Goal: Contribute content: Contribute content

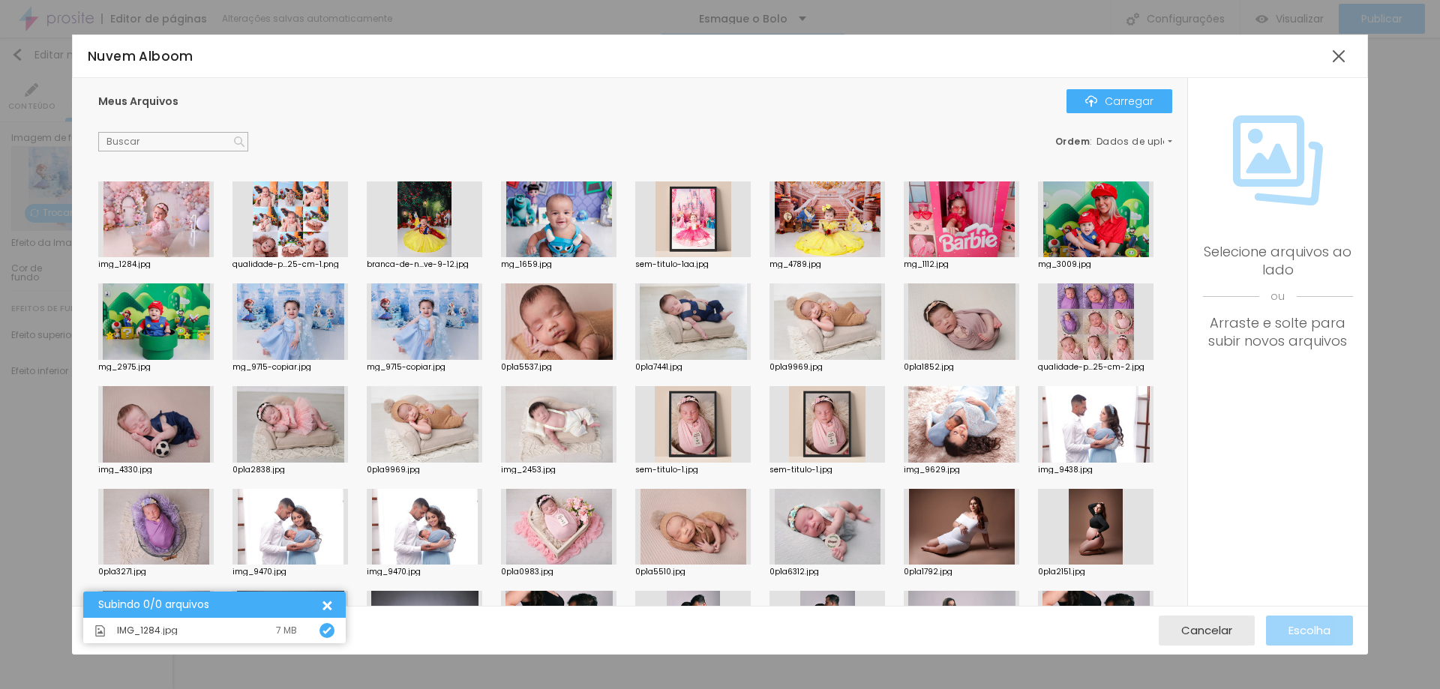
click at [157, 229] on div at bounding box center [155, 219] width 115 height 76
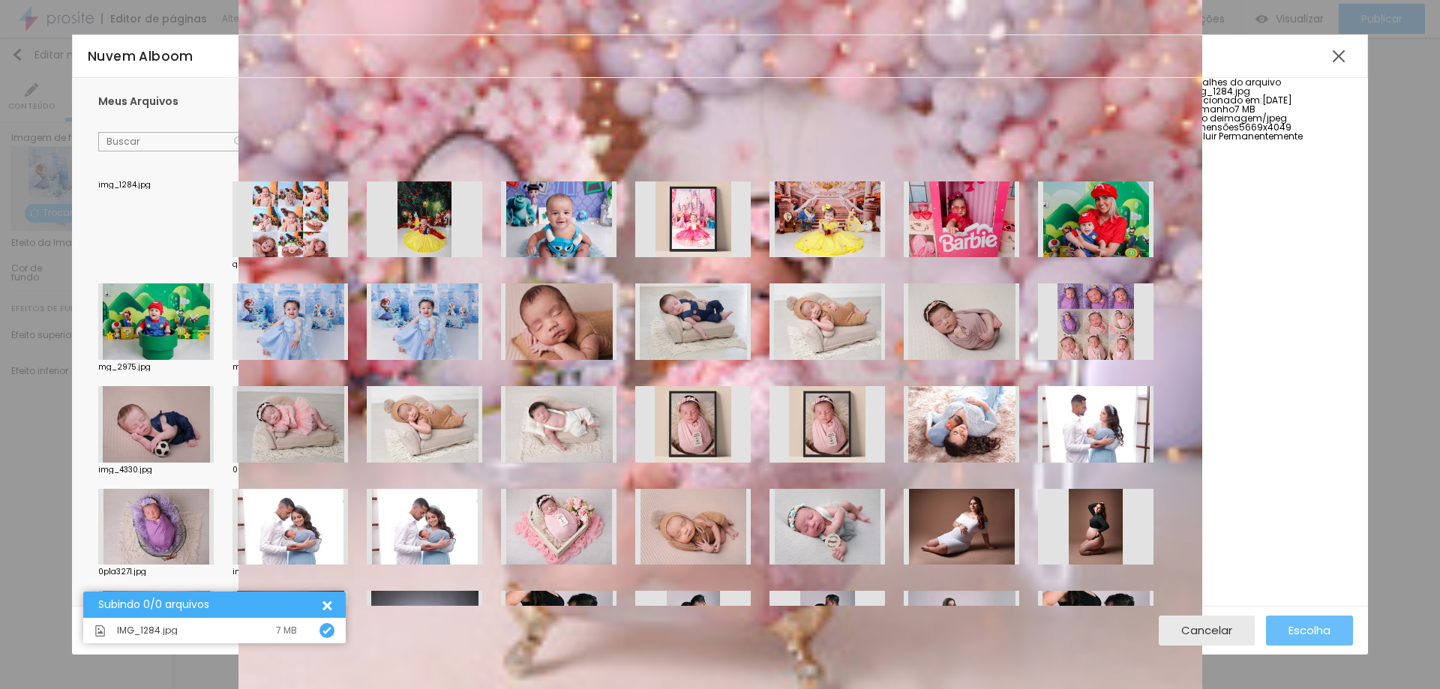
click at [1314, 631] on font "Escolha" at bounding box center [1309, 630] width 42 height 16
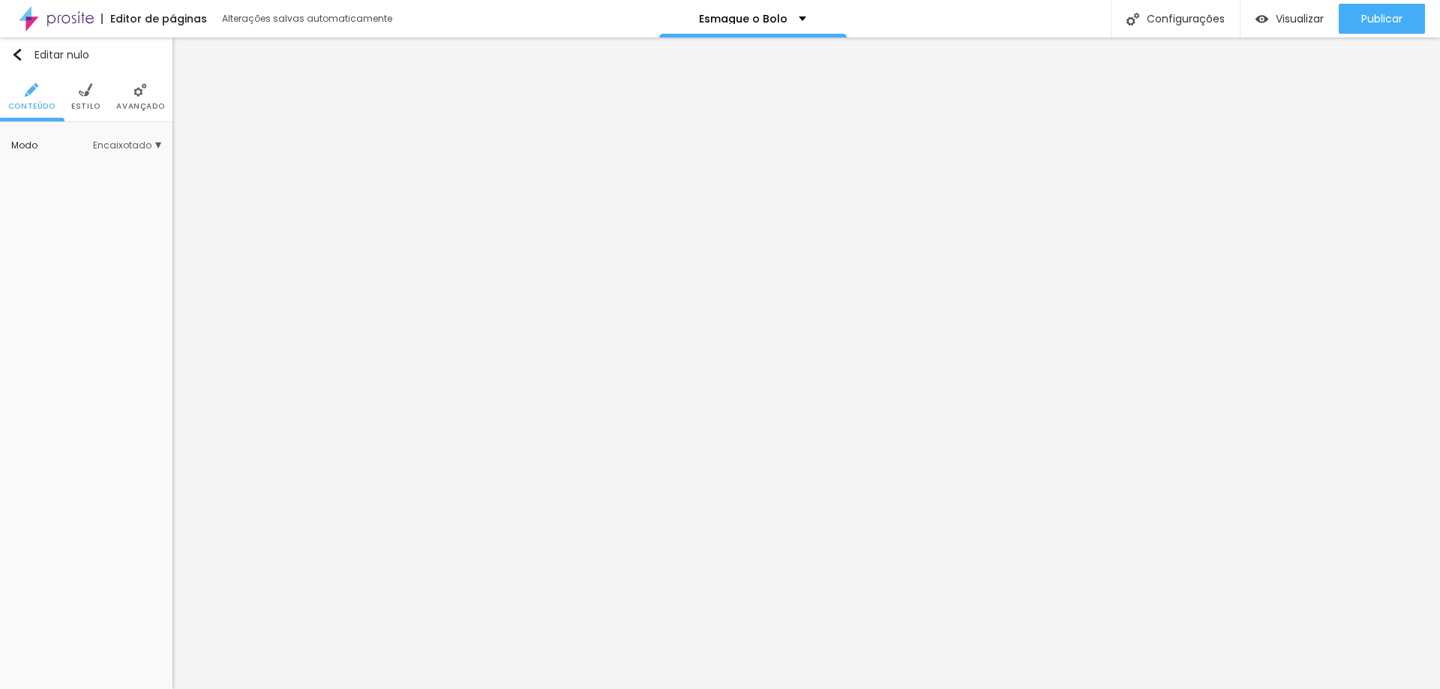
click at [80, 104] on font "Estilo" at bounding box center [85, 105] width 29 height 11
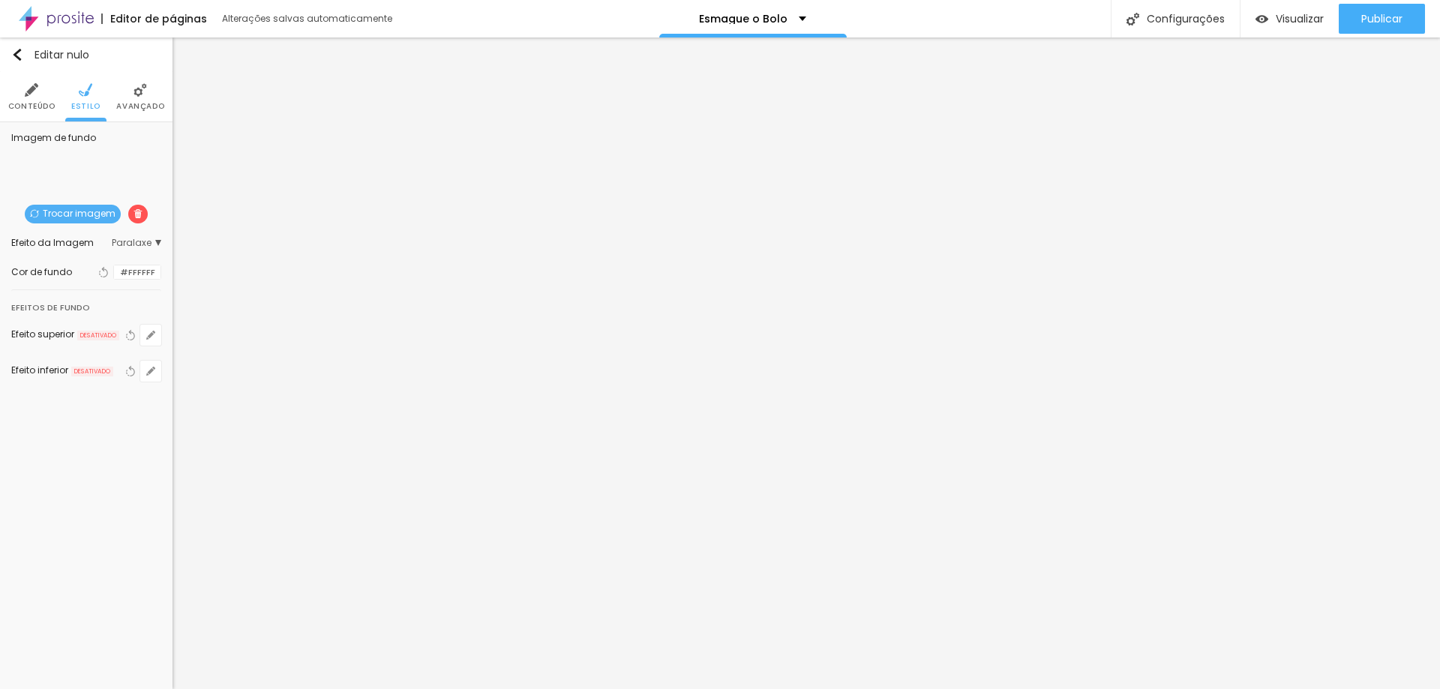
click at [86, 231] on div "Trocar imagem" at bounding box center [86, 231] width 0 height 0
click at [99, 214] on font "Trocar imagem" at bounding box center [79, 213] width 73 height 13
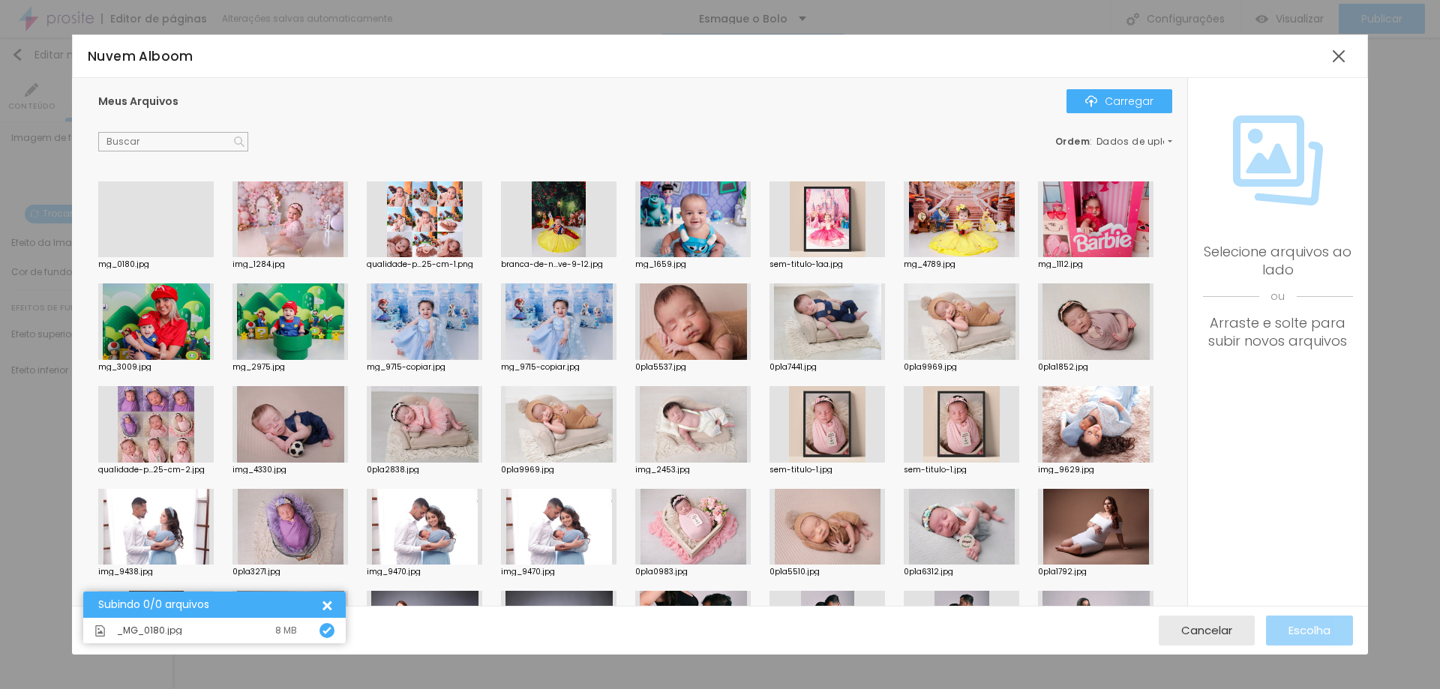
click at [140, 257] on div at bounding box center [155, 257] width 115 height 0
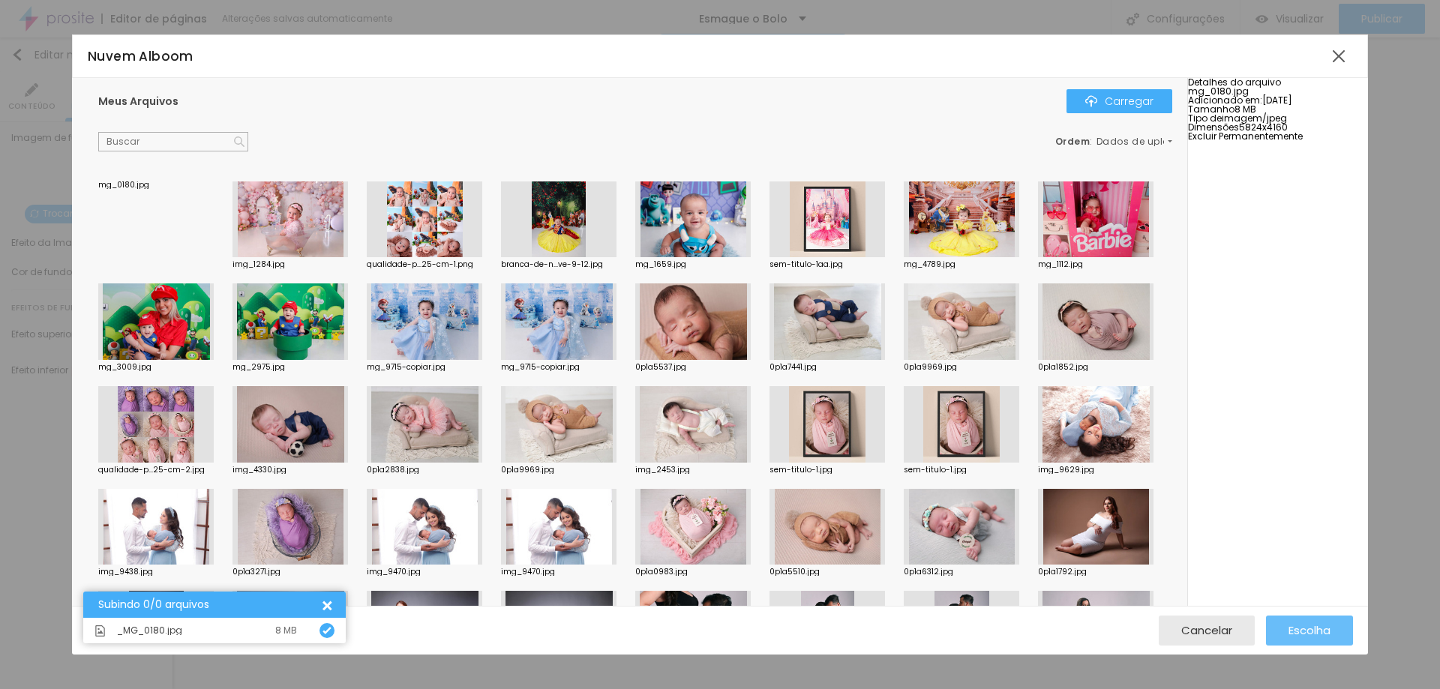
click at [1292, 628] on font "Escolha" at bounding box center [1309, 630] width 42 height 16
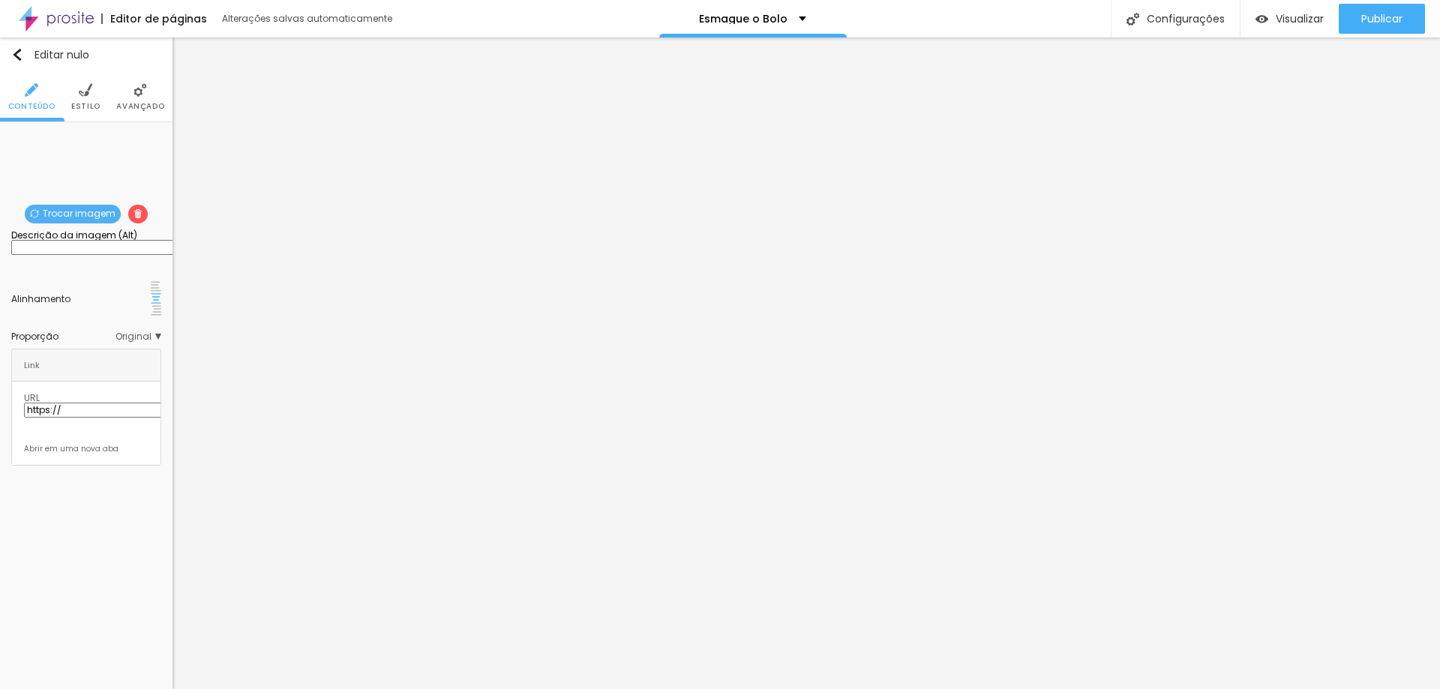
click at [92, 211] on font "Trocar imagem" at bounding box center [79, 213] width 73 height 13
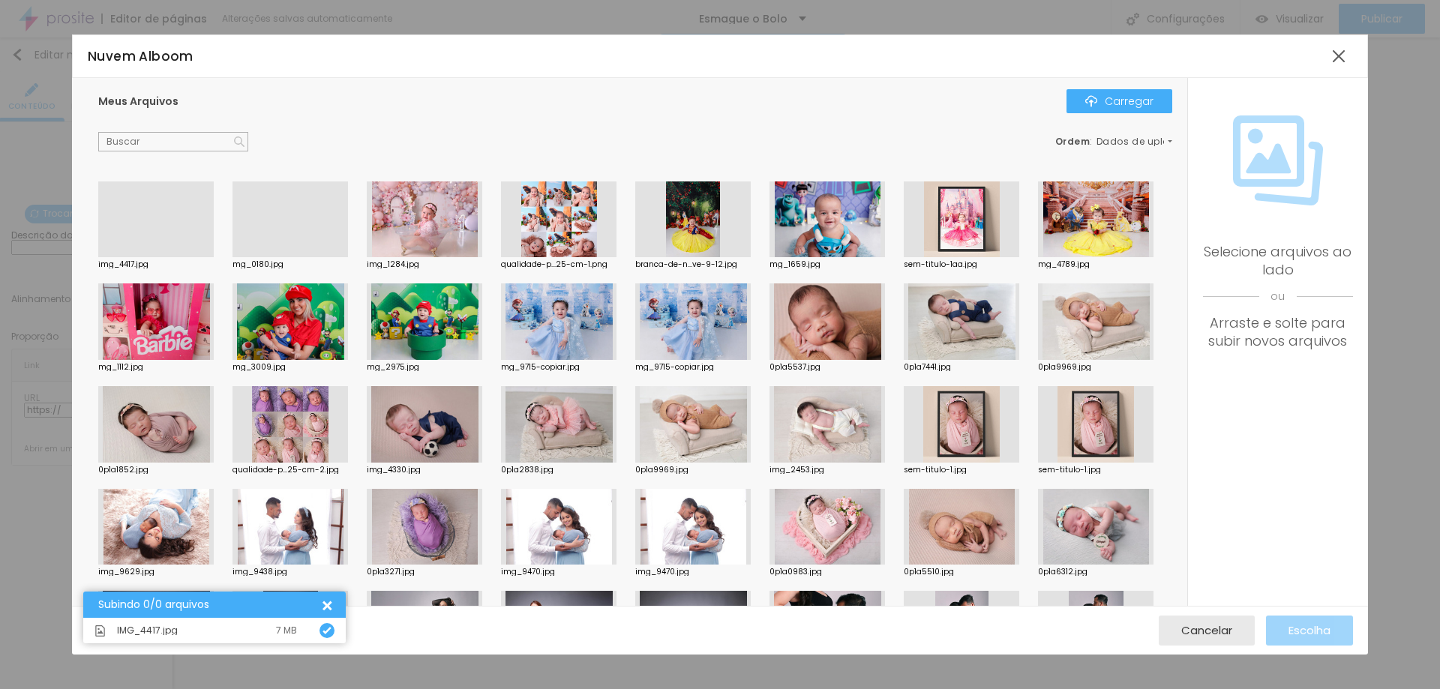
click at [169, 257] on div at bounding box center [155, 257] width 115 height 0
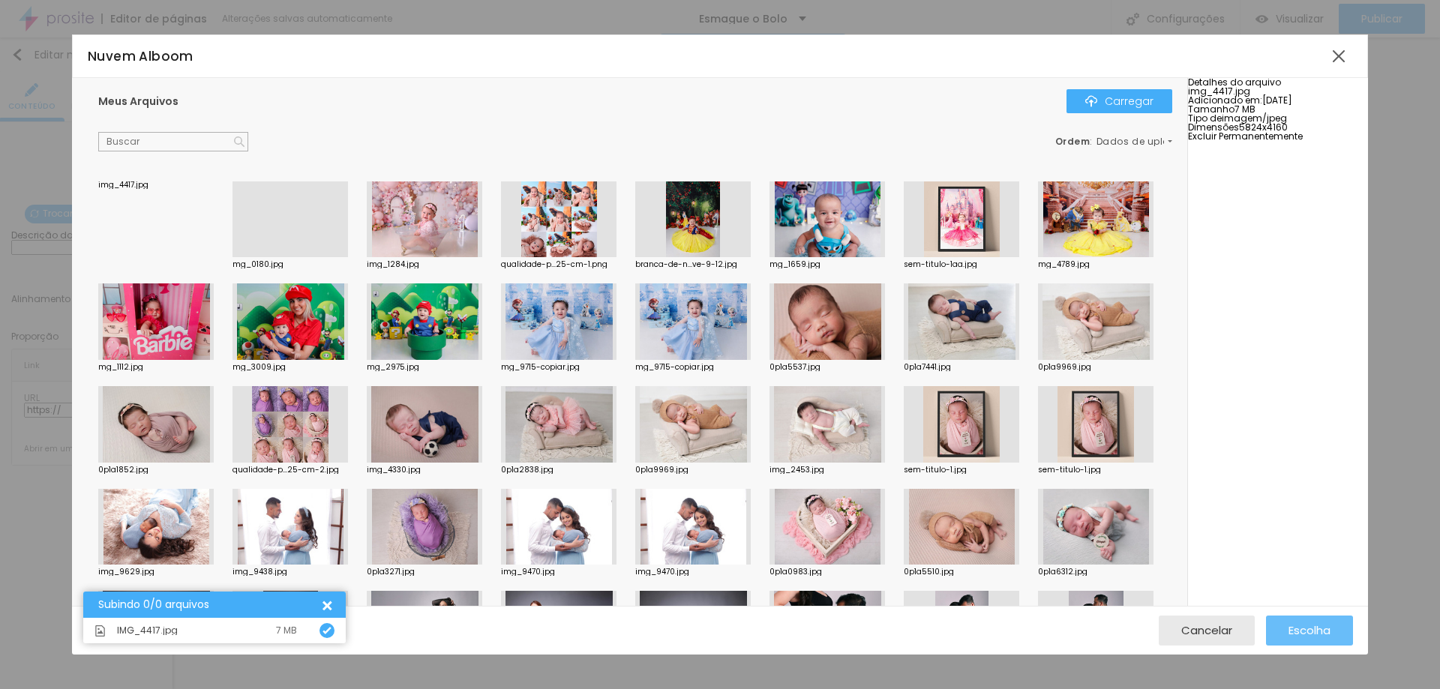
click at [1288, 628] on font "Escolha" at bounding box center [1309, 630] width 42 height 16
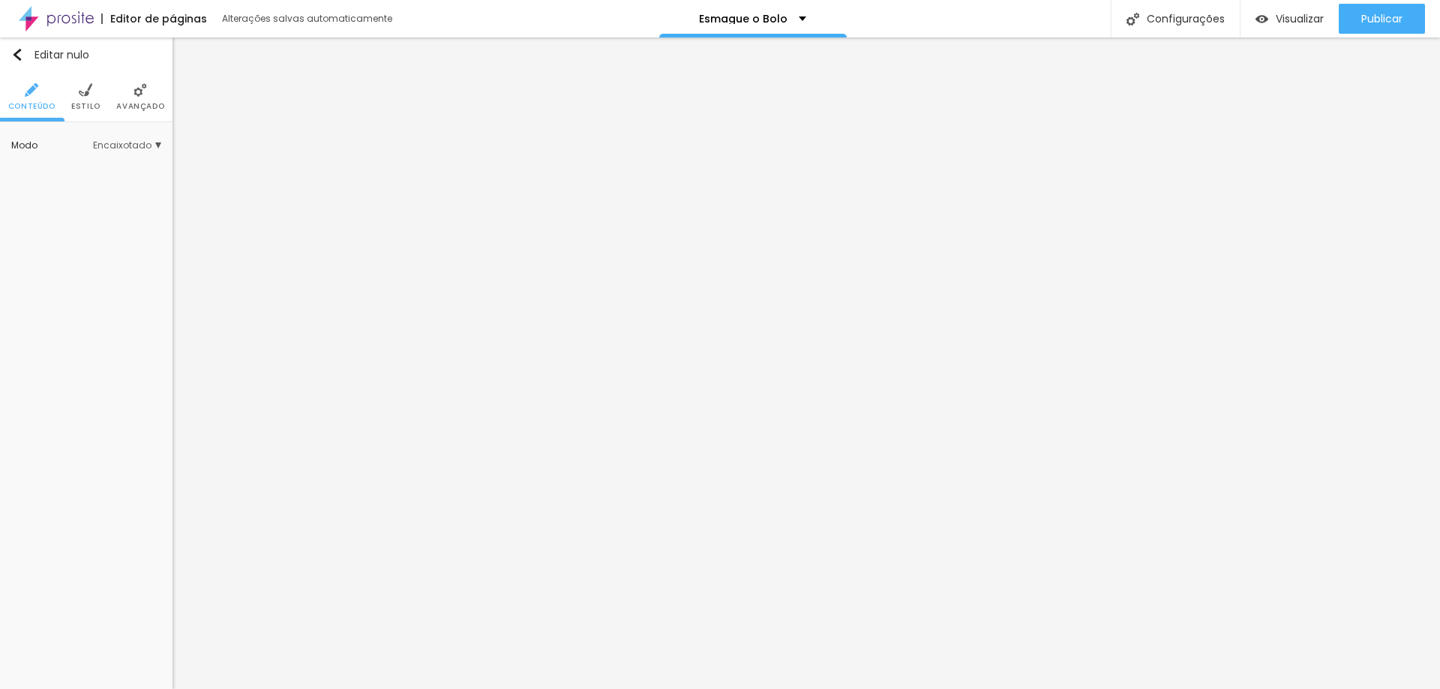
click at [78, 107] on font "Estilo" at bounding box center [85, 105] width 29 height 11
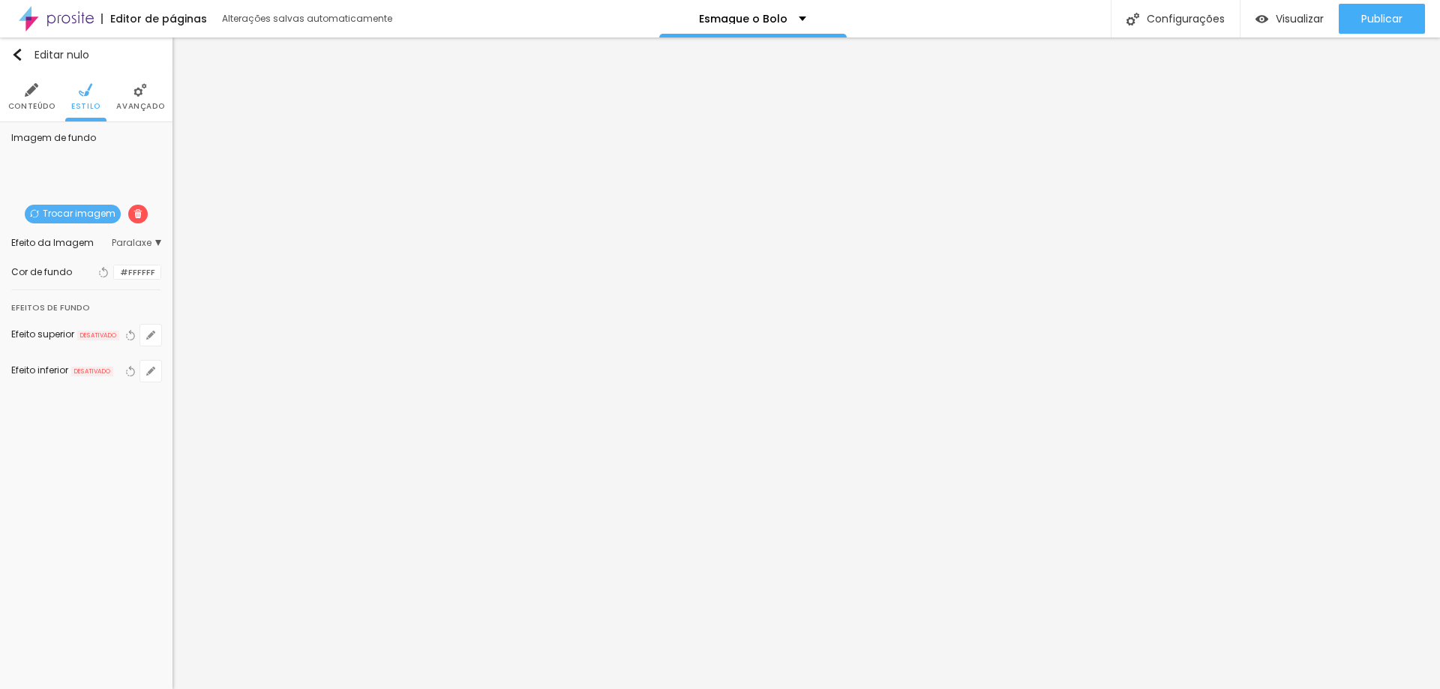
click at [98, 214] on font "Trocar imagem" at bounding box center [79, 213] width 73 height 13
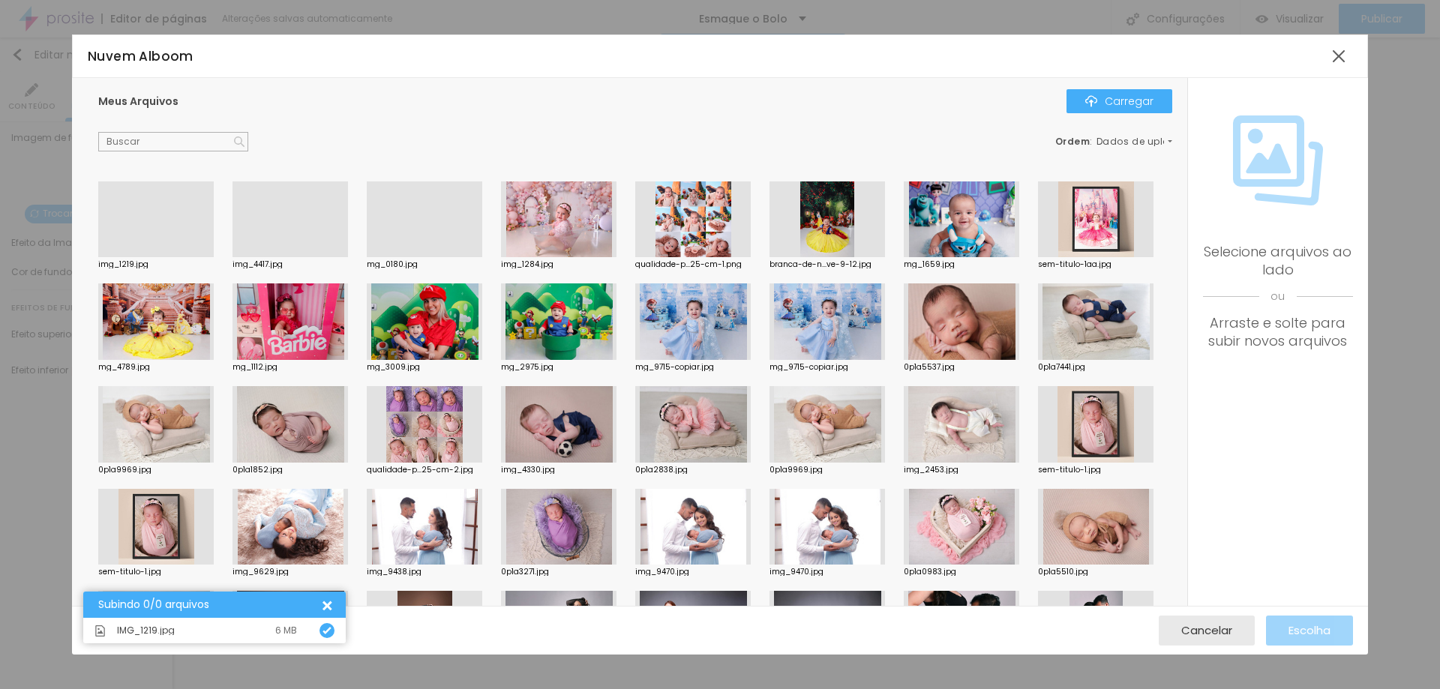
click at [154, 257] on div at bounding box center [155, 257] width 115 height 0
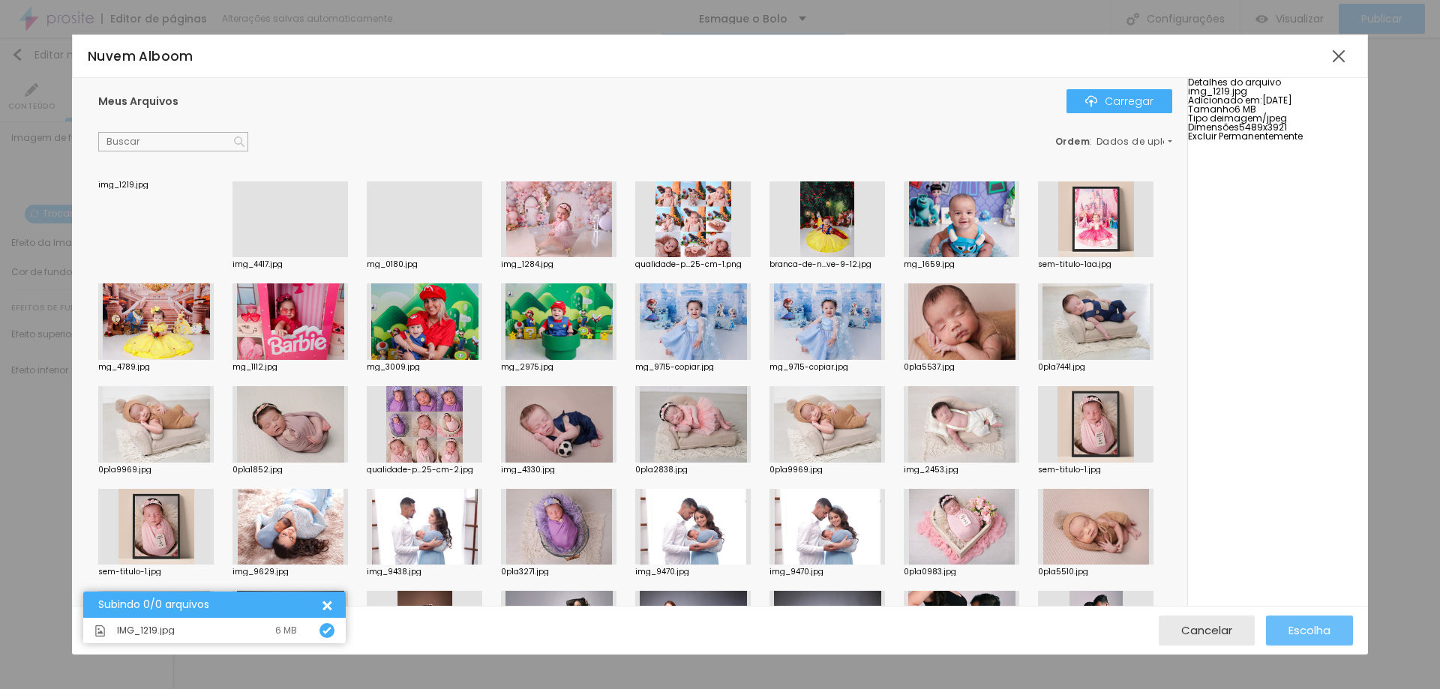
click at [1293, 632] on font "Escolha" at bounding box center [1309, 630] width 42 height 16
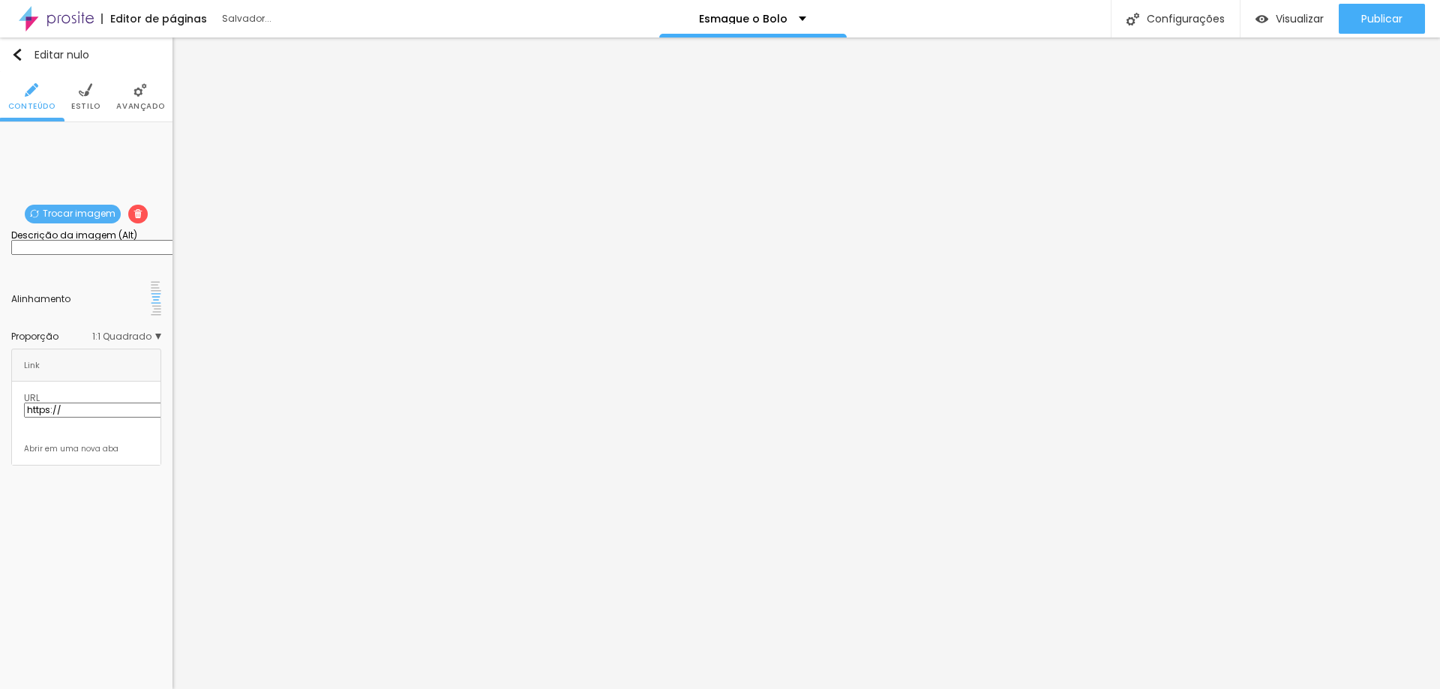
click at [80, 217] on font "Trocar imagem" at bounding box center [79, 213] width 73 height 13
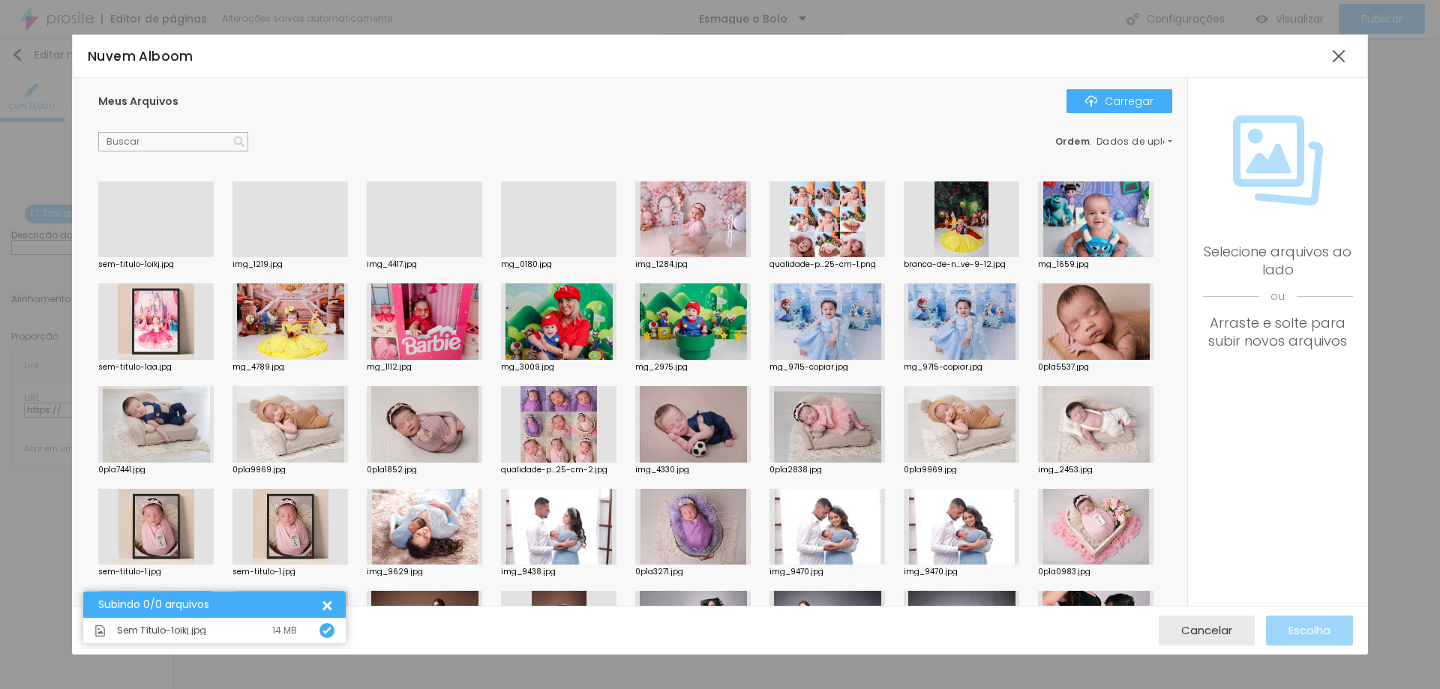
click at [151, 257] on div at bounding box center [155, 257] width 115 height 0
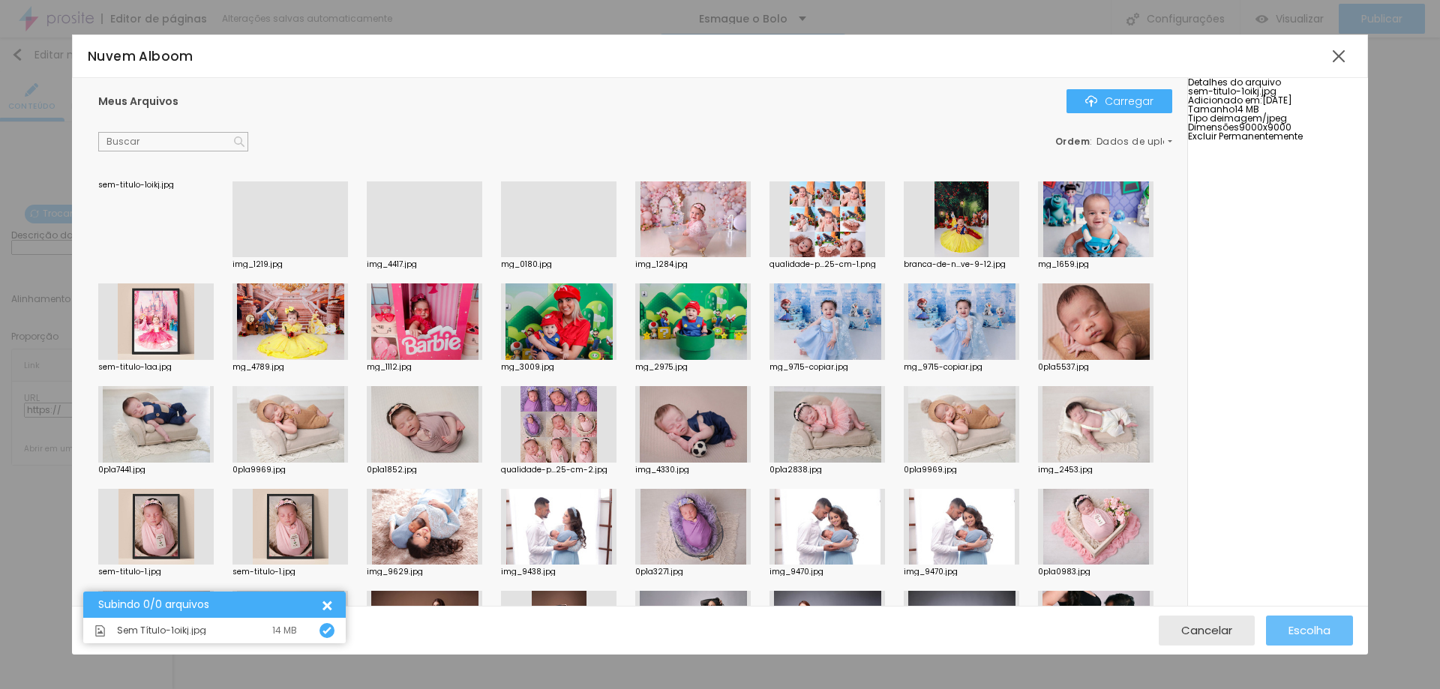
click at [1304, 626] on font "Escolha" at bounding box center [1309, 630] width 42 height 16
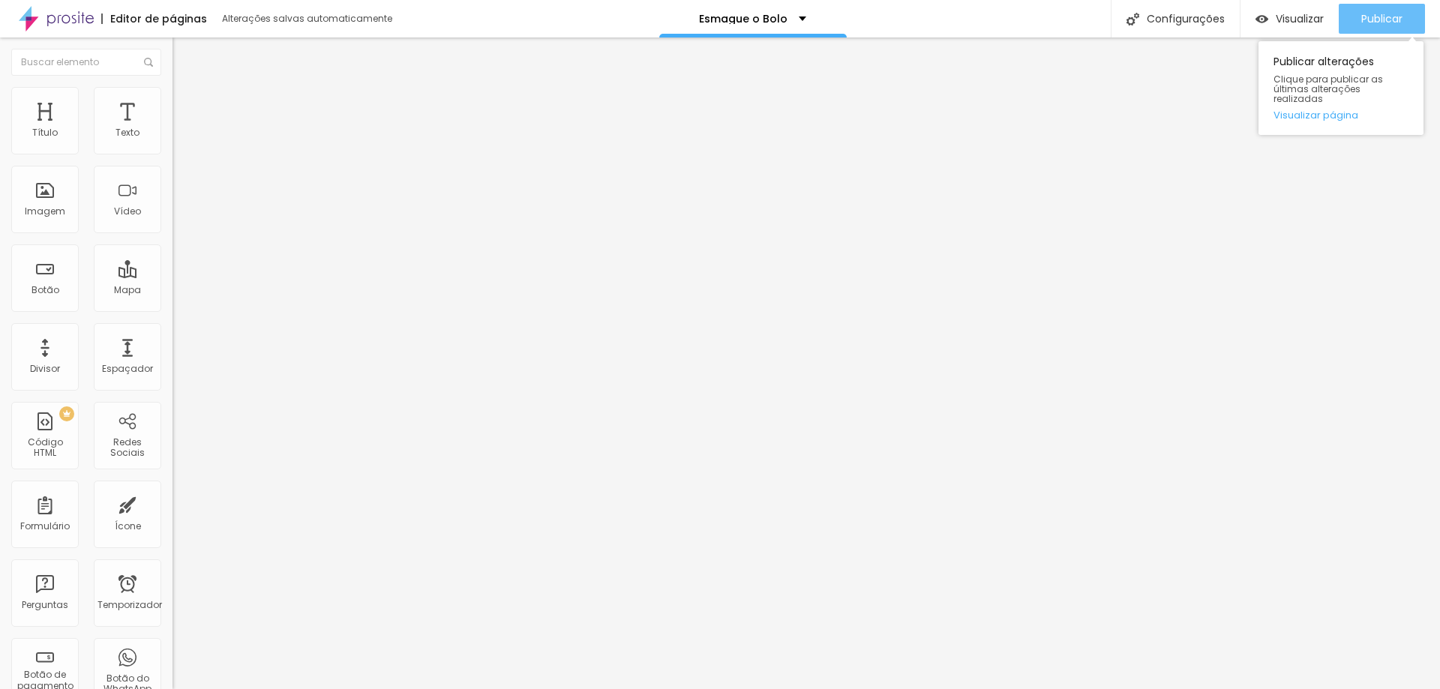
click at [1378, 4] on div "Publicar" at bounding box center [1381, 19] width 41 height 30
click at [1395, 12] on font "Publicar" at bounding box center [1381, 18] width 41 height 15
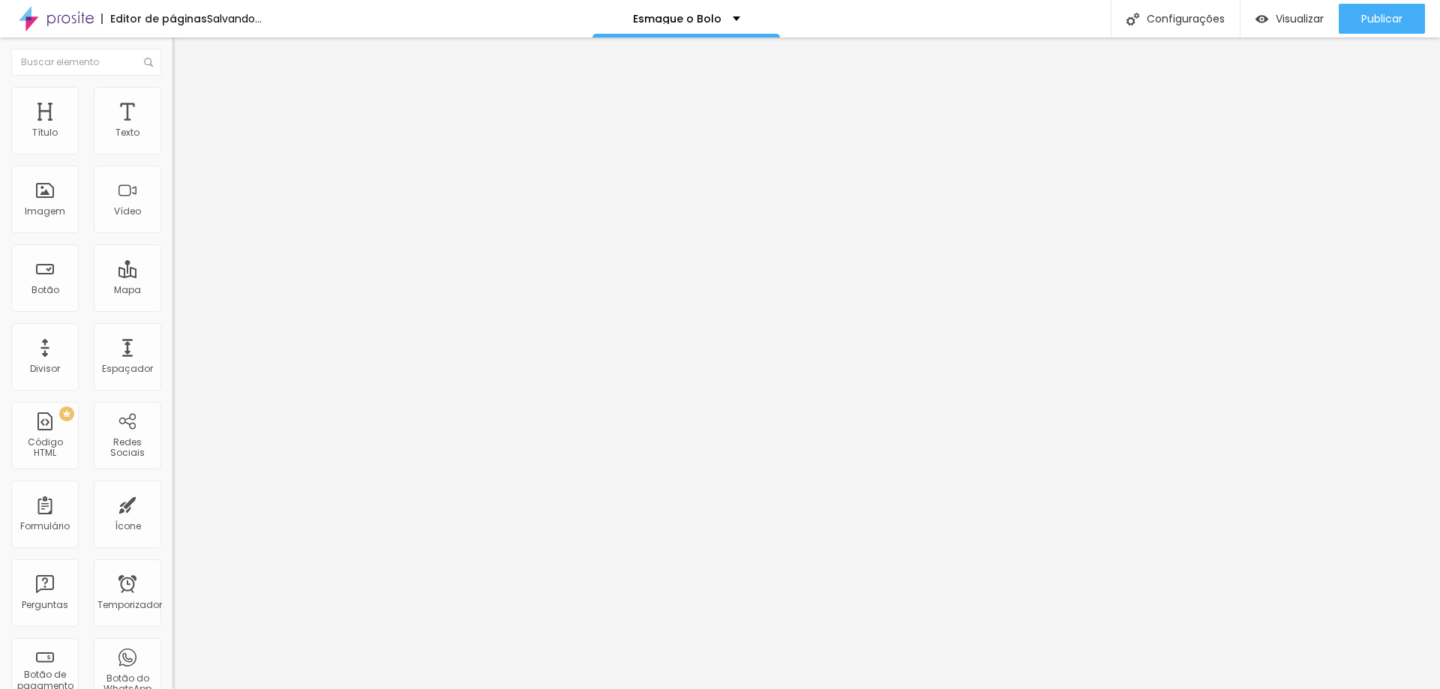
click at [181, 129] on font "Trocar imagem" at bounding box center [217, 122] width 73 height 13
click at [172, 87] on li "Estilo" at bounding box center [258, 94] width 172 height 15
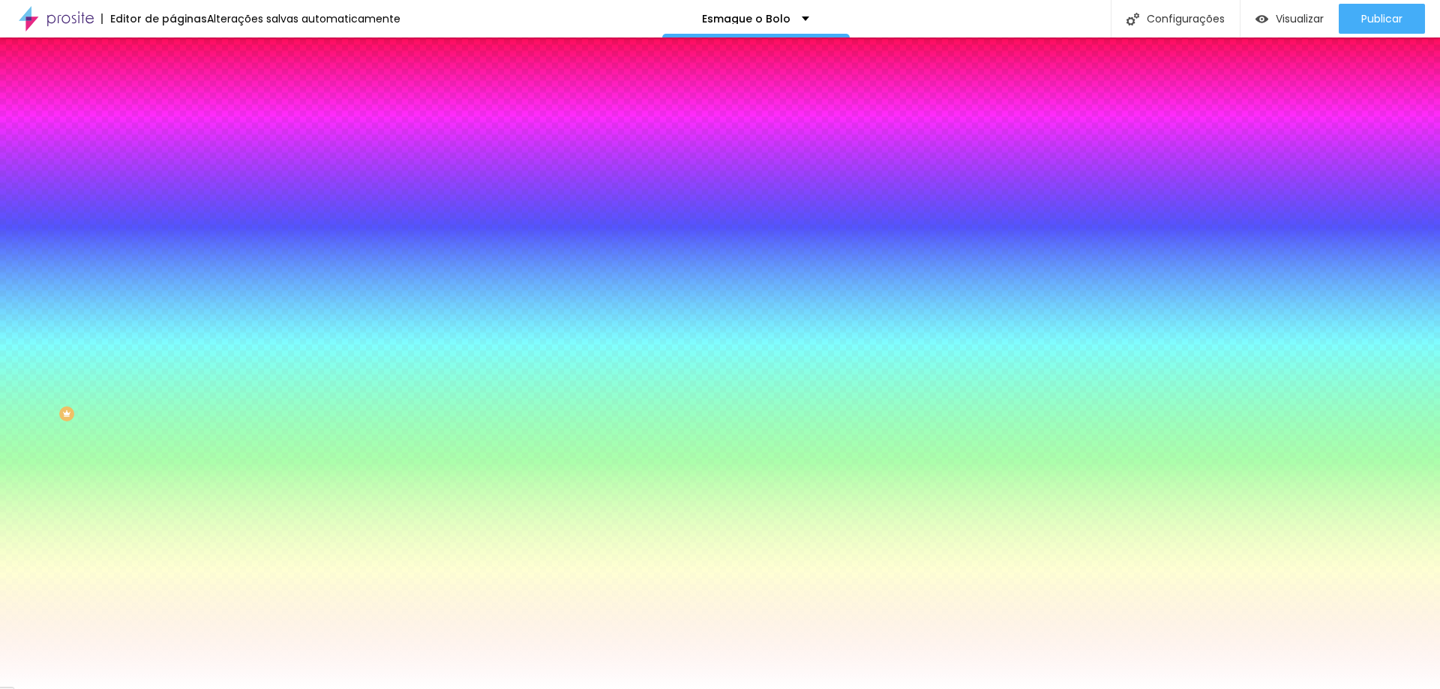
click at [181, 138] on font "Trocar imagem" at bounding box center [217, 131] width 73 height 13
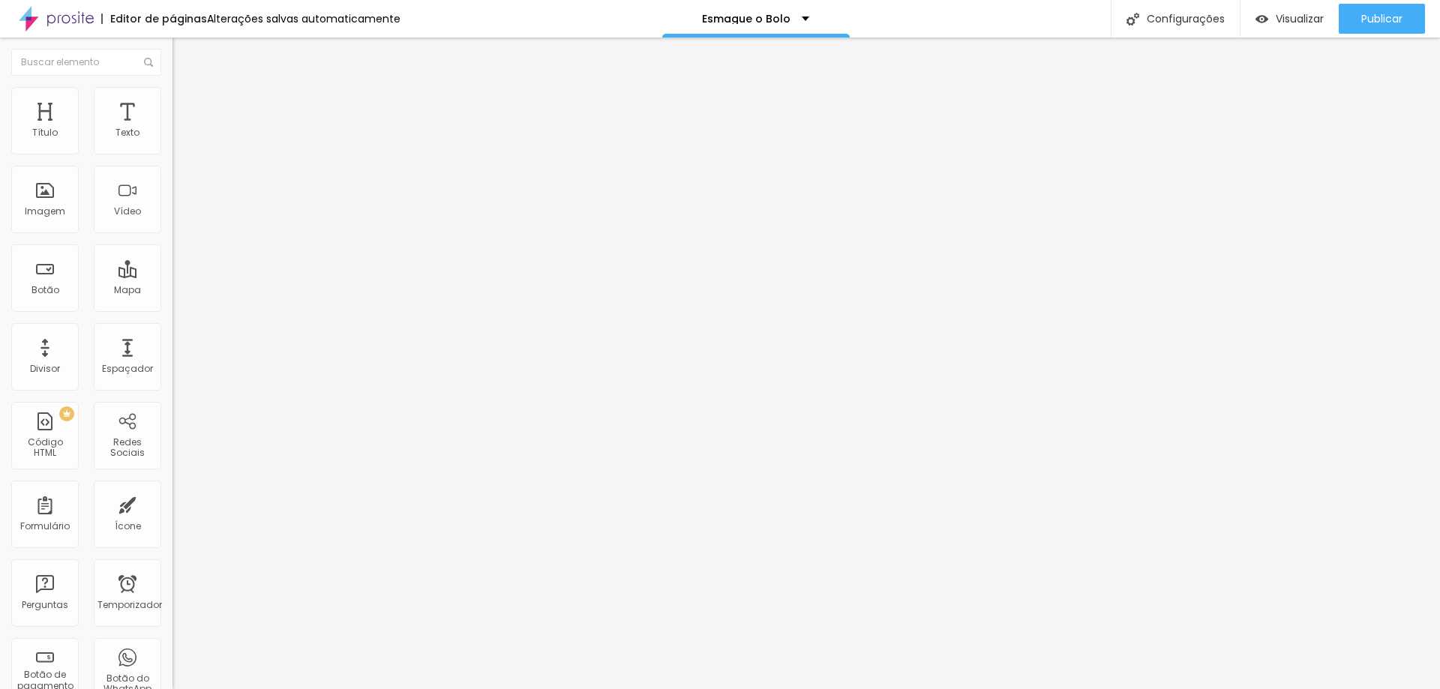
click at [186, 103] on font "Avançado" at bounding box center [210, 97] width 49 height 13
click at [186, 88] on font "Estilo" at bounding box center [197, 82] width 23 height 13
click at [172, 98] on li "Avançado" at bounding box center [258, 94] width 172 height 15
click at [186, 88] on font "Estilo" at bounding box center [197, 82] width 23 height 13
click at [172, 144] on button "button" at bounding box center [182, 136] width 21 height 16
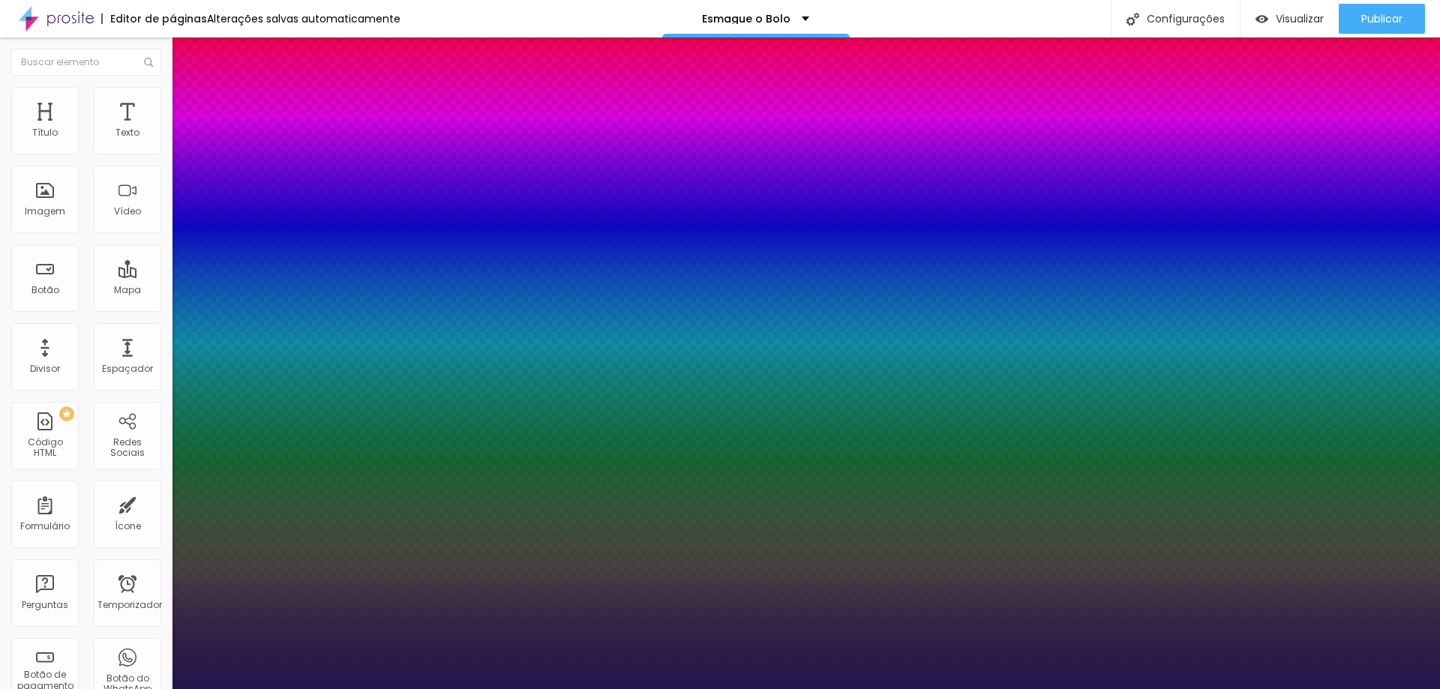
type input "1"
click at [270, 688] on div at bounding box center [720, 689] width 1440 height 0
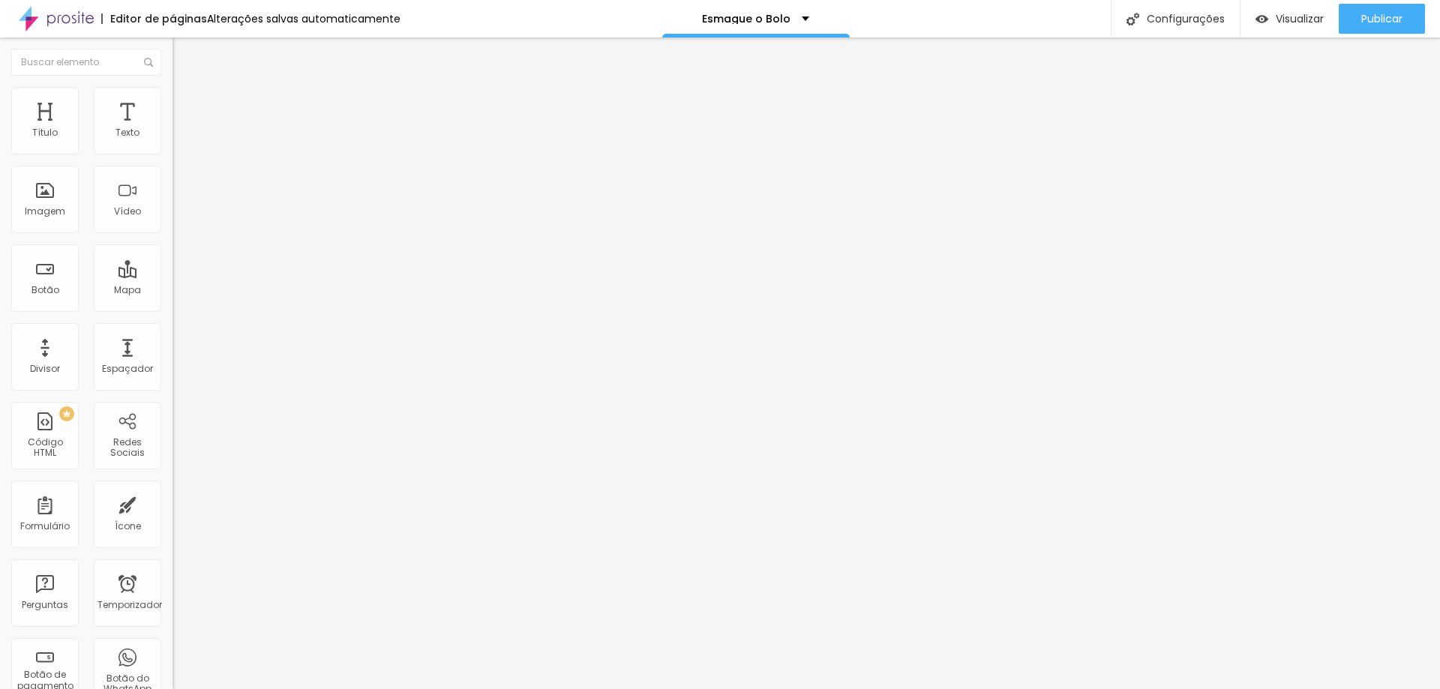
click at [186, 103] on font "Avançado" at bounding box center [210, 97] width 49 height 13
click at [172, 87] on li "Estilo" at bounding box center [258, 79] width 172 height 15
click at [180, 138] on icon "button" at bounding box center [183, 135] width 6 height 6
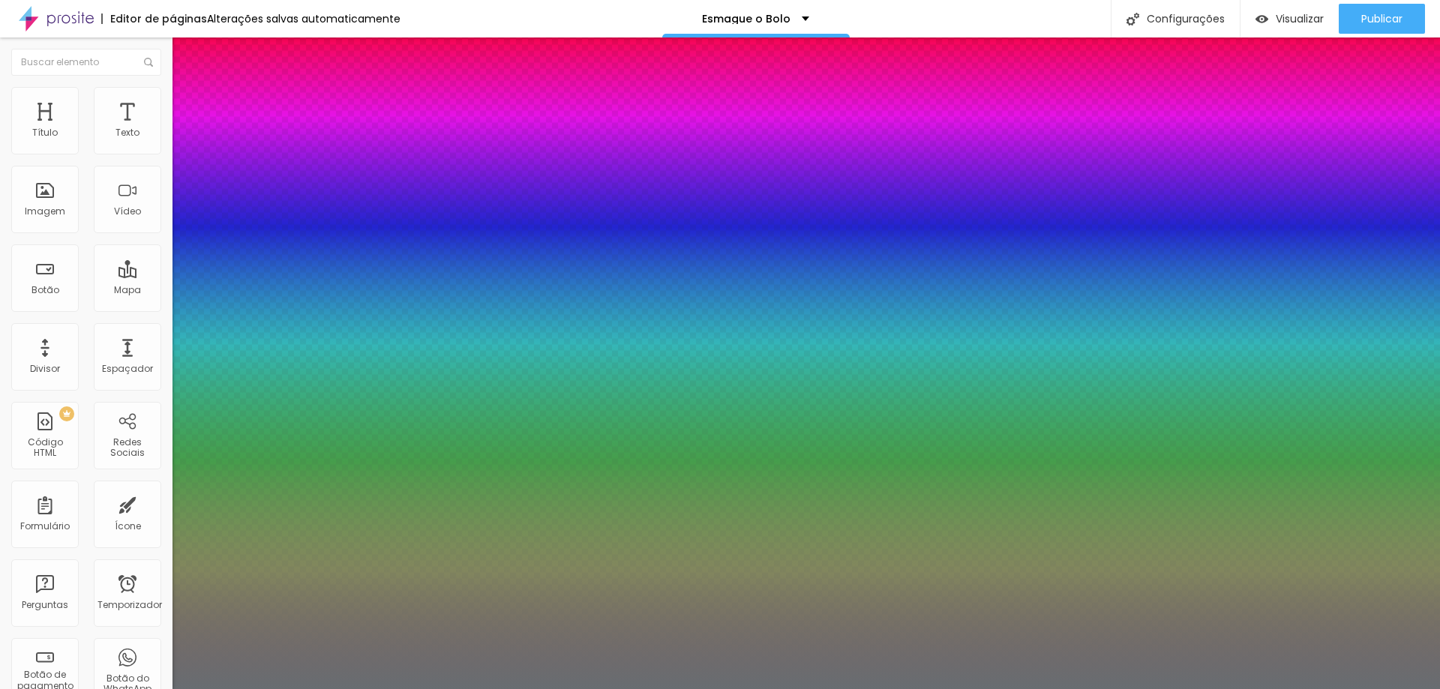
type input "1"
select select "PlayfairDisplay"
type input "1"
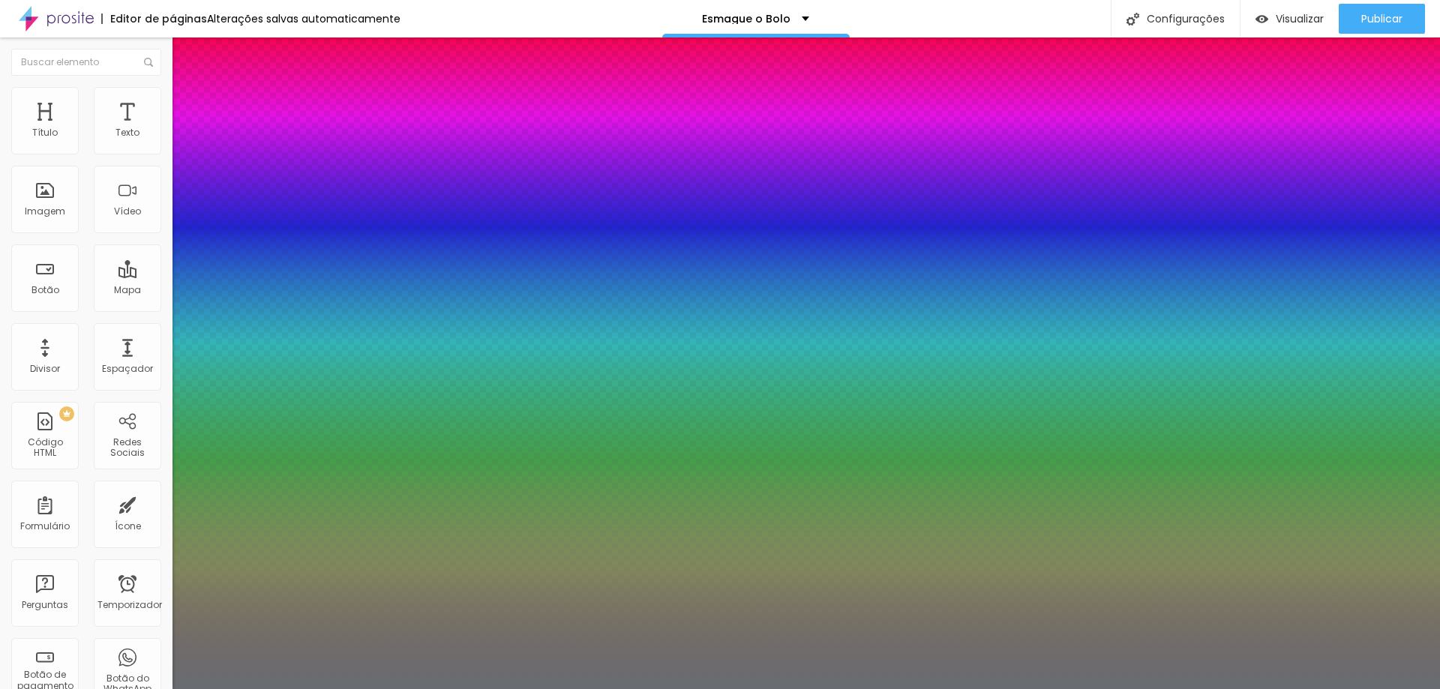
click at [718, 688] on div at bounding box center [720, 689] width 1440 height 0
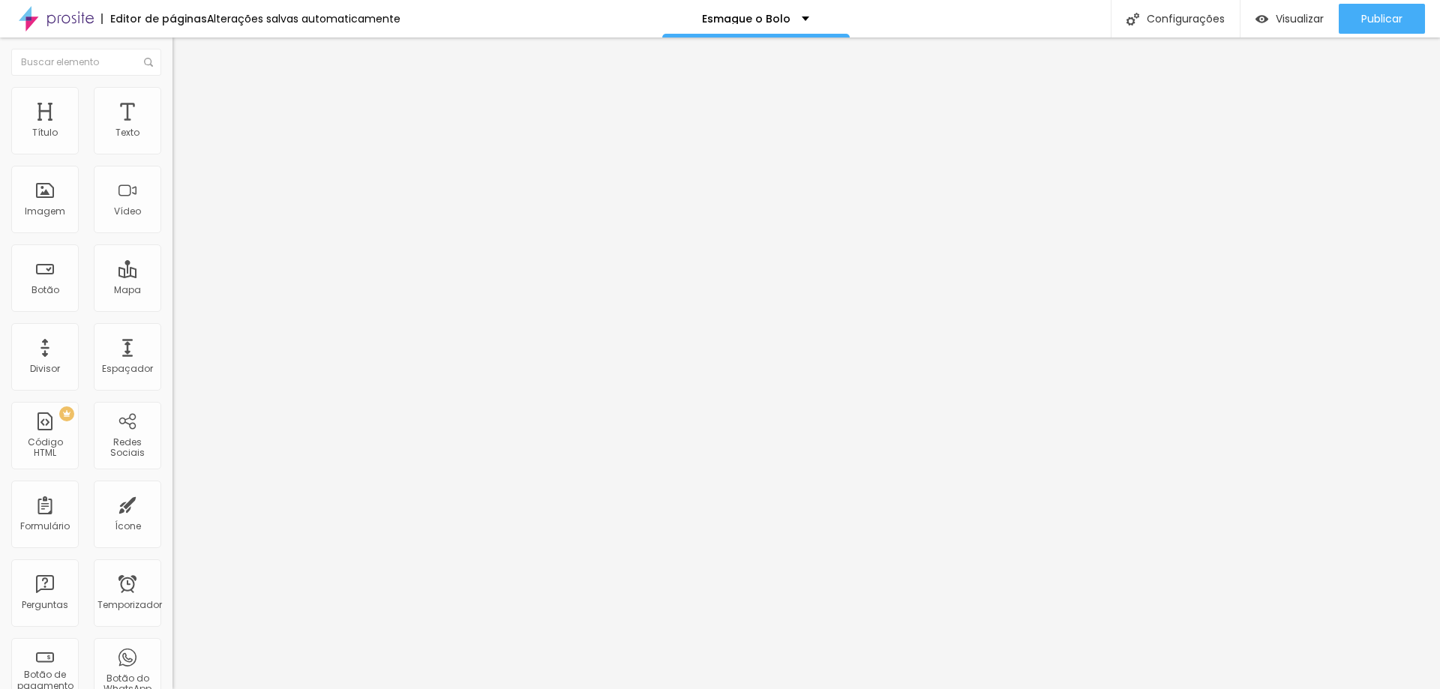
click at [172, 91] on li "Avançado" at bounding box center [258, 94] width 172 height 15
click at [172, 87] on li "Estilo" at bounding box center [258, 79] width 172 height 15
click at [172, 94] on img at bounding box center [178, 93] width 13 height 13
click at [172, 97] on ul "Estilo Avançado" at bounding box center [258, 87] width 172 height 30
click at [186, 88] on font "Estilo" at bounding box center [197, 82] width 23 height 13
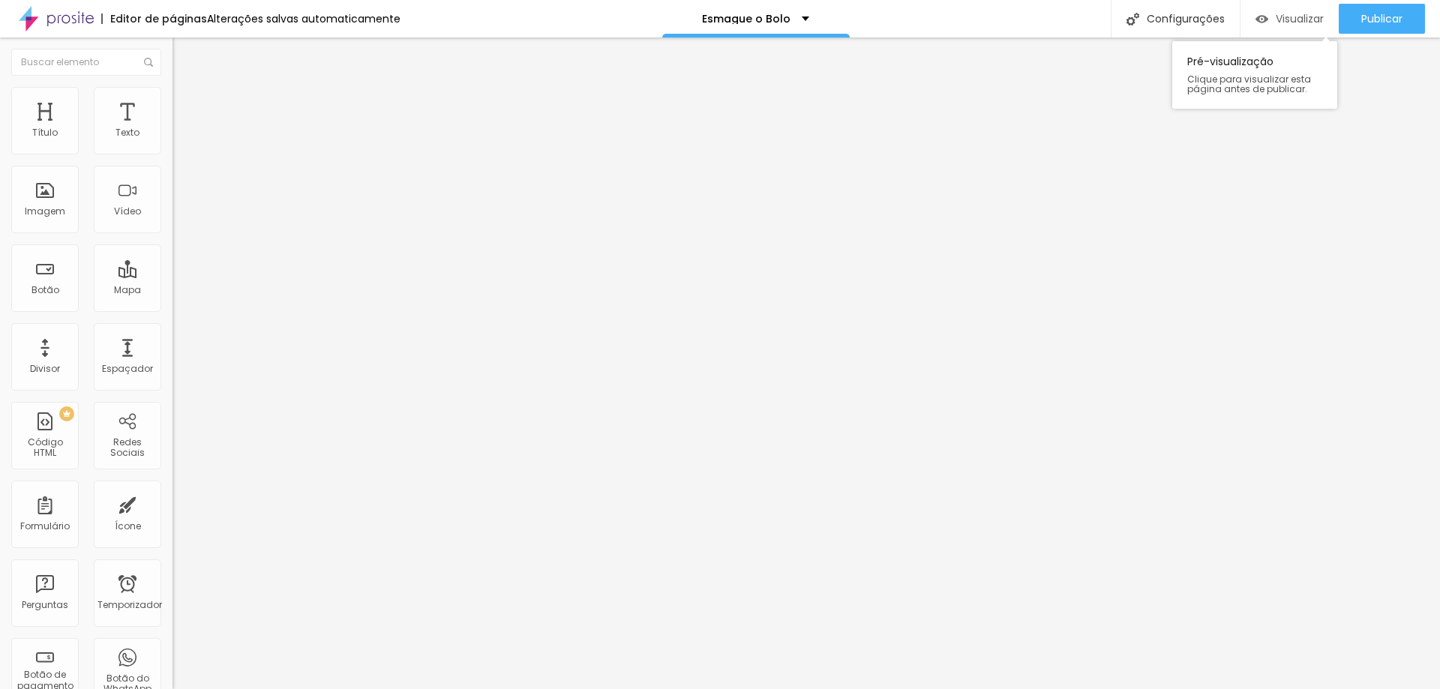
click at [1301, 13] on font "Visualizar" at bounding box center [1299, 18] width 48 height 15
click at [172, 97] on li "Estilo" at bounding box center [258, 94] width 172 height 15
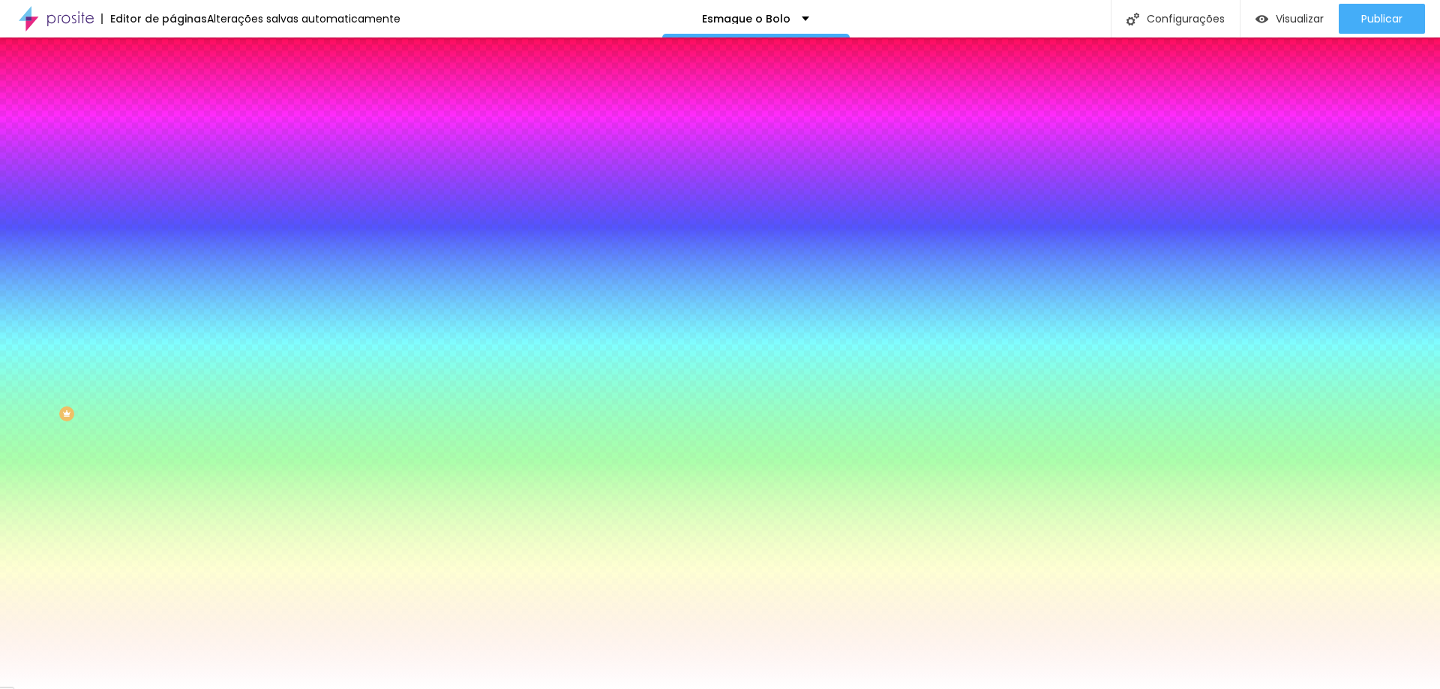
click at [181, 138] on font "Trocar imagem" at bounding box center [217, 131] width 73 height 13
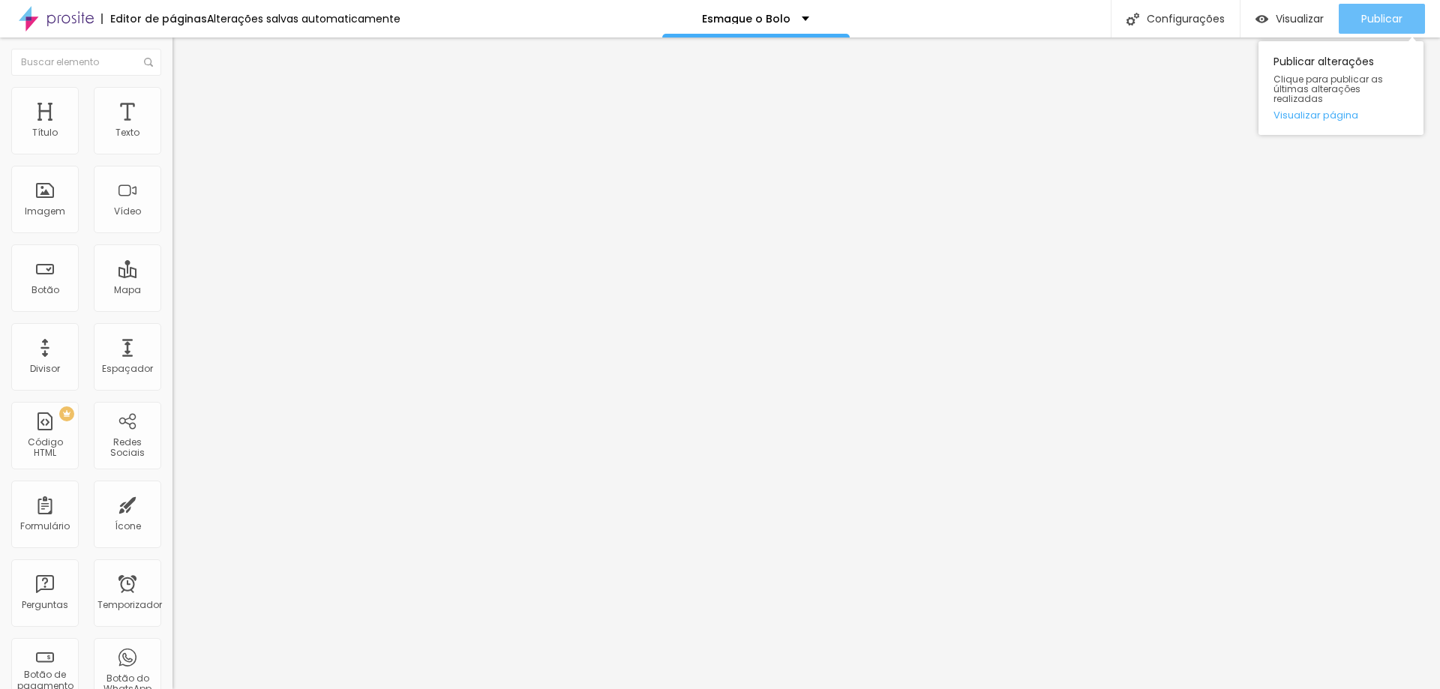
click at [1406, 22] on button "Publicar" at bounding box center [1381, 19] width 86 height 30
click at [1374, 27] on div "Publicar" at bounding box center [1381, 19] width 41 height 30
click at [172, 87] on ul "Conteúdo Estilo Avançado" at bounding box center [258, 94] width 172 height 45
click at [186, 103] on font "Estilo" at bounding box center [197, 97] width 23 height 13
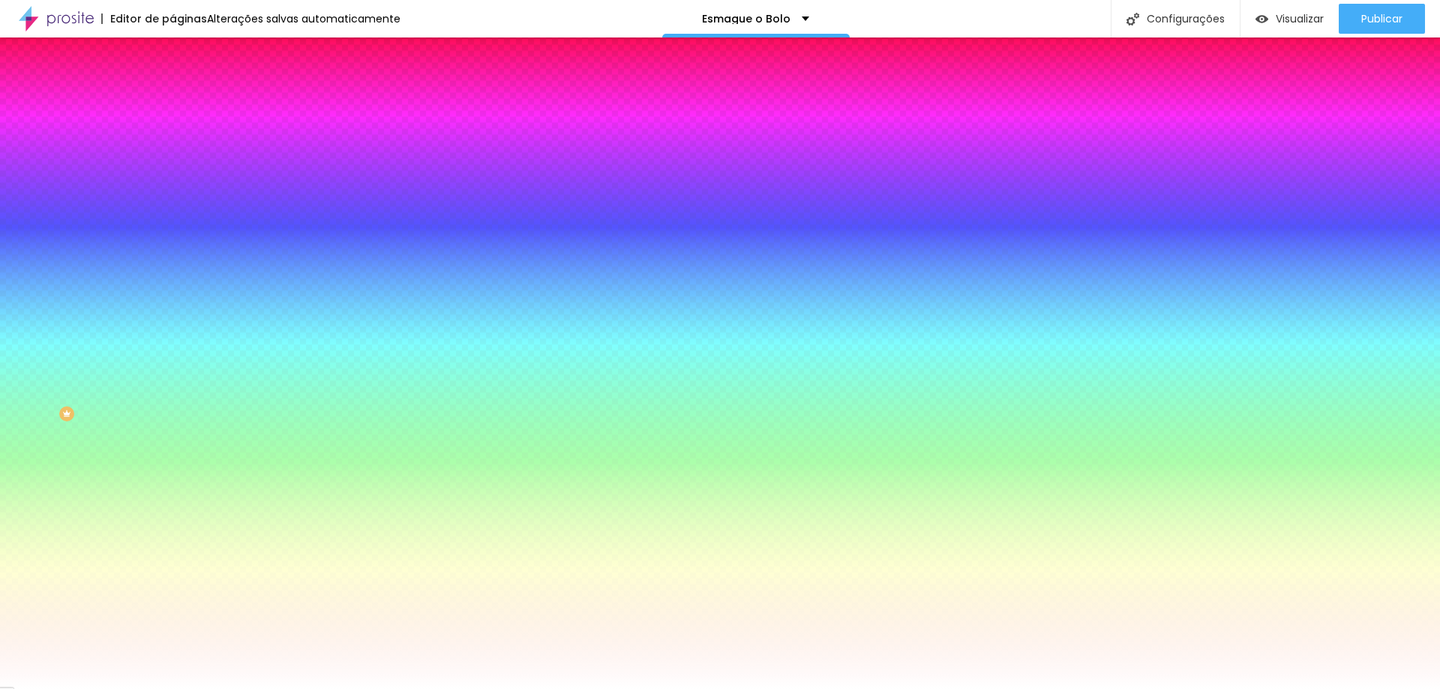
click at [181, 138] on font "Trocar imagem" at bounding box center [217, 131] width 73 height 13
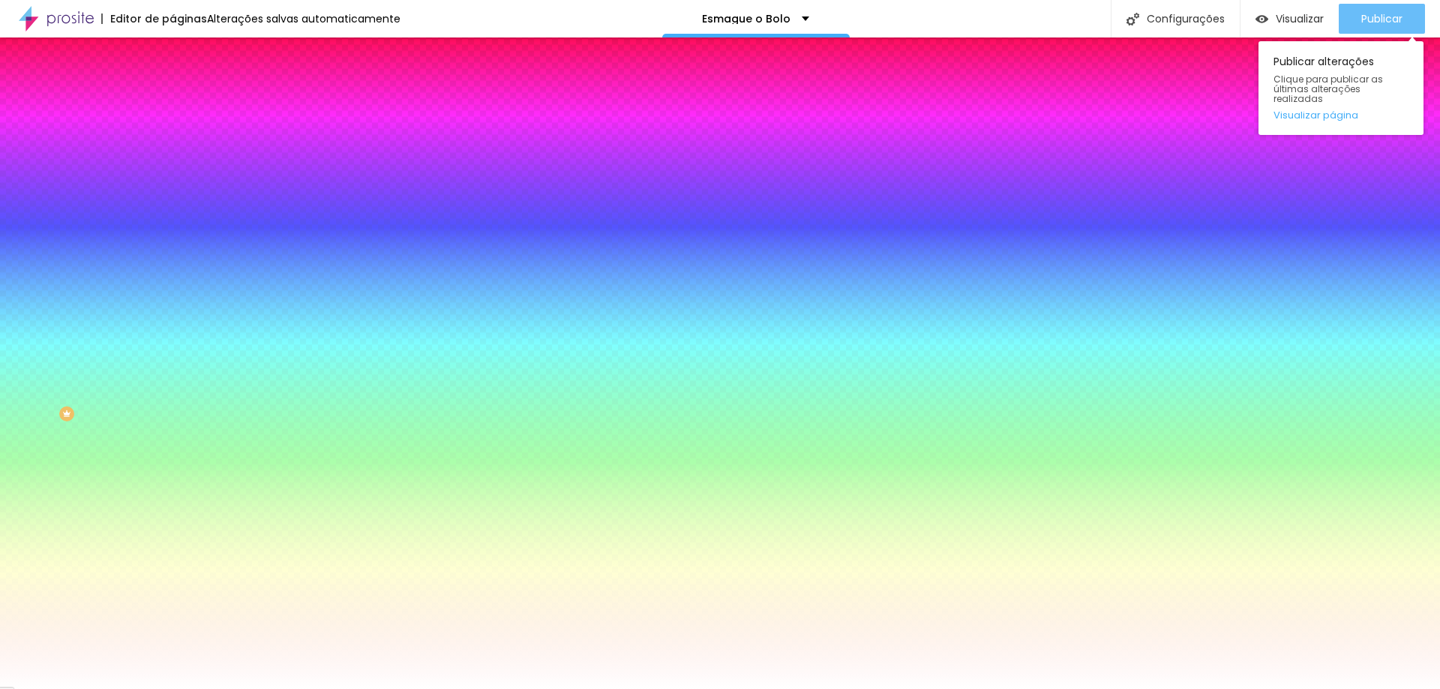
click at [1374, 17] on font "Publicar" at bounding box center [1381, 18] width 41 height 15
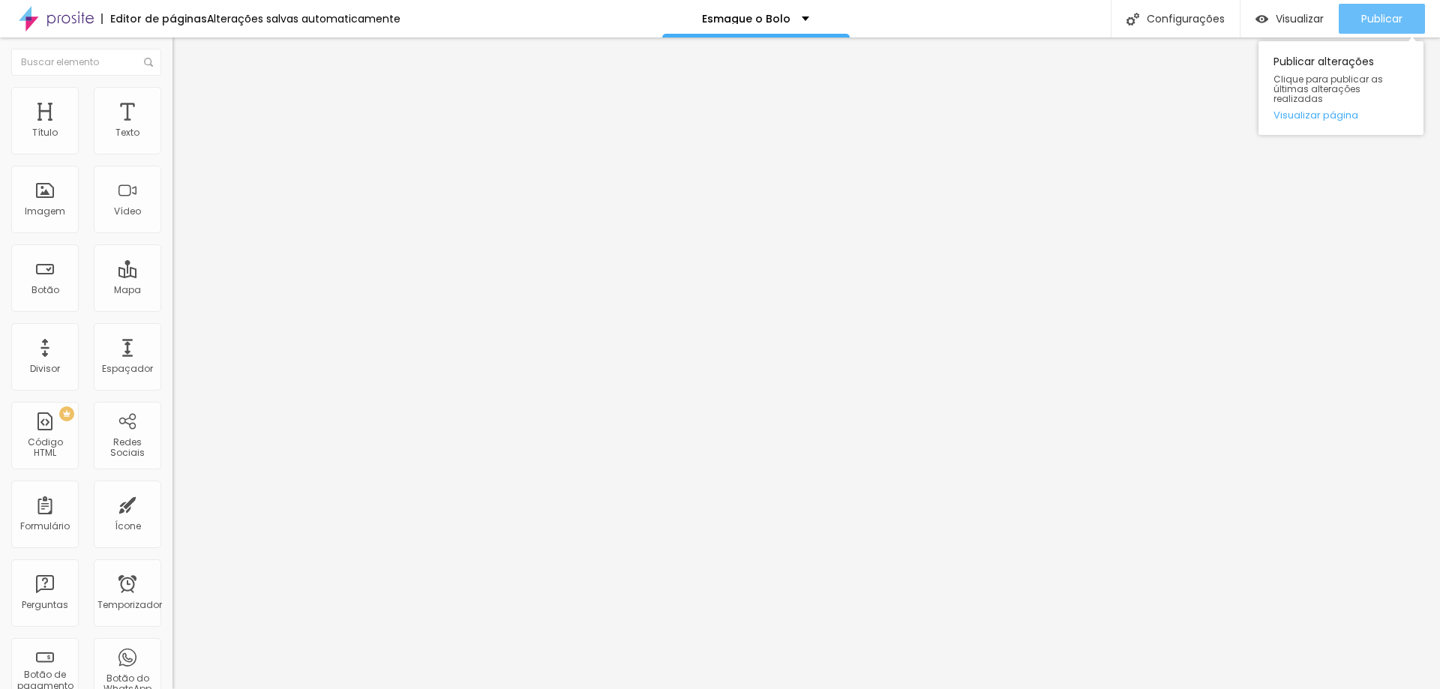
click at [1396, 11] on font "Publicar" at bounding box center [1381, 18] width 41 height 15
click at [1389, 12] on font "Publicar" at bounding box center [1381, 18] width 41 height 15
click at [1380, 26] on div "Publicar" at bounding box center [1381, 19] width 41 height 30
click at [1386, 24] on font "Publicar" at bounding box center [1381, 18] width 41 height 15
click at [1377, 8] on div "Publicar" at bounding box center [1381, 19] width 41 height 30
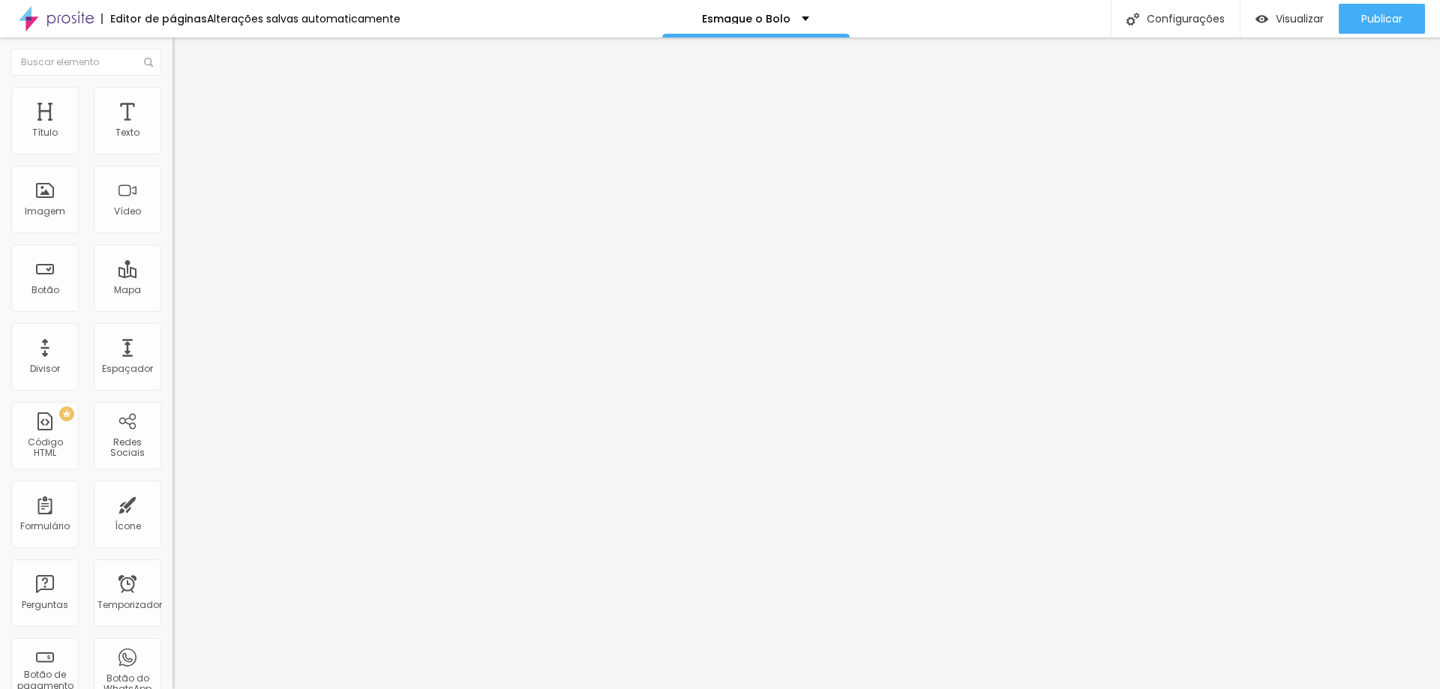
click at [172, 129] on font "Título 1" at bounding box center [197, 118] width 50 height 21
click at [1359, 23] on button "Publicar" at bounding box center [1381, 19] width 86 height 30
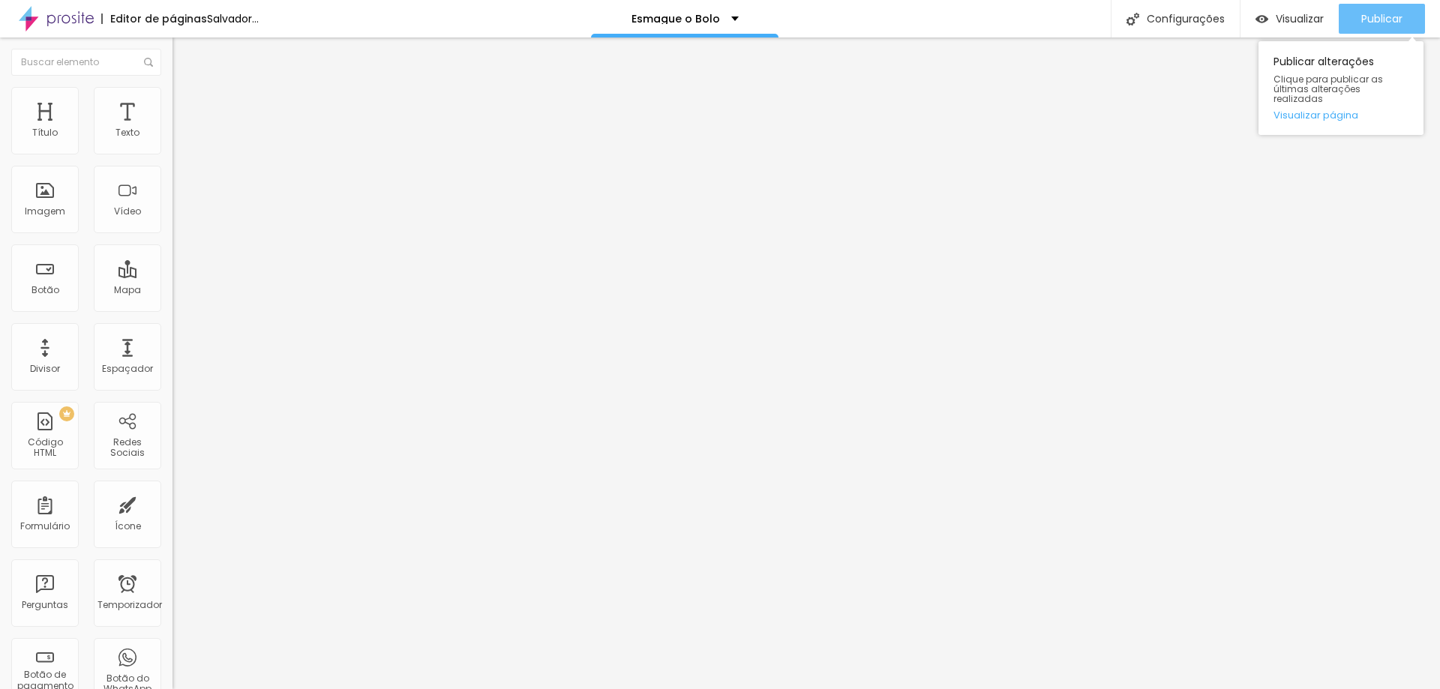
click at [1383, 13] on font "Publicar" at bounding box center [1381, 18] width 41 height 15
click at [1394, 14] on font "Publicar" at bounding box center [1381, 18] width 41 height 15
click at [1396, 16] on font "Publicar" at bounding box center [1381, 18] width 41 height 15
click at [172, 94] on img at bounding box center [178, 93] width 13 height 13
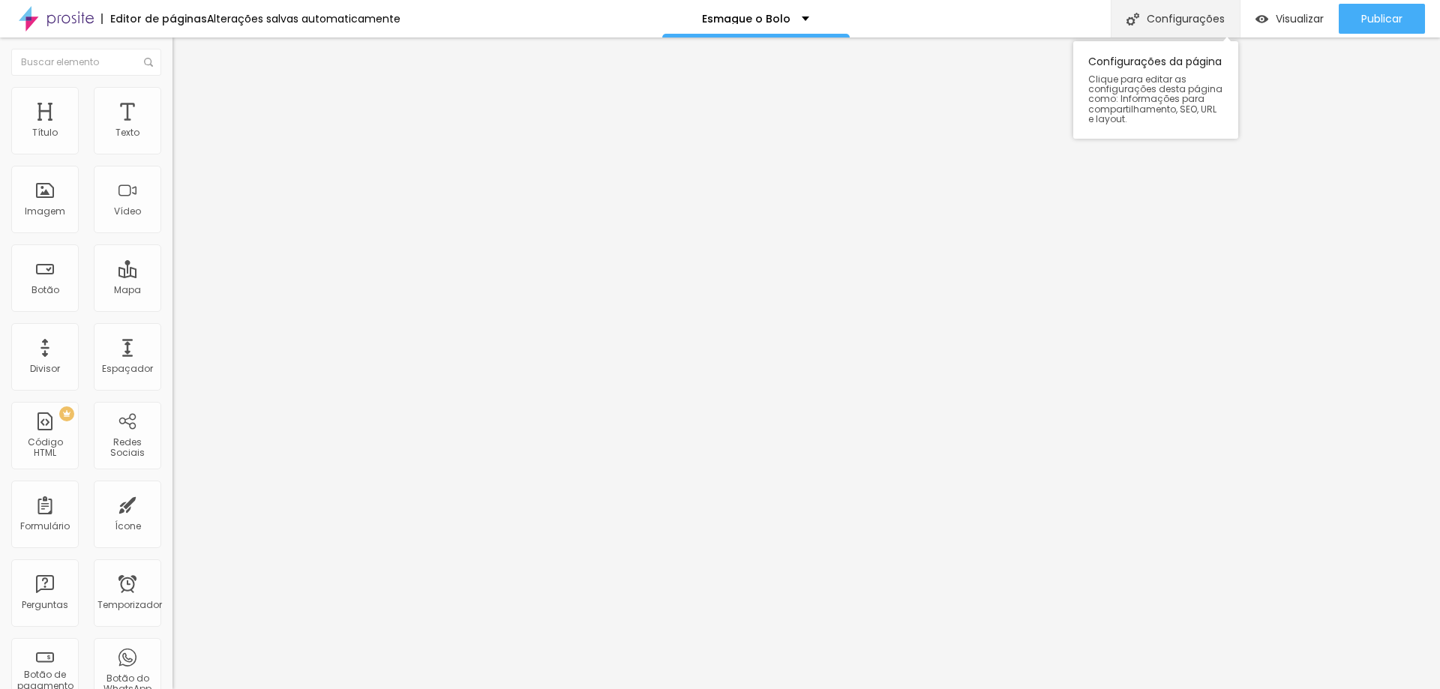
click at [1191, 14] on font "Configurações" at bounding box center [1185, 18] width 78 height 15
click at [172, 100] on li "Estilo" at bounding box center [258, 94] width 172 height 15
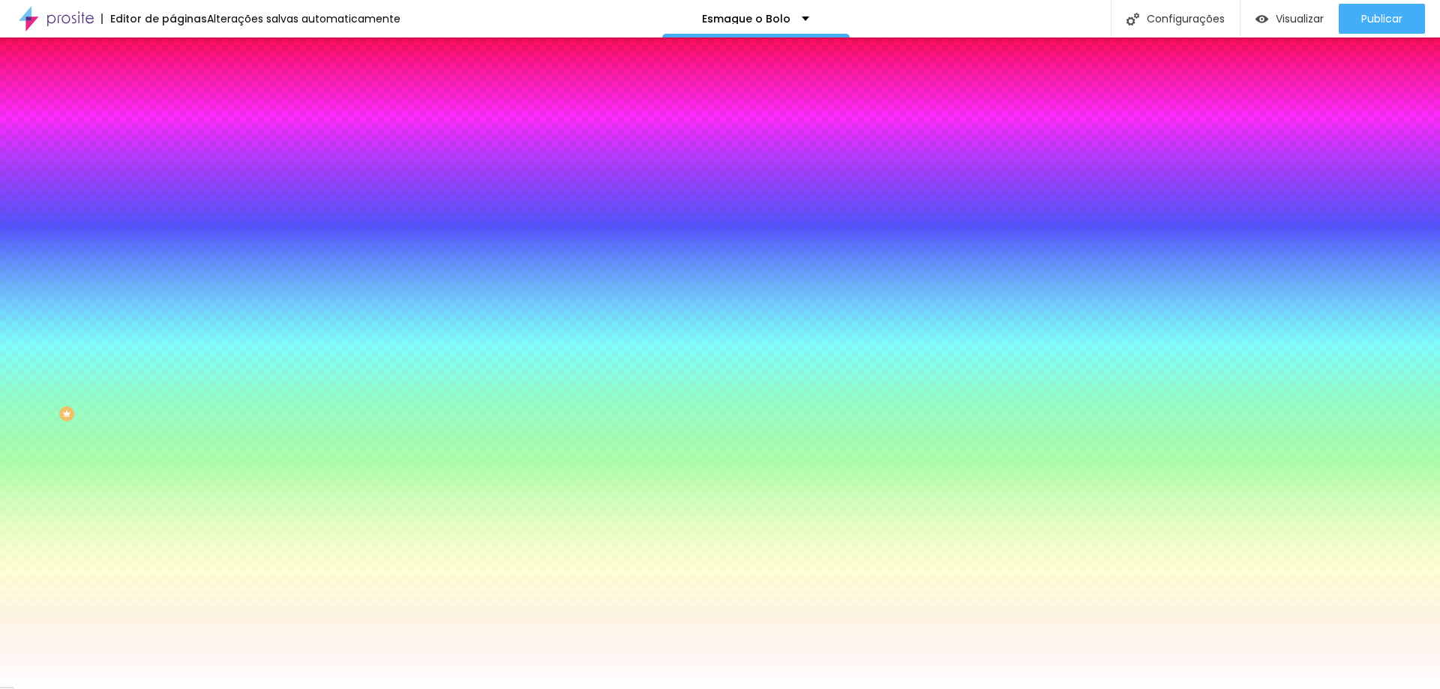
click at [172, 87] on li "Conteúdo" at bounding box center [258, 79] width 172 height 15
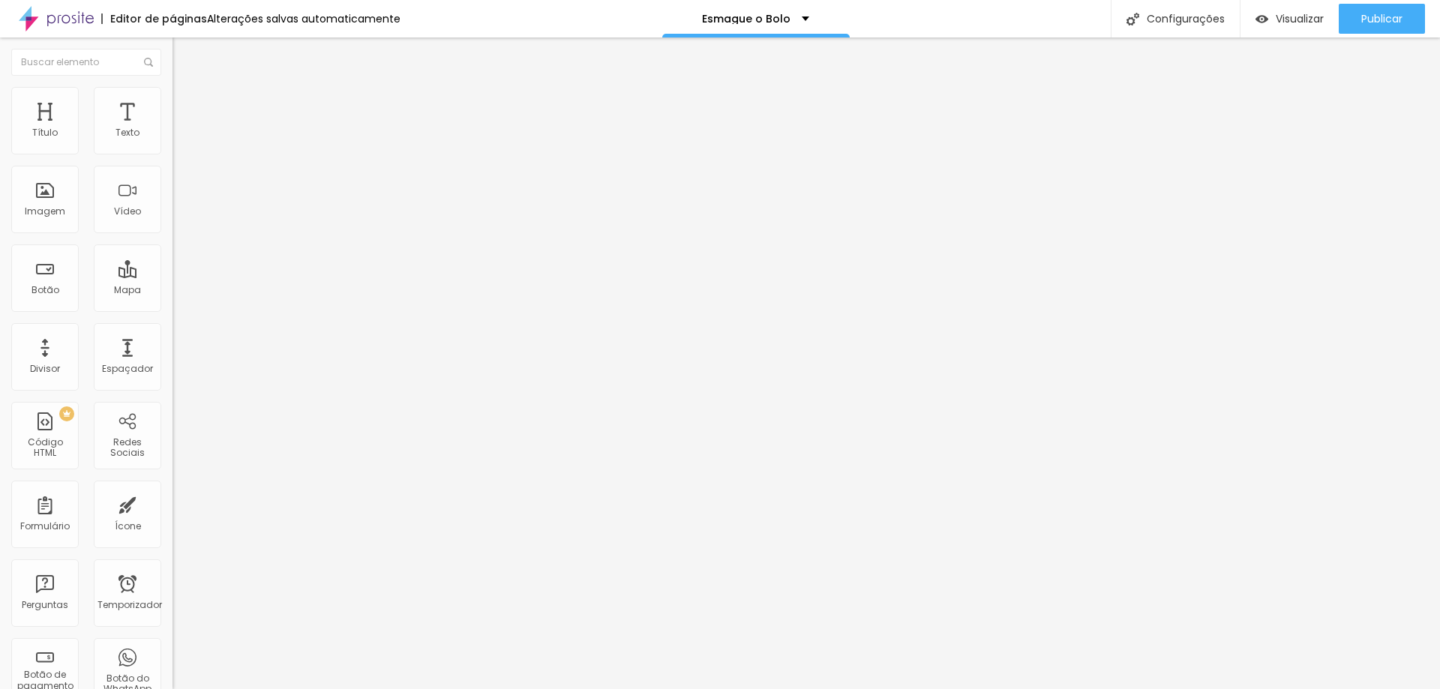
click at [184, 53] on img "button" at bounding box center [190, 55] width 12 height 12
click at [181, 129] on font "Adicionar imagem" at bounding box center [225, 122] width 88 height 13
click at [184, 49] on img "button" at bounding box center [190, 55] width 12 height 12
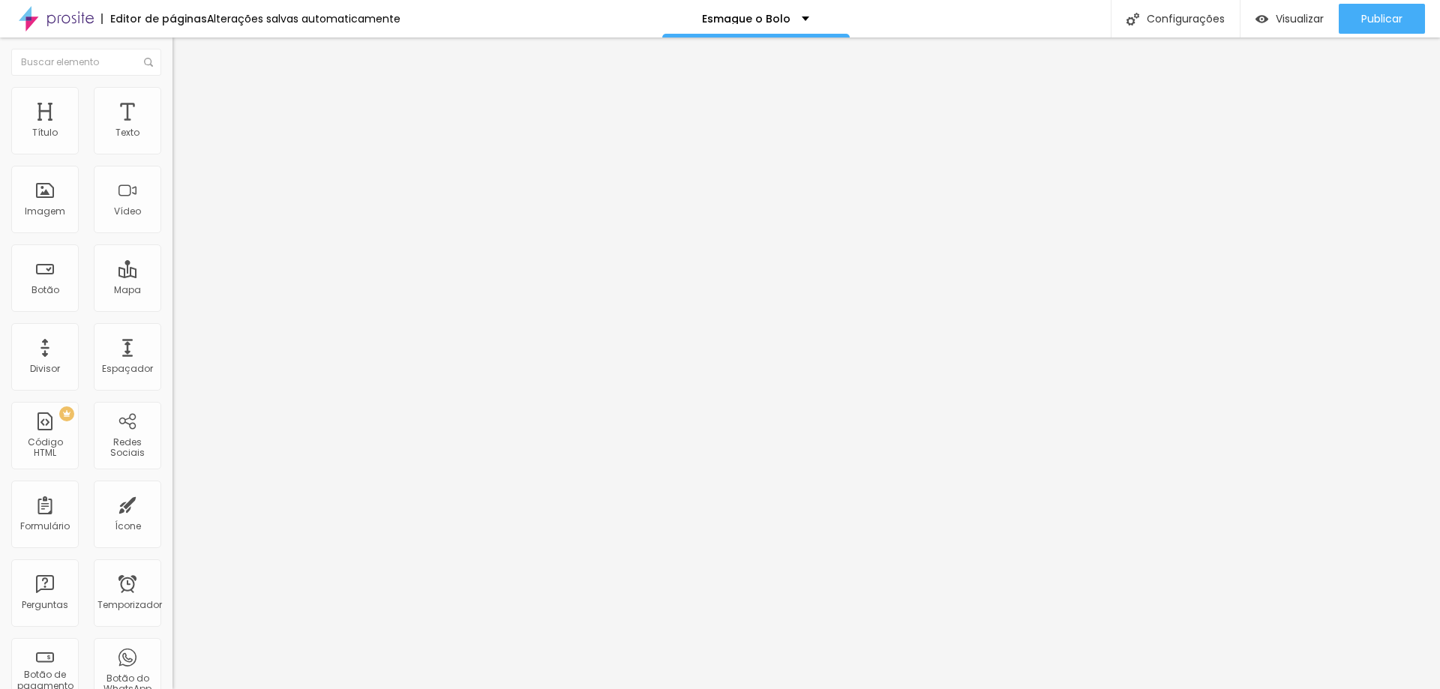
click at [172, 127] on div "Adicionar imagem" at bounding box center [258, 122] width 172 height 10
click at [181, 129] on font "Adicionar imagem" at bounding box center [225, 122] width 88 height 13
click at [1380, 22] on font "Publicar" at bounding box center [1381, 18] width 41 height 15
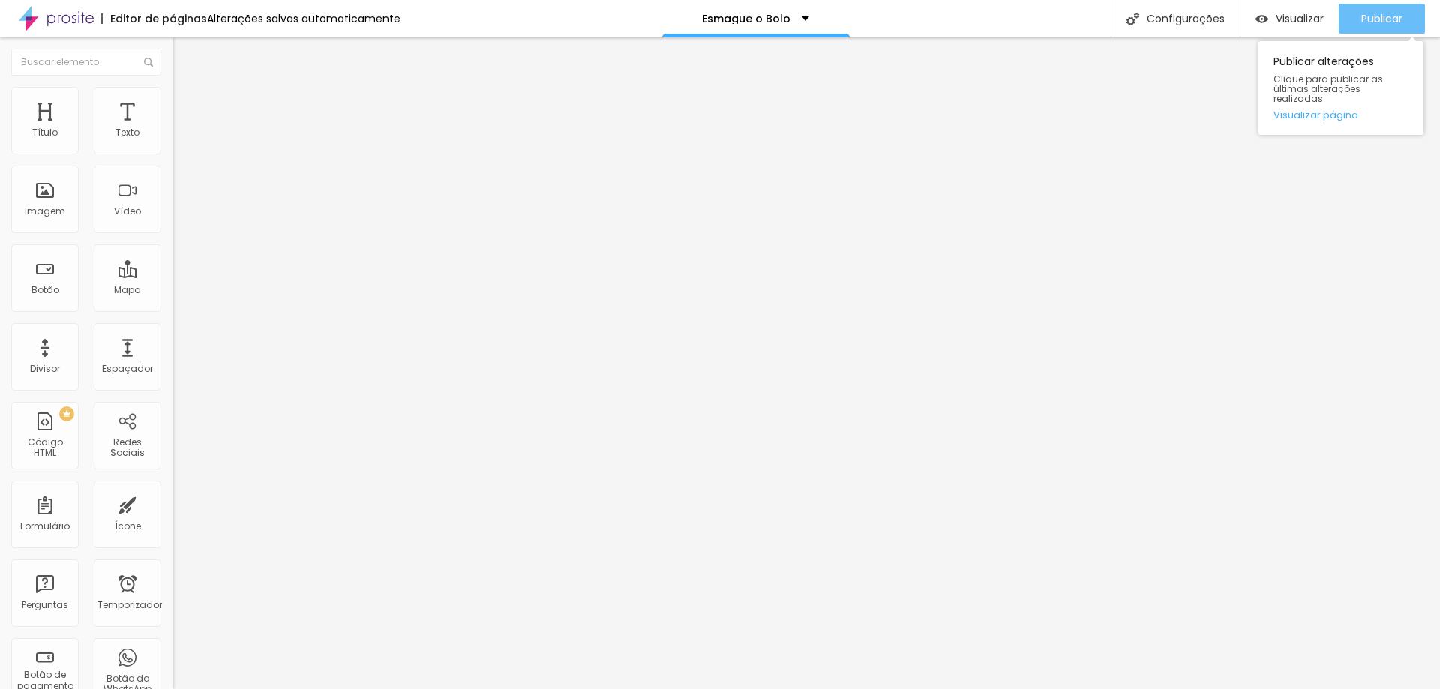
click at [1388, 15] on font "Publicar" at bounding box center [1381, 18] width 41 height 15
click at [172, 97] on img at bounding box center [178, 93] width 13 height 13
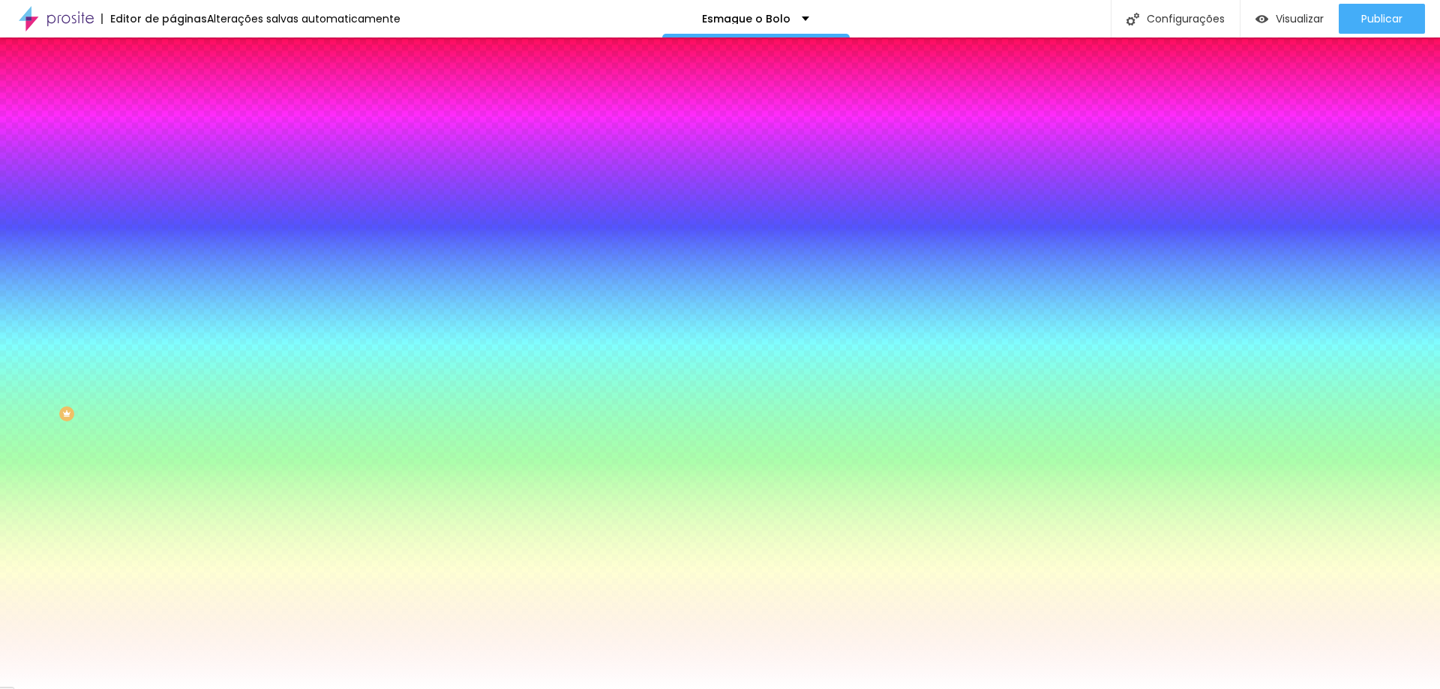
click at [181, 138] on font "Trocar imagem" at bounding box center [217, 131] width 73 height 13
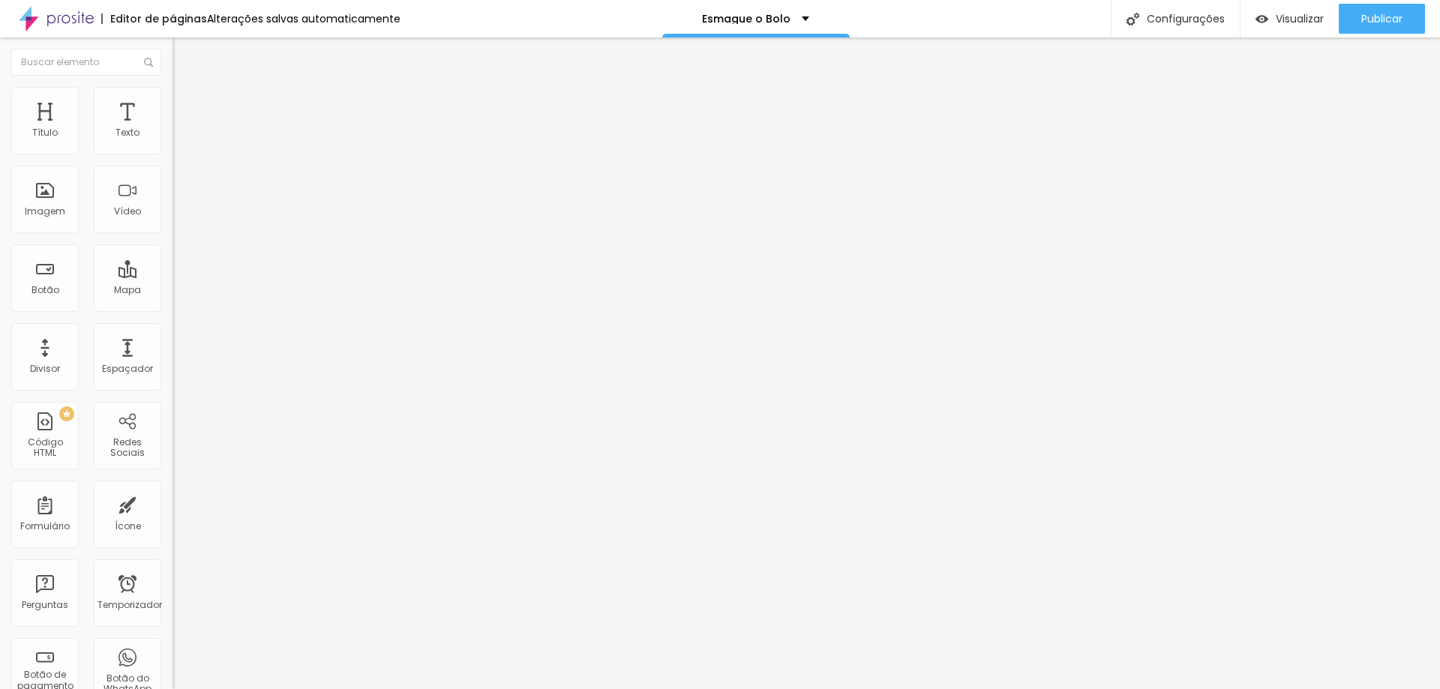
click at [172, 96] on li "Estilo" at bounding box center [258, 94] width 172 height 15
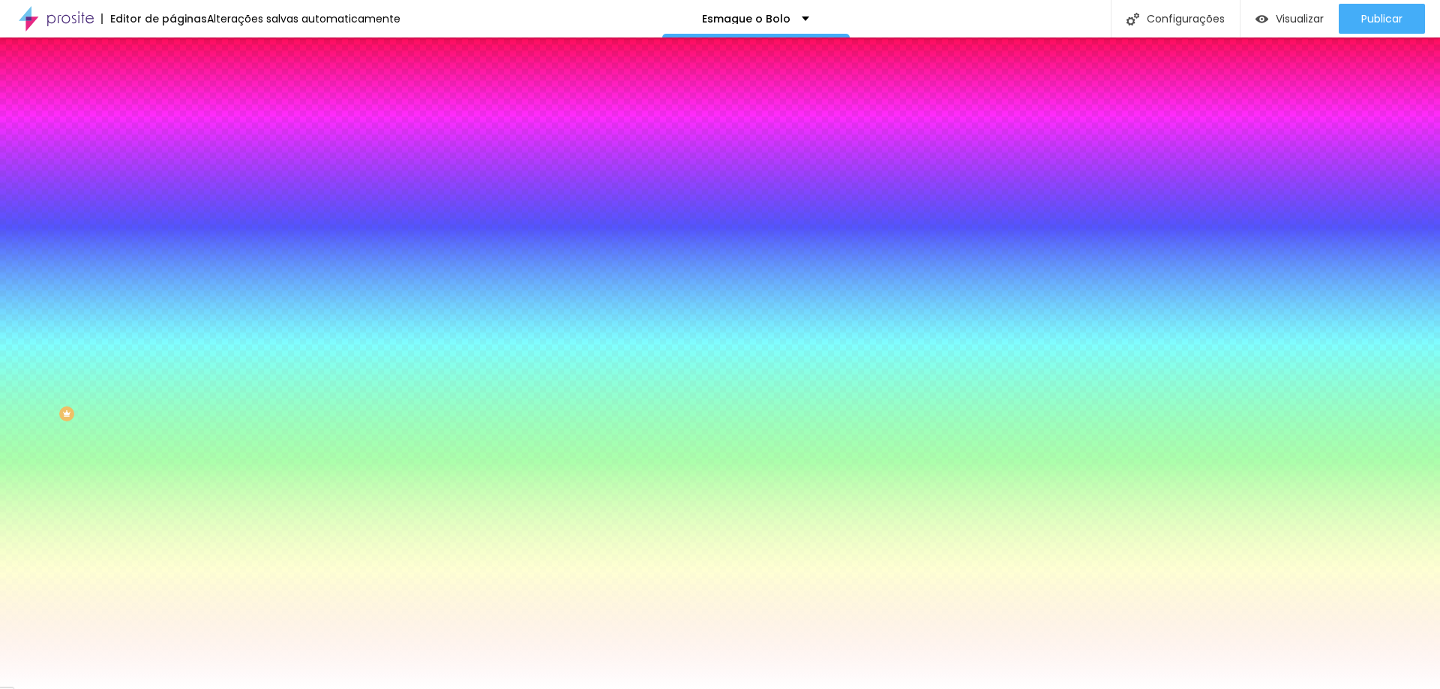
click at [181, 138] on font "Trocar imagem" at bounding box center [217, 131] width 73 height 13
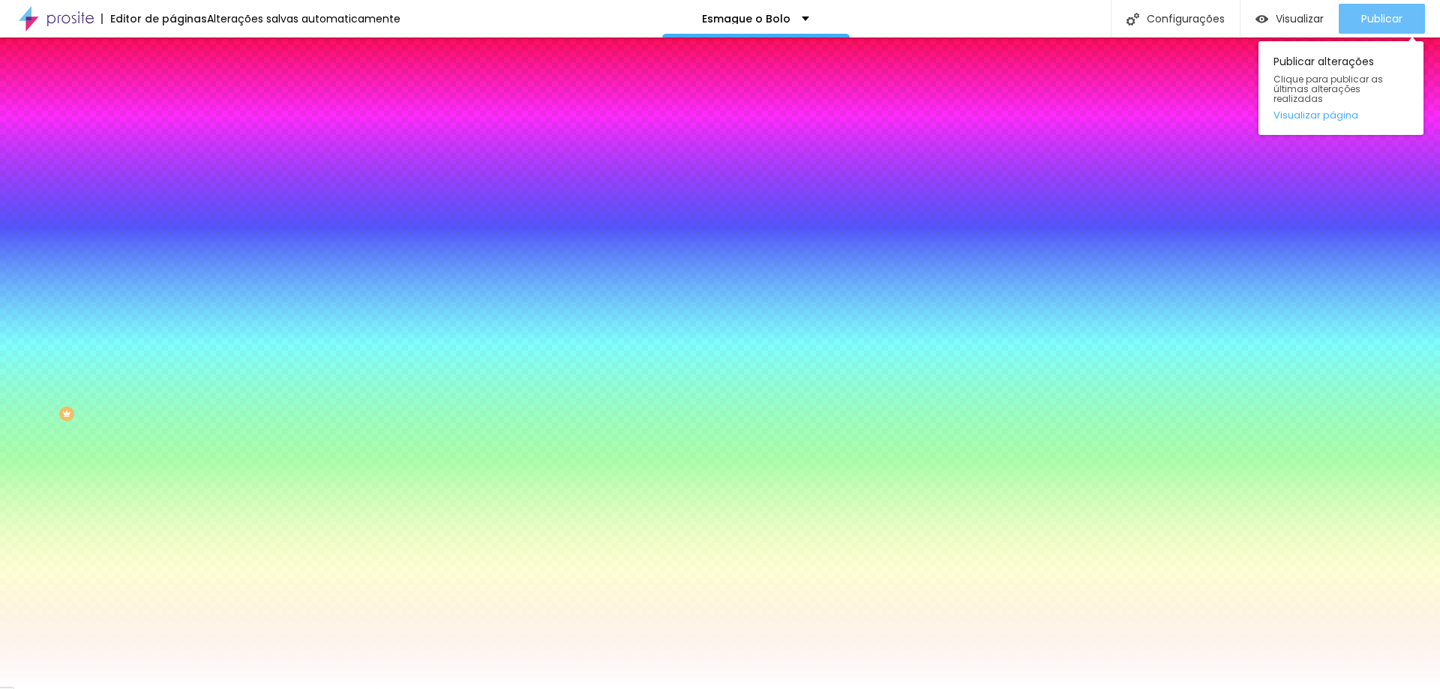
click at [1379, 17] on font "Publicar" at bounding box center [1381, 18] width 41 height 15
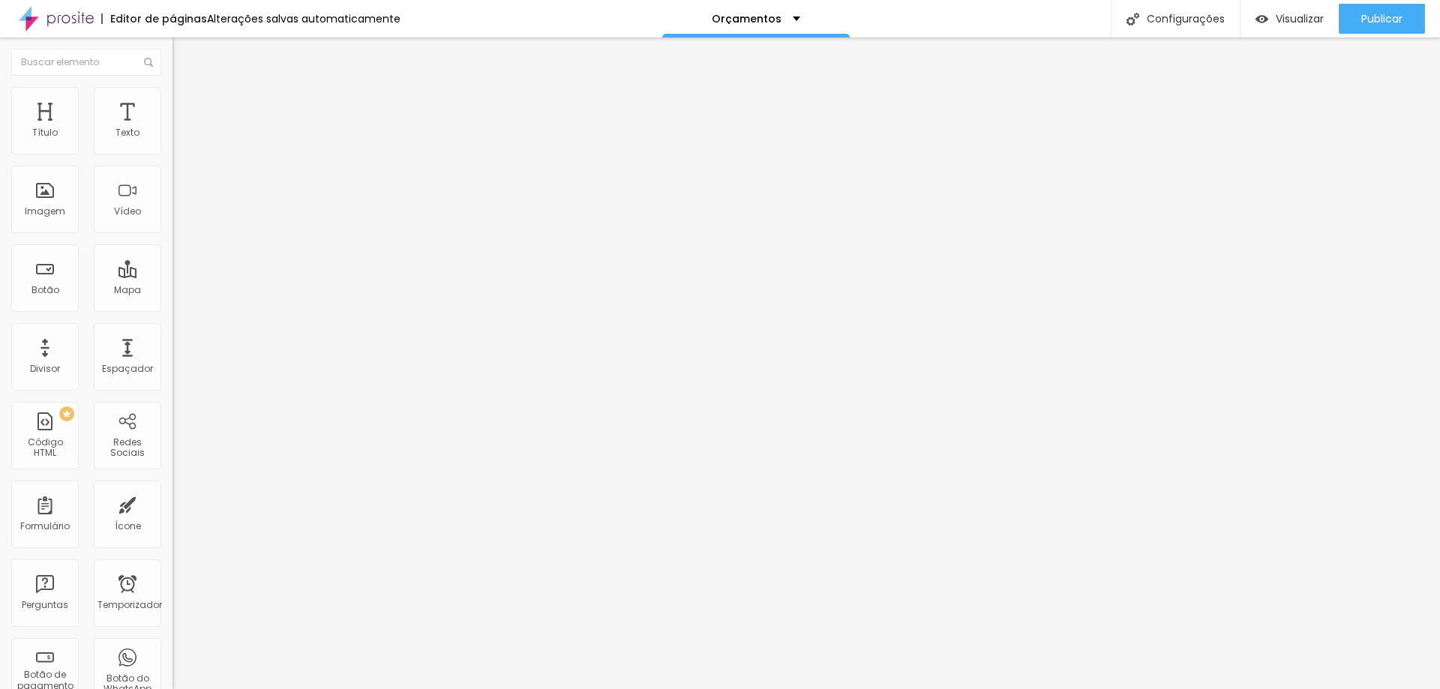
click at [172, 307] on input "https://" at bounding box center [262, 299] width 180 height 15
paste input "[DOMAIN_NAME][URL]"
type input "[URL][DOMAIN_NAME]"
click at [172, 307] on input "https://" at bounding box center [262, 301] width 180 height 15
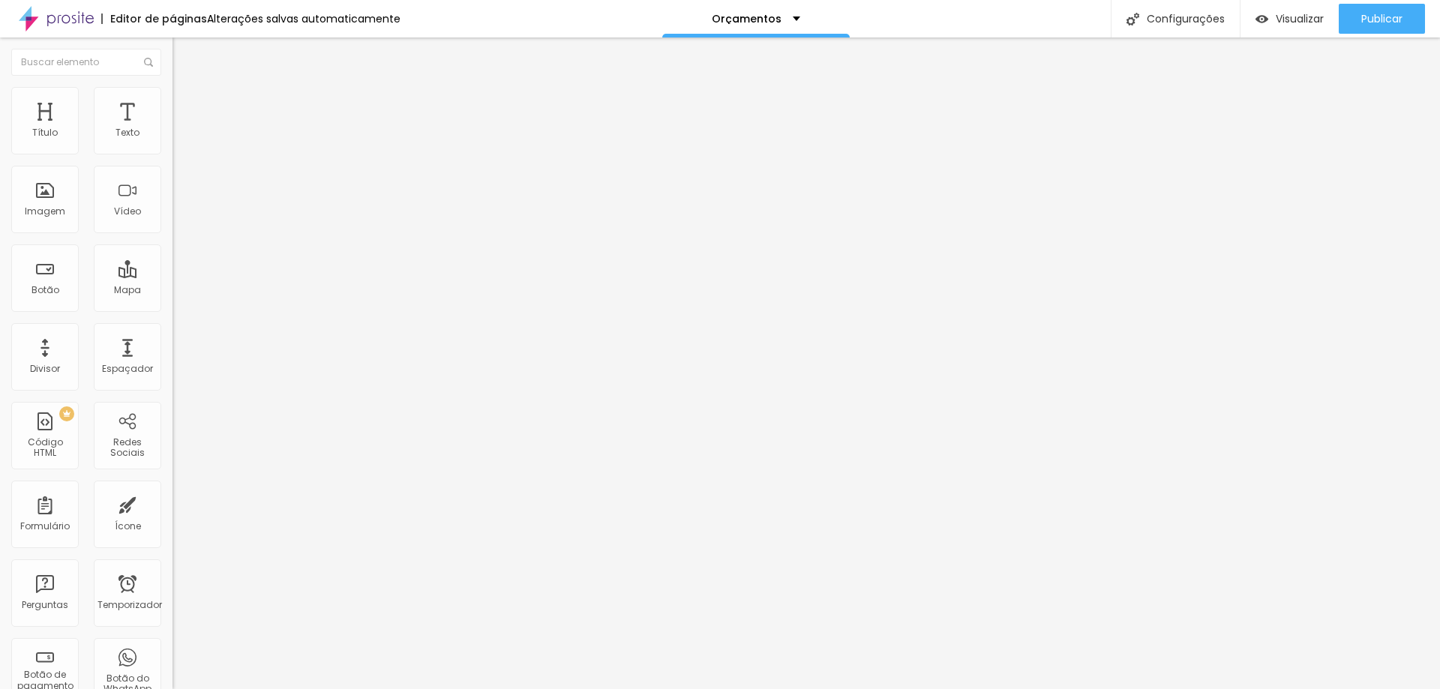
paste input "estudioalinecarvalho.alboompro.com/smash-the-cake"
type input "https://estudioalinecarvalho.alboompro.com/smash-the-cake"
click at [1399, 19] on font "Publicar" at bounding box center [1381, 18] width 41 height 15
click at [172, 97] on img at bounding box center [178, 93] width 13 height 13
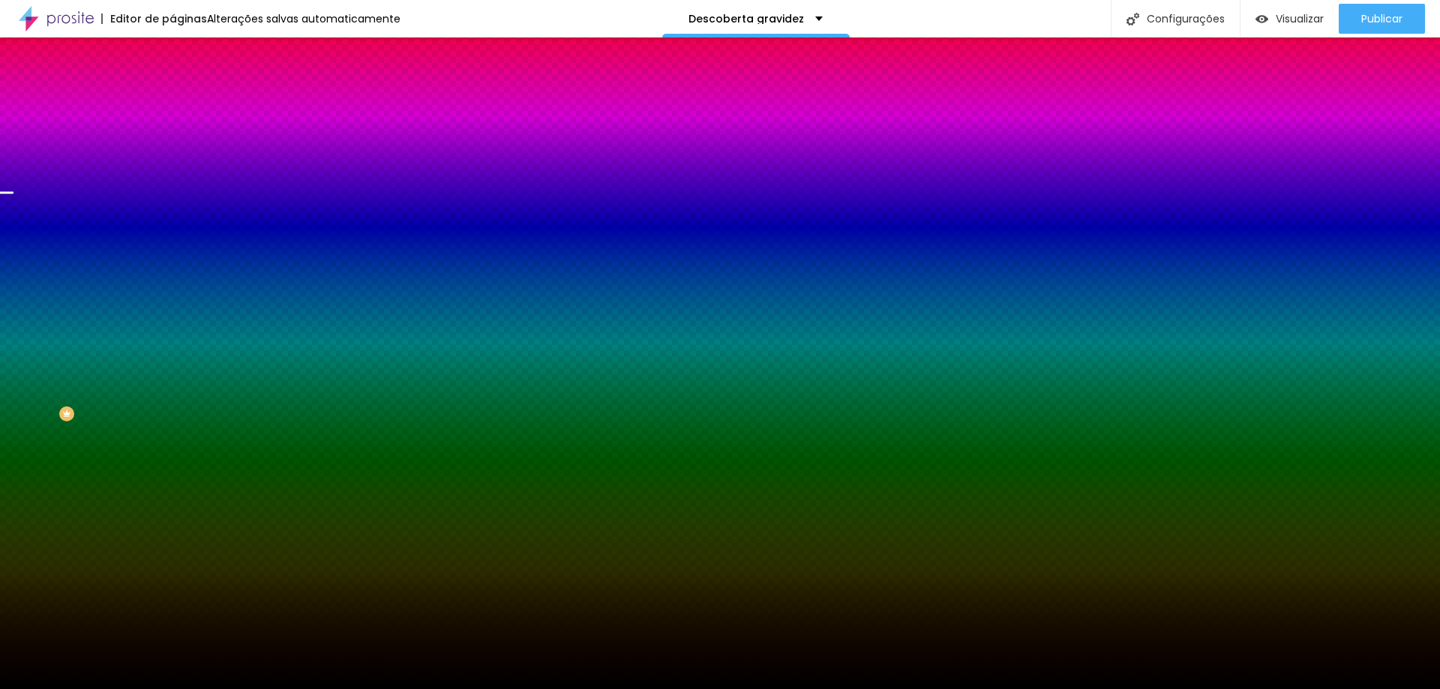
click at [181, 138] on font "Trocar imagem" at bounding box center [217, 131] width 73 height 13
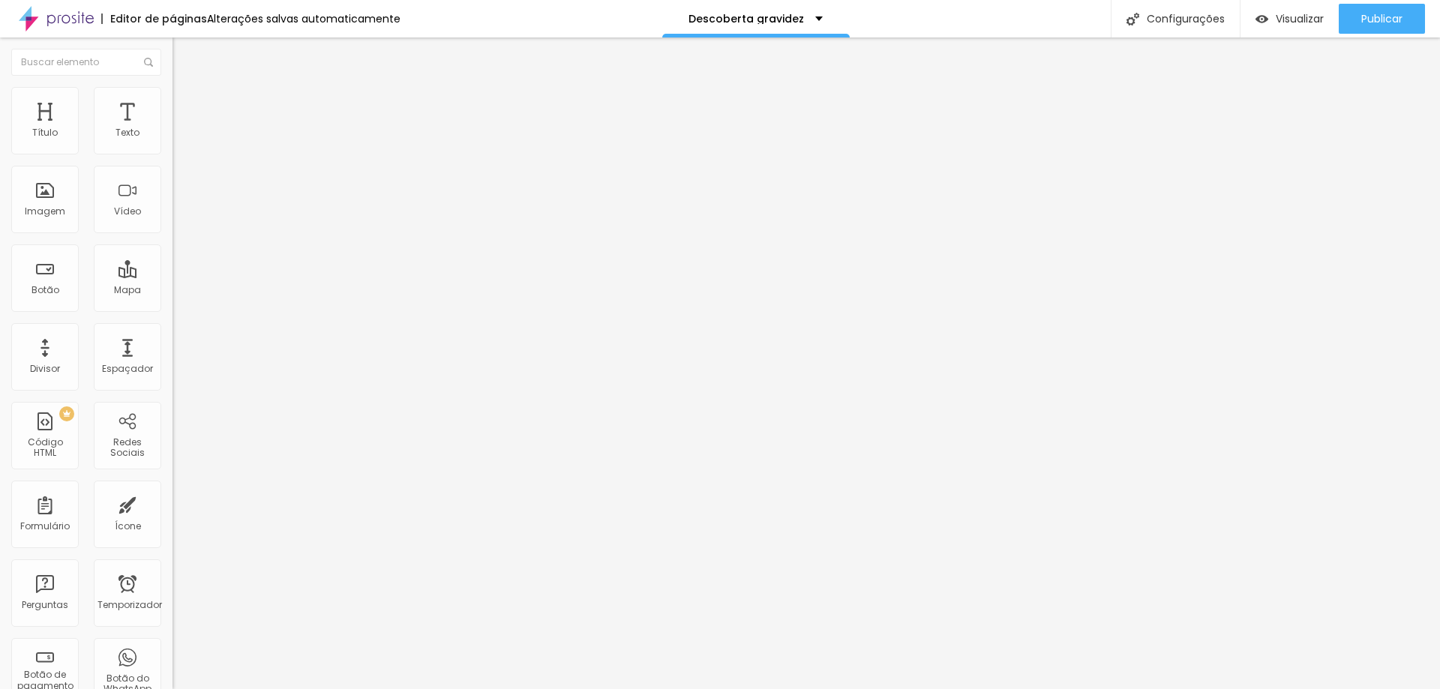
click at [172, 94] on img at bounding box center [178, 93] width 13 height 13
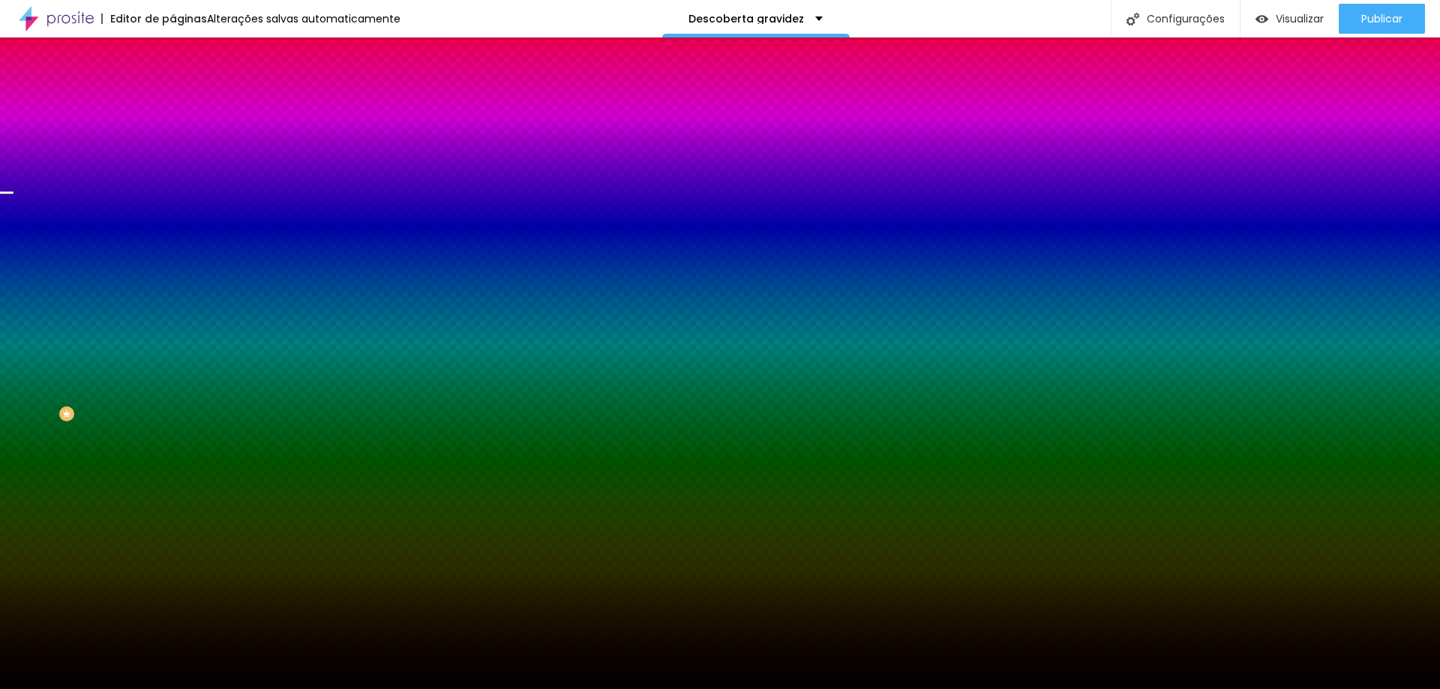
click at [181, 138] on font "Trocar imagem" at bounding box center [217, 131] width 73 height 13
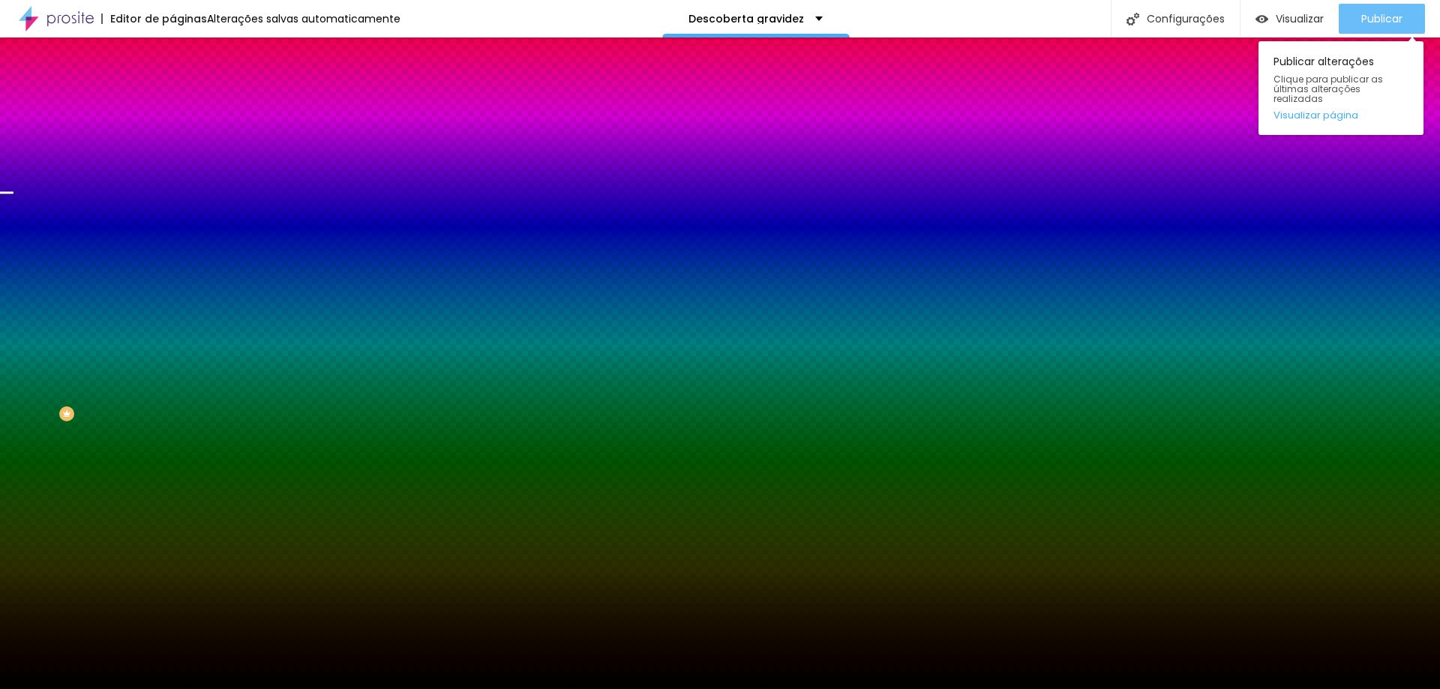
click at [1392, 18] on font "Publicar" at bounding box center [1381, 18] width 41 height 15
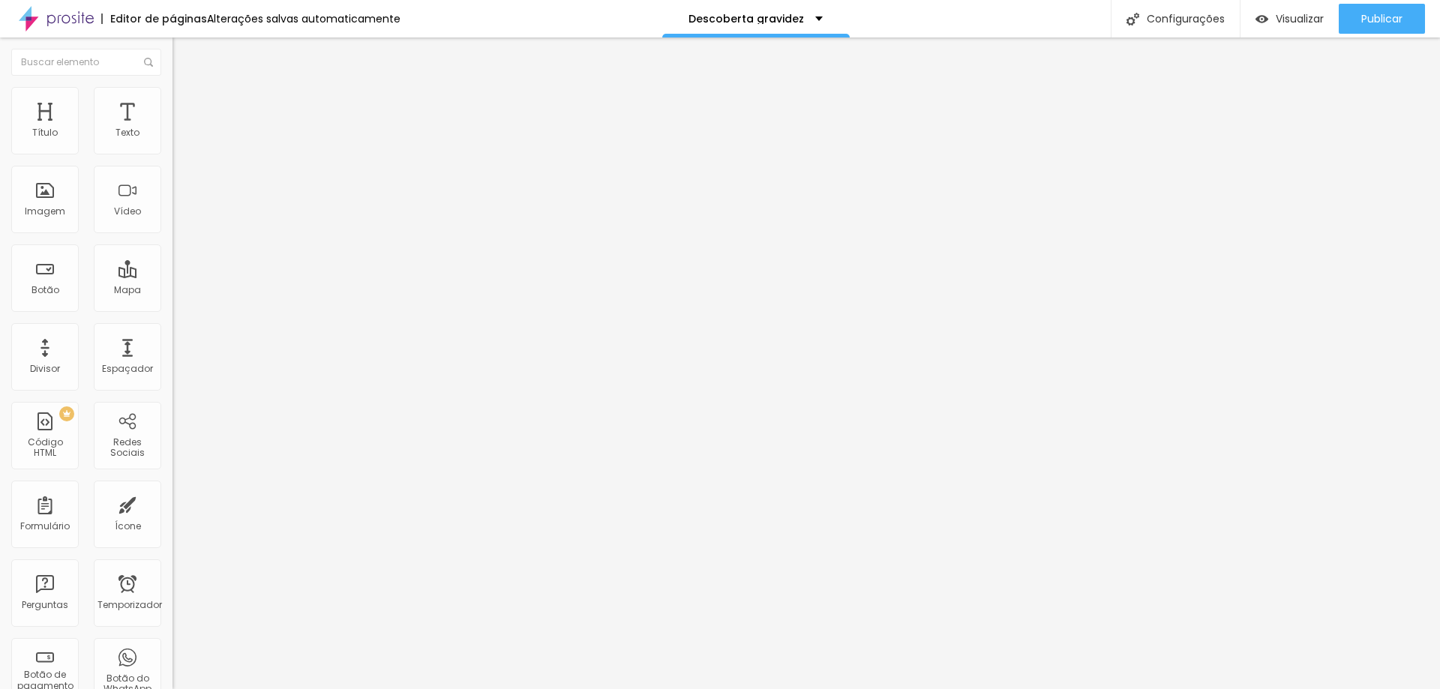
click at [186, 100] on font "Estilo" at bounding box center [197, 97] width 23 height 13
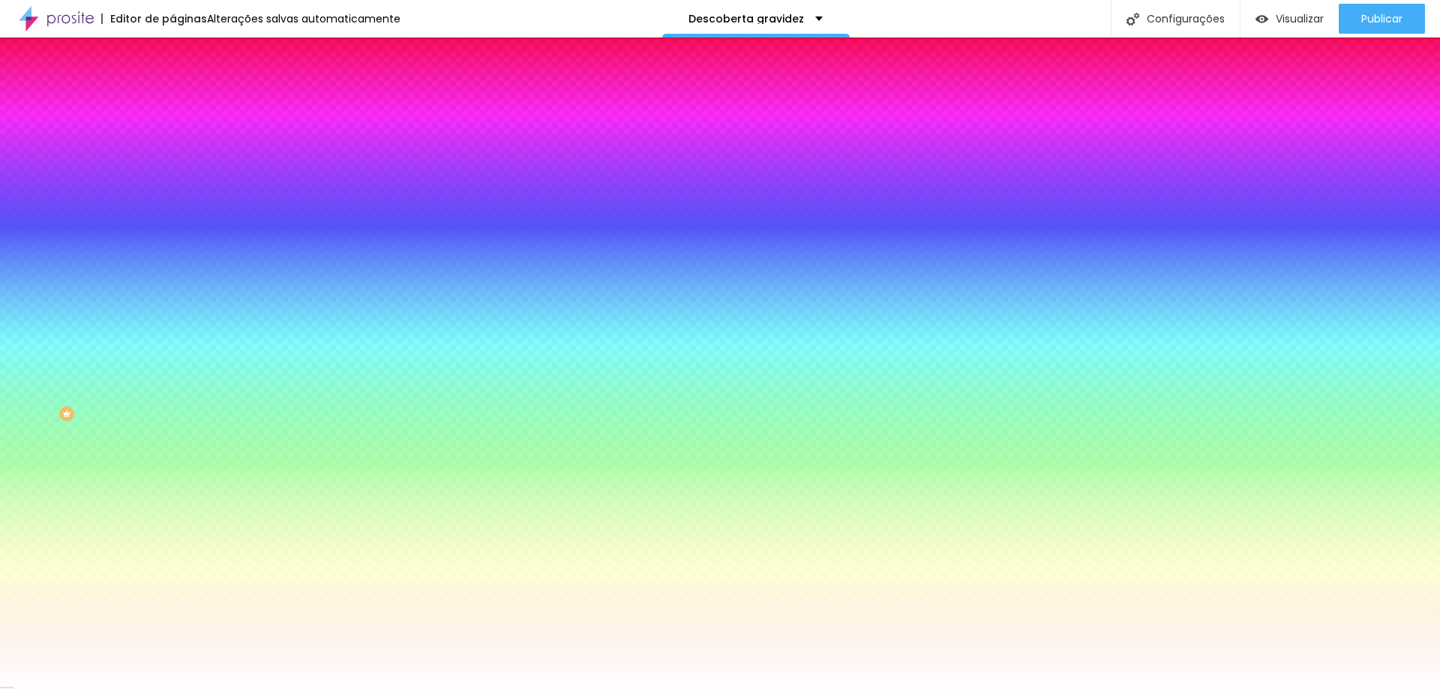
click at [181, 138] on font "Trocar imagem" at bounding box center [217, 131] width 73 height 13
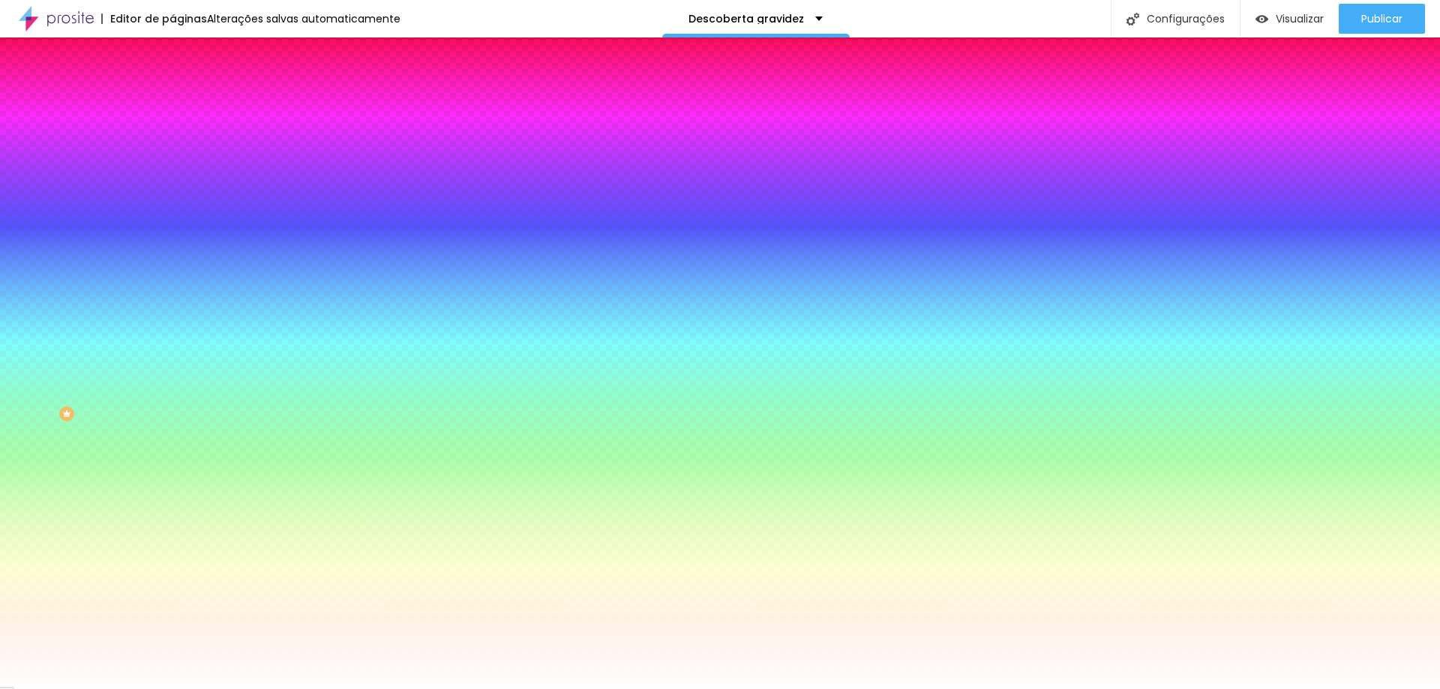
click at [181, 138] on font "Trocar imagem" at bounding box center [217, 131] width 73 height 13
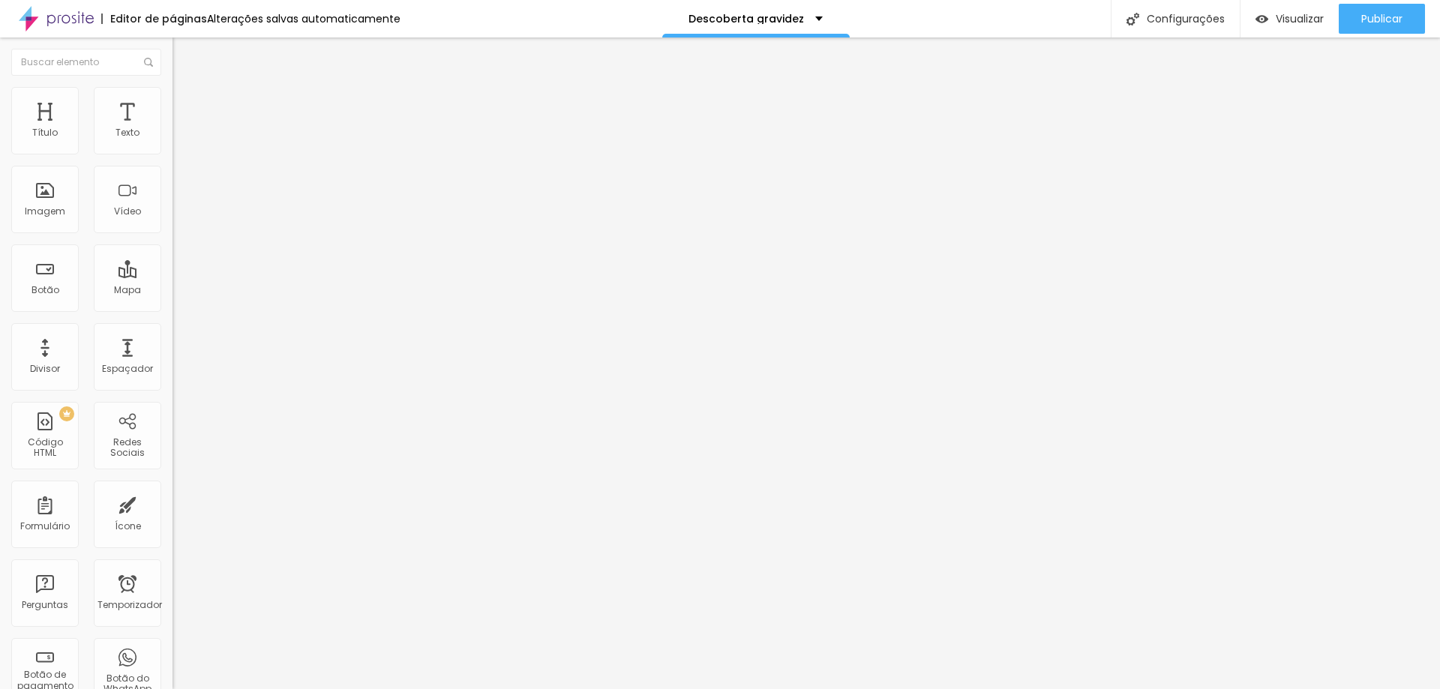
click at [172, 144] on button "button" at bounding box center [182, 136] width 21 height 16
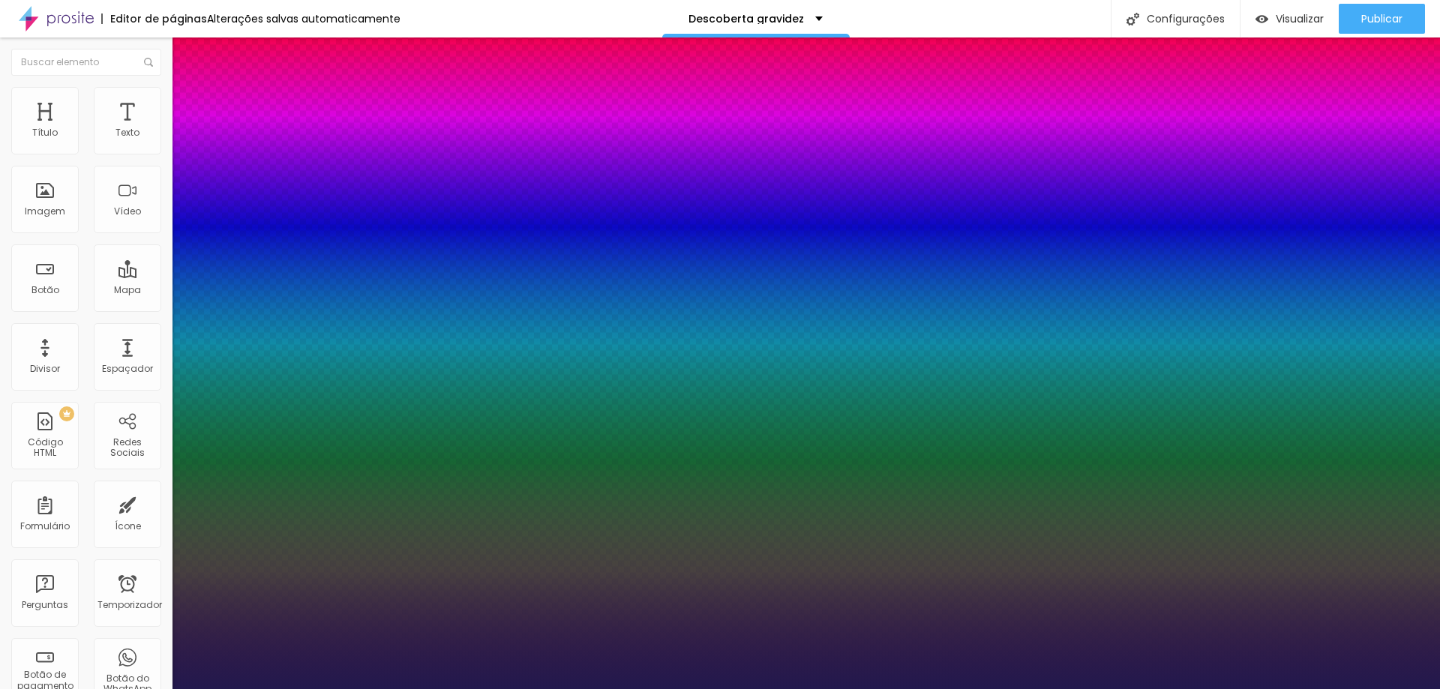
type input "35"
type input "1"
type input "29"
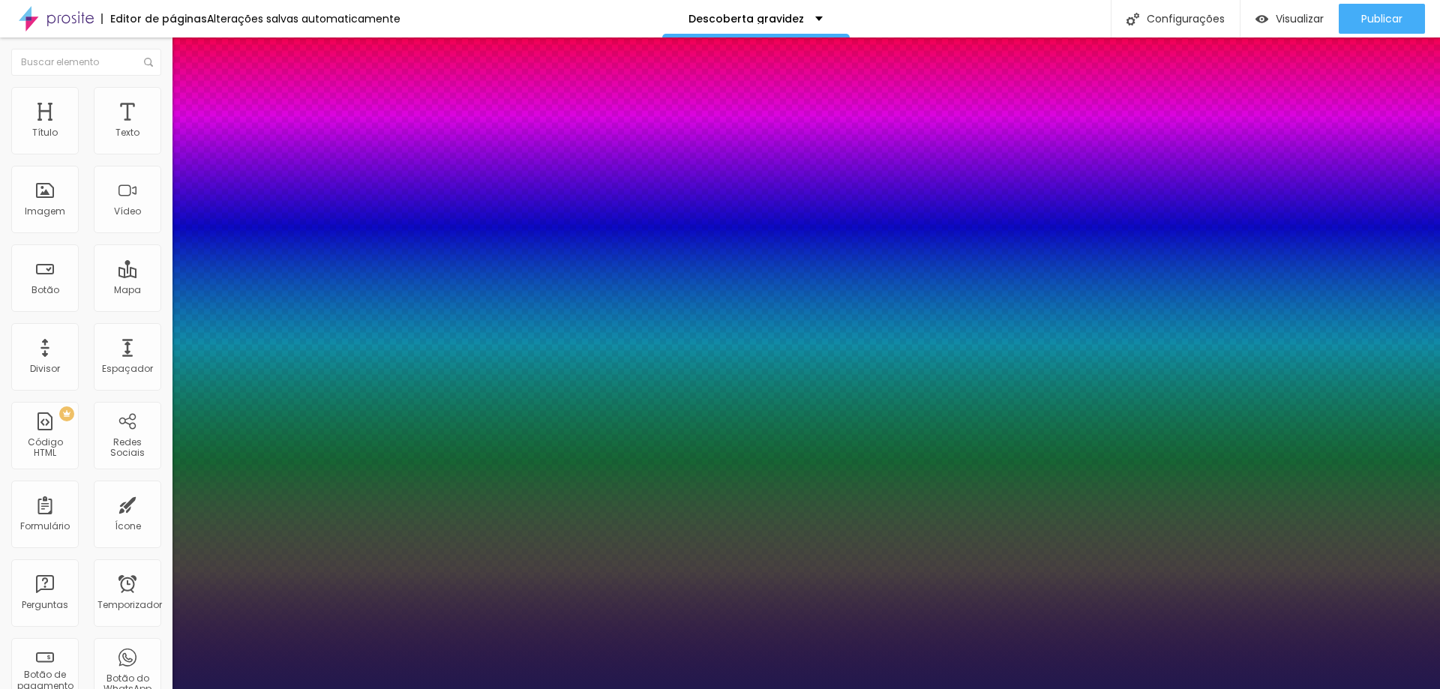
type input "29"
type input "1"
type input "28"
type input "1"
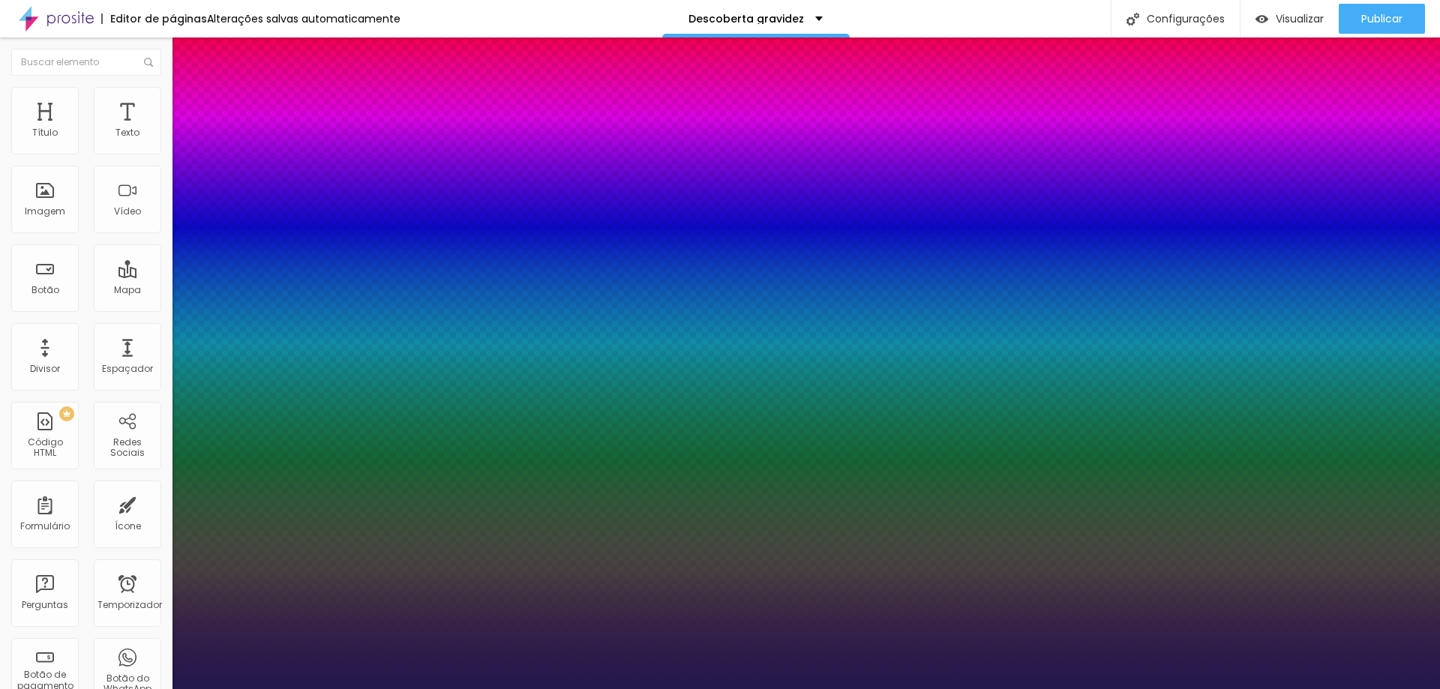
type input "27"
type input "1"
type input "26"
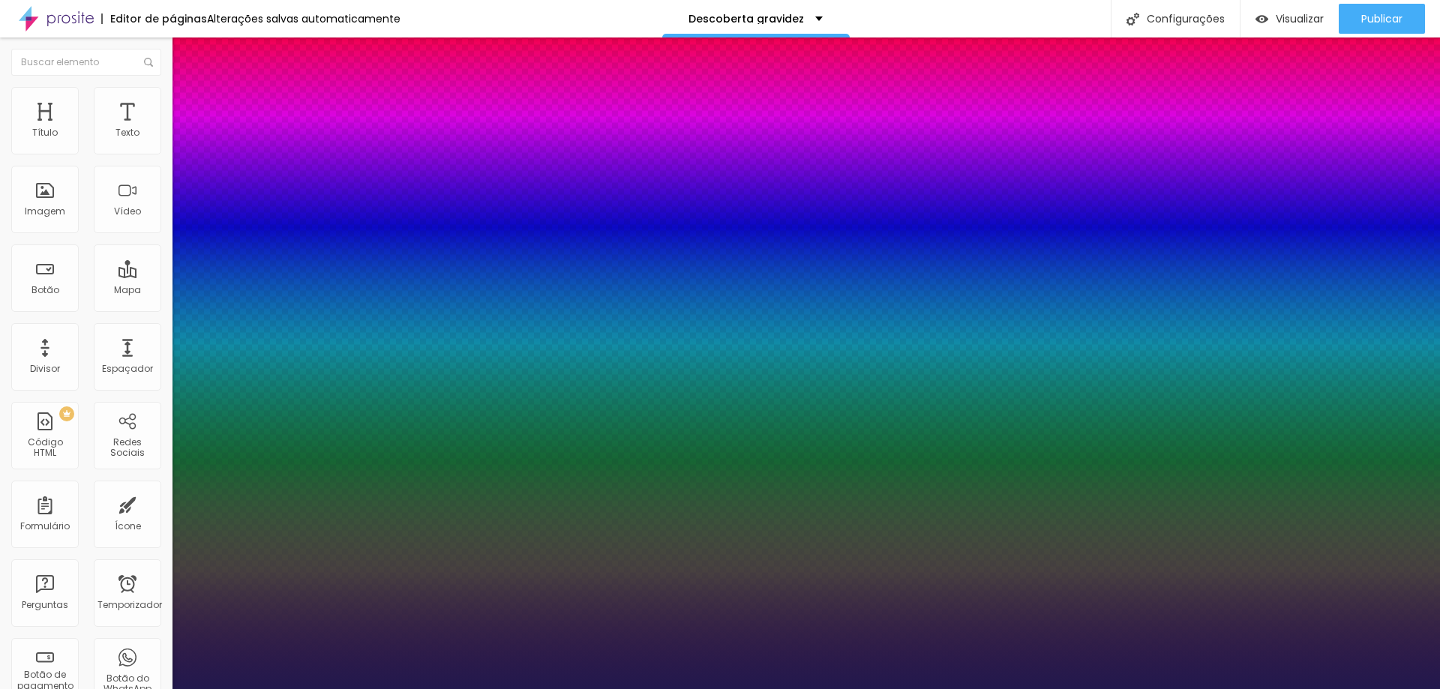
type input "1"
type input "25"
type input "1"
drag, startPoint x: 226, startPoint y: 256, endPoint x: 213, endPoint y: 253, distance: 13.8
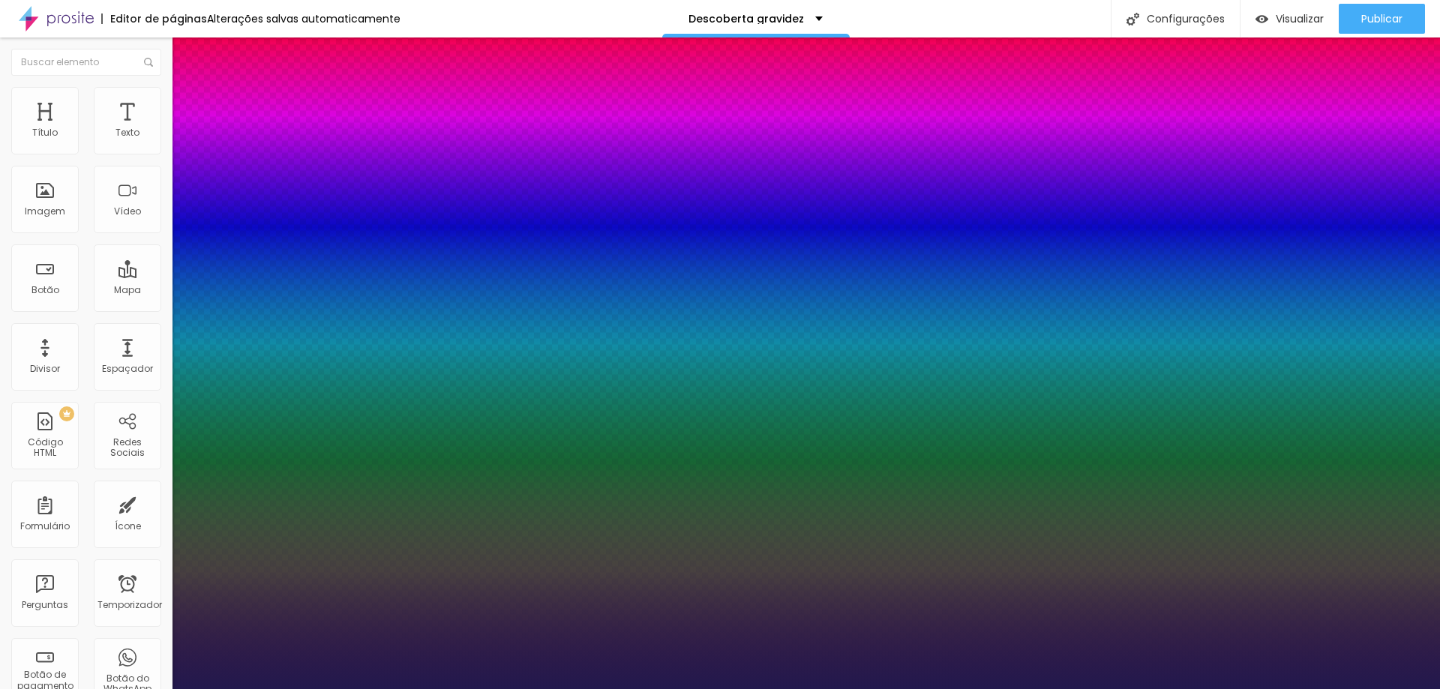
type input "25"
type input "1"
type input "26"
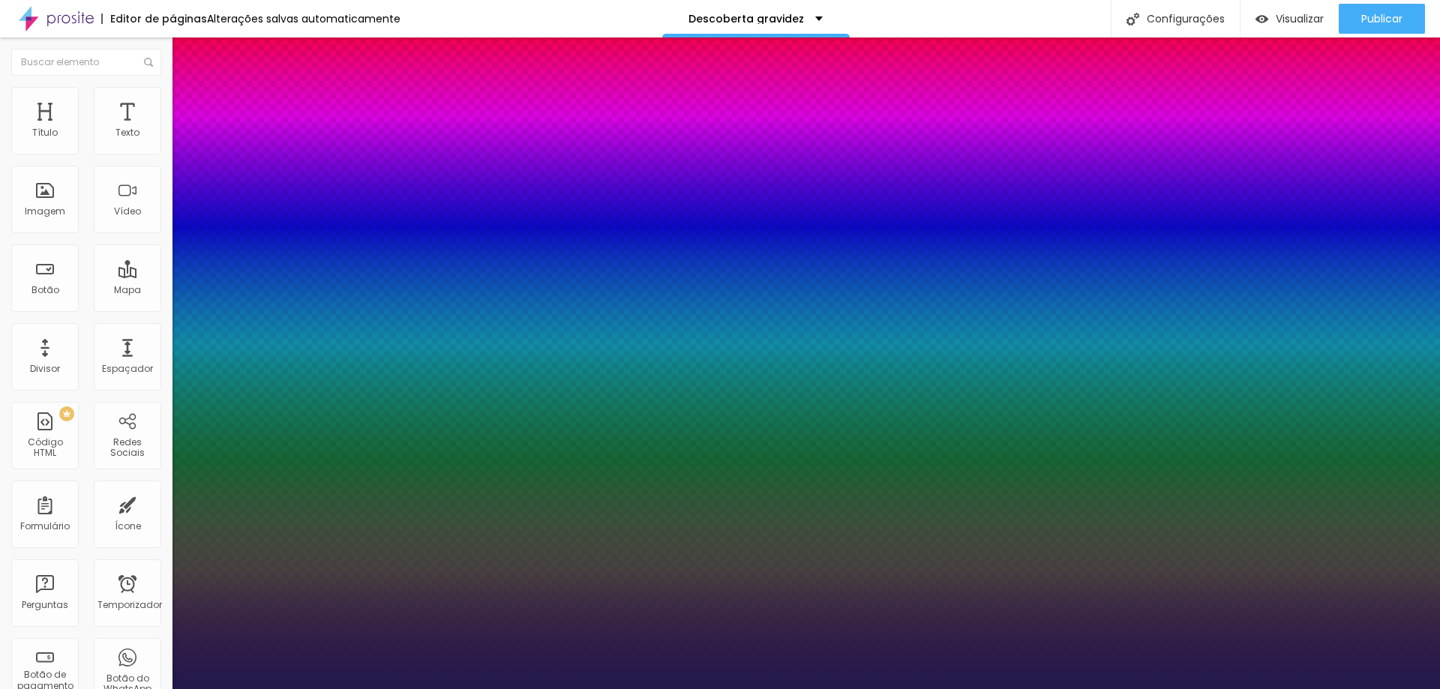
type input "1"
type input "27"
type input "1"
type input "27"
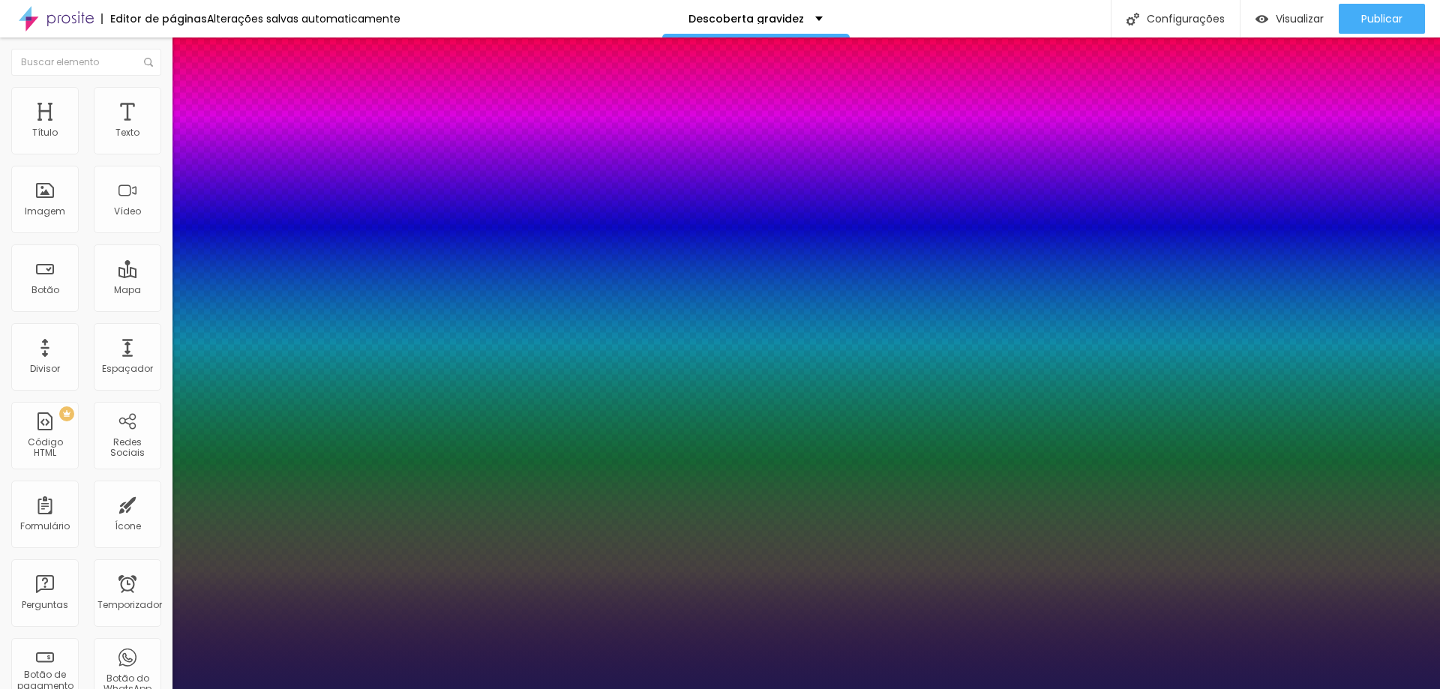
click at [1018, 688] on div at bounding box center [720, 689] width 1440 height 0
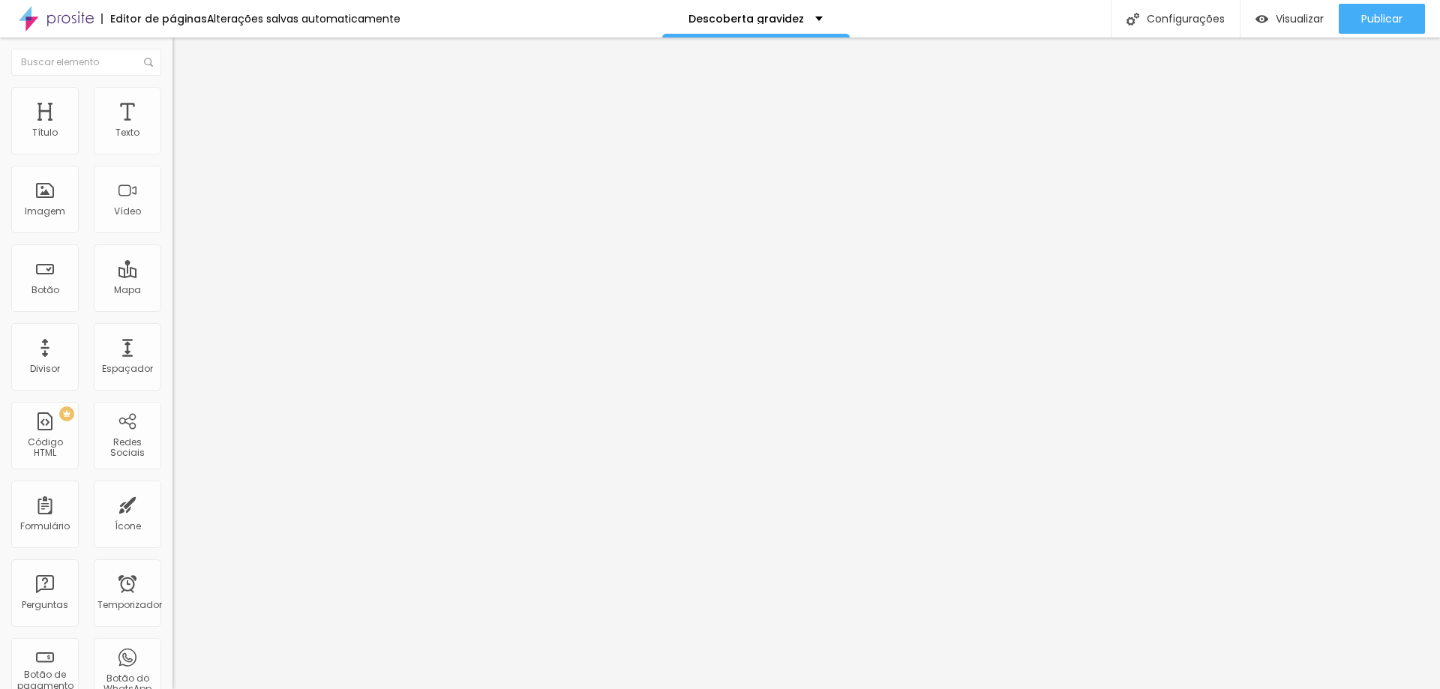
click at [178, 139] on icon "button" at bounding box center [182, 134] width 9 height 9
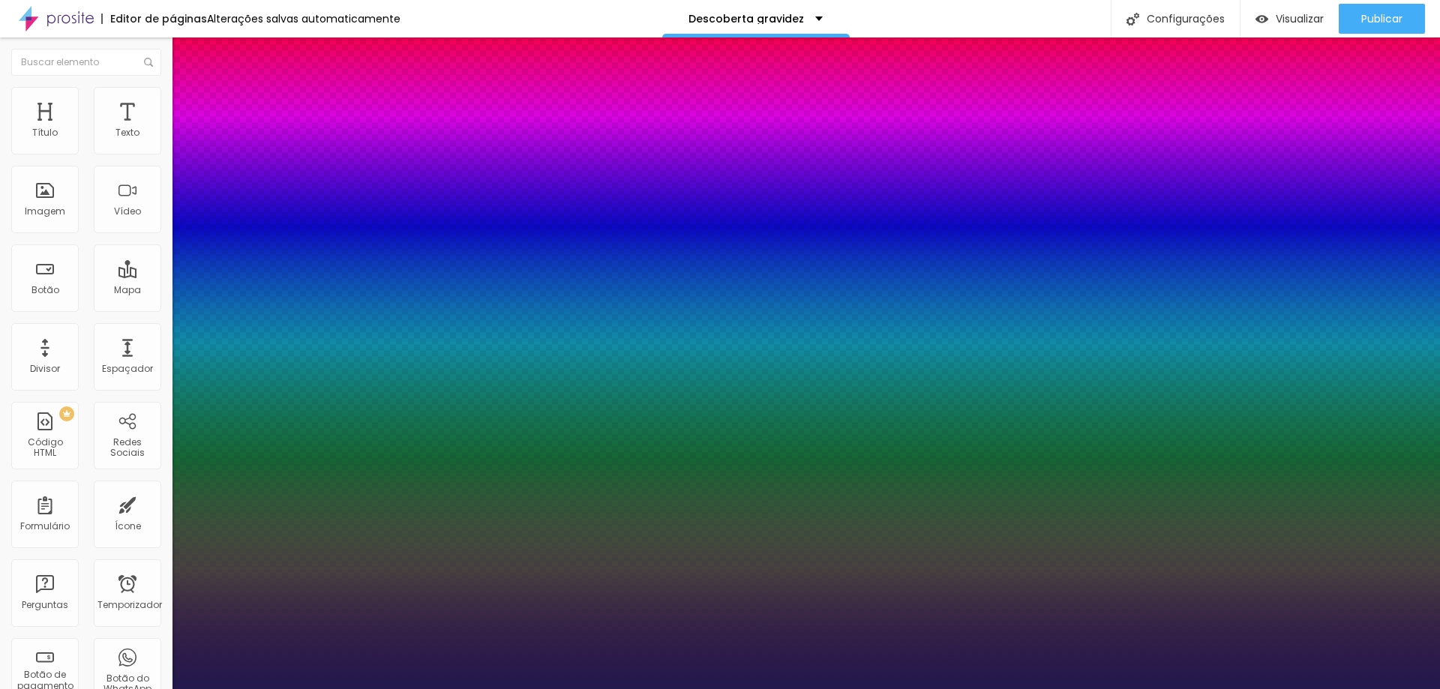
type input "1"
click at [1086, 688] on div at bounding box center [720, 689] width 1440 height 0
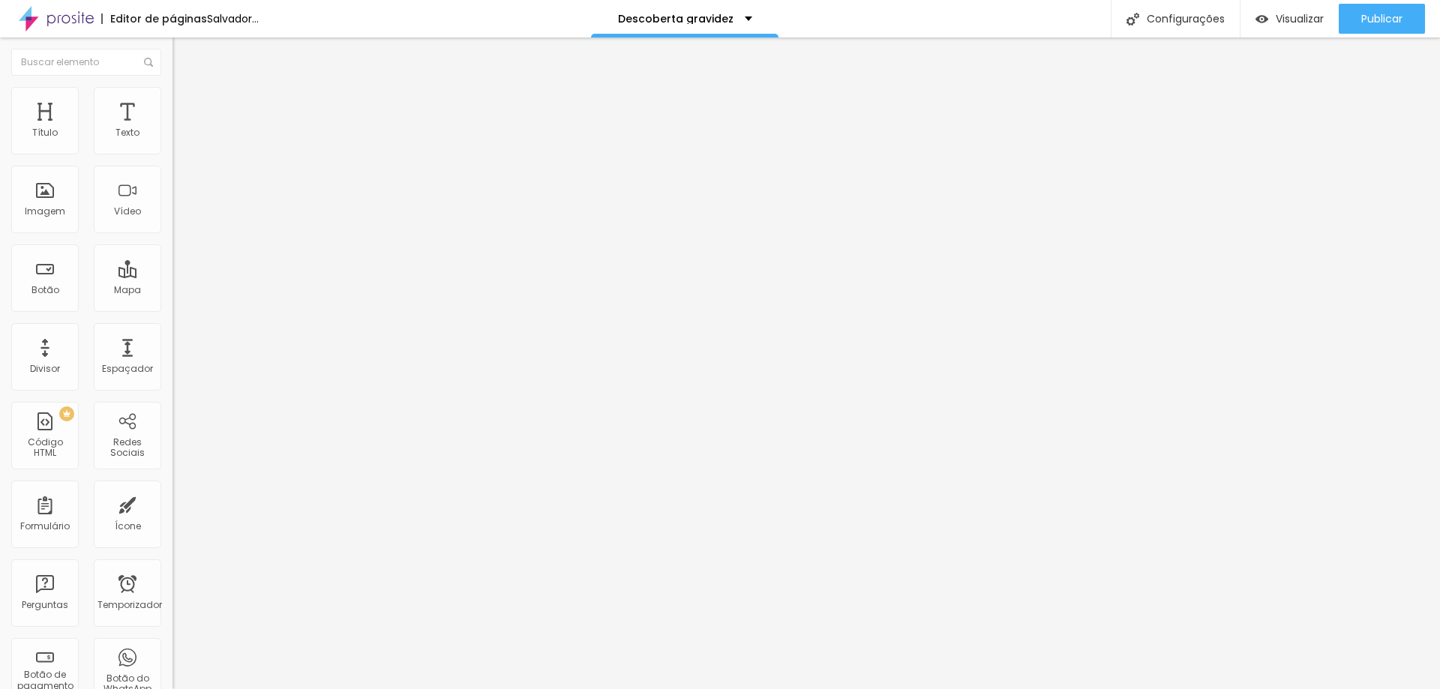
click at [180, 138] on icon "button" at bounding box center [183, 135] width 6 height 6
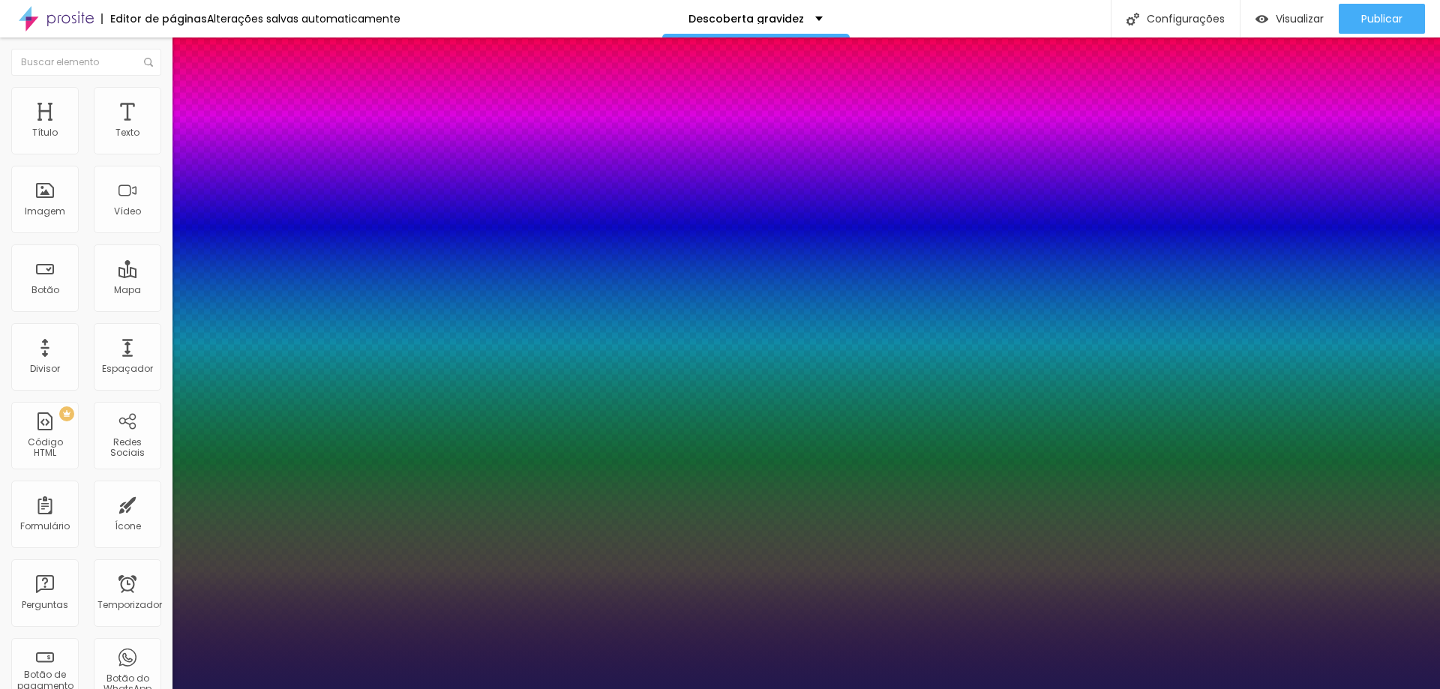
type input "1"
type input "33"
type input "1"
type input "31"
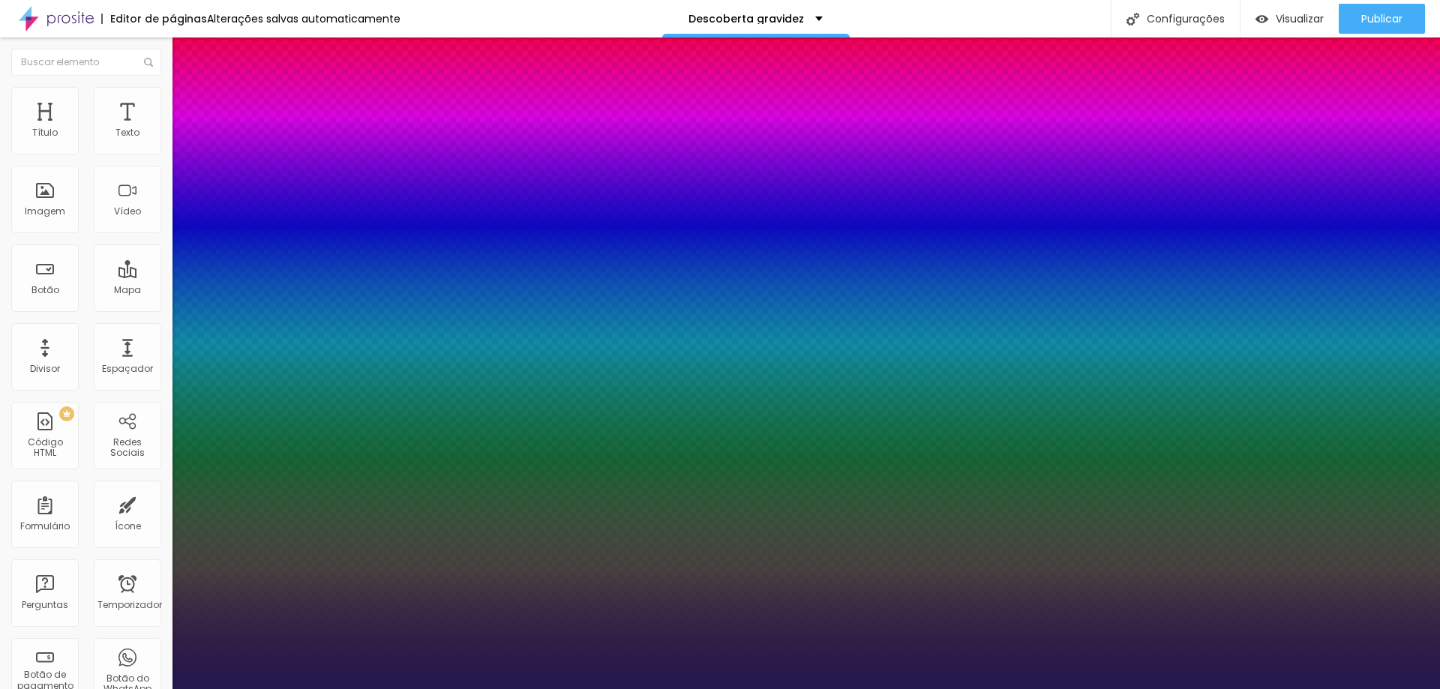
type input "31"
type input "1"
type input "30"
type input "1"
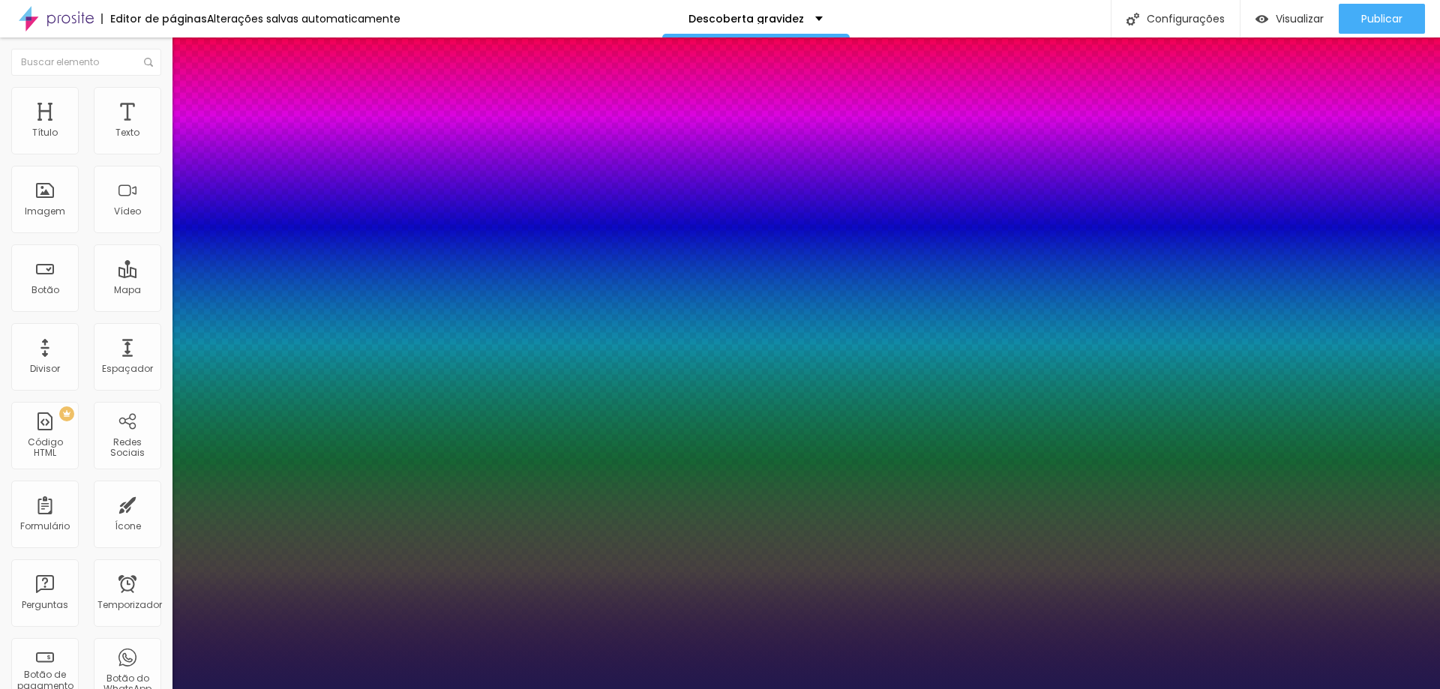
type input "29"
type input "1"
type input "28"
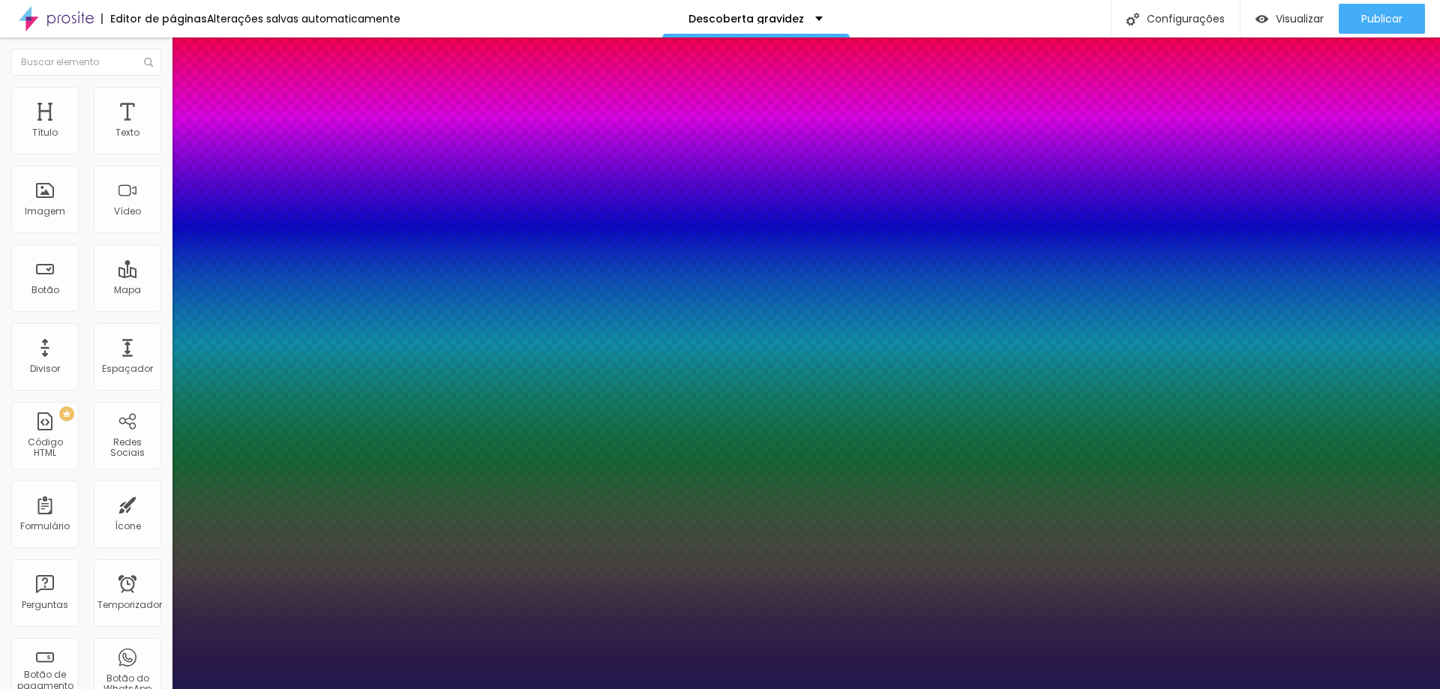
type input "1"
type input "27"
type input "1"
type input "26"
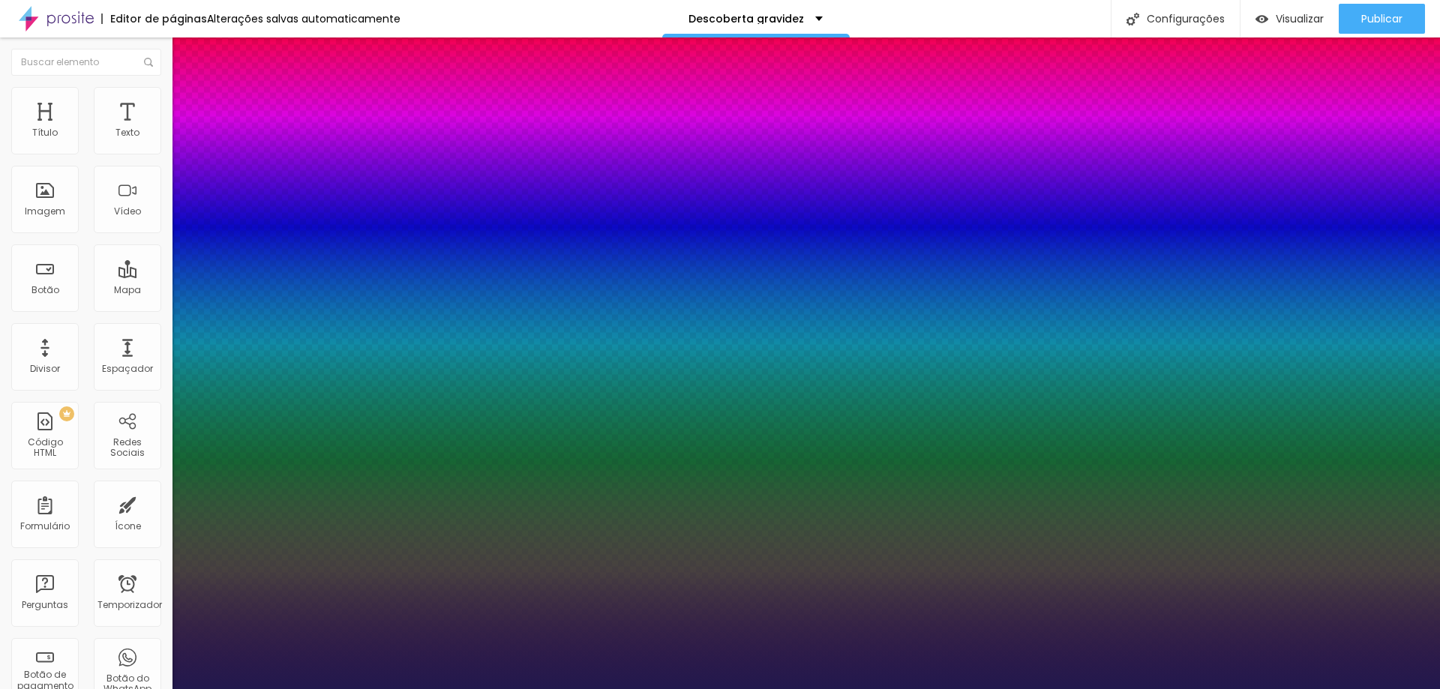
type input "26"
type input "1"
type input "27"
type input "1"
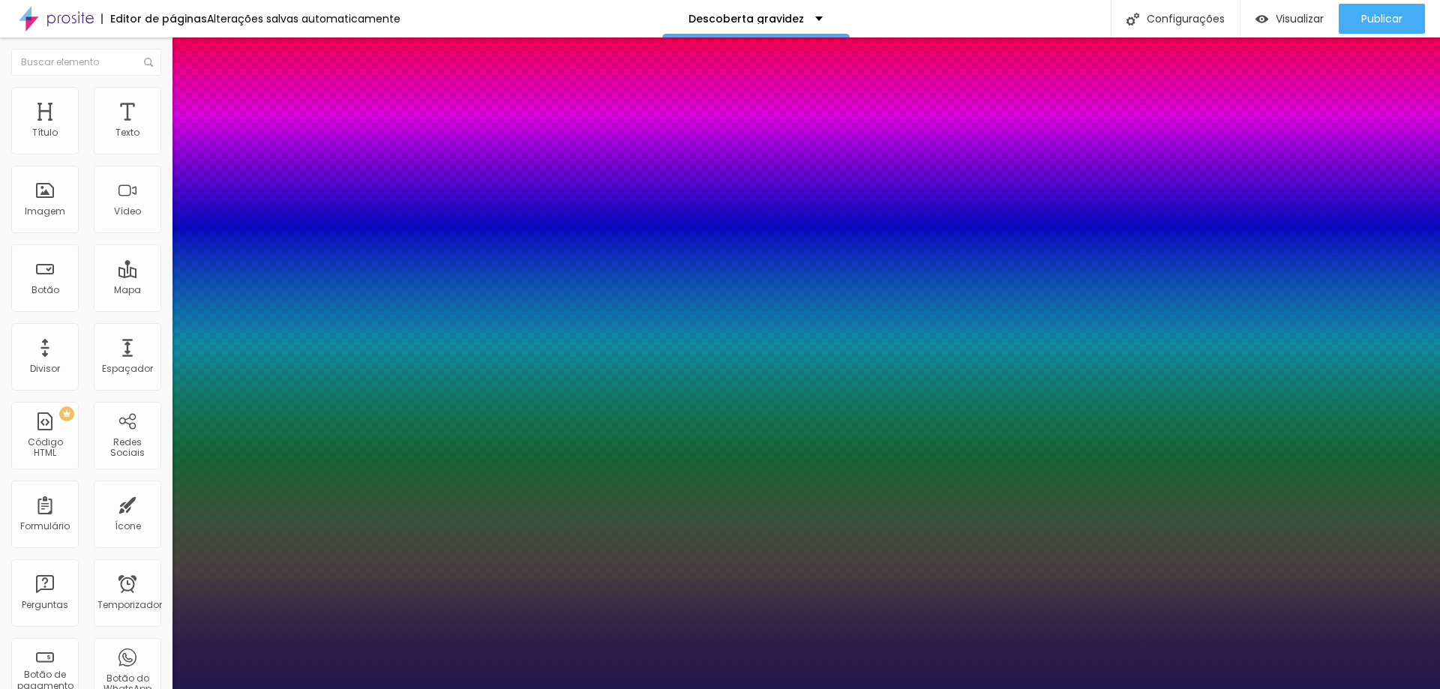
type input "27"
click at [1308, 688] on div at bounding box center [720, 689] width 1440 height 0
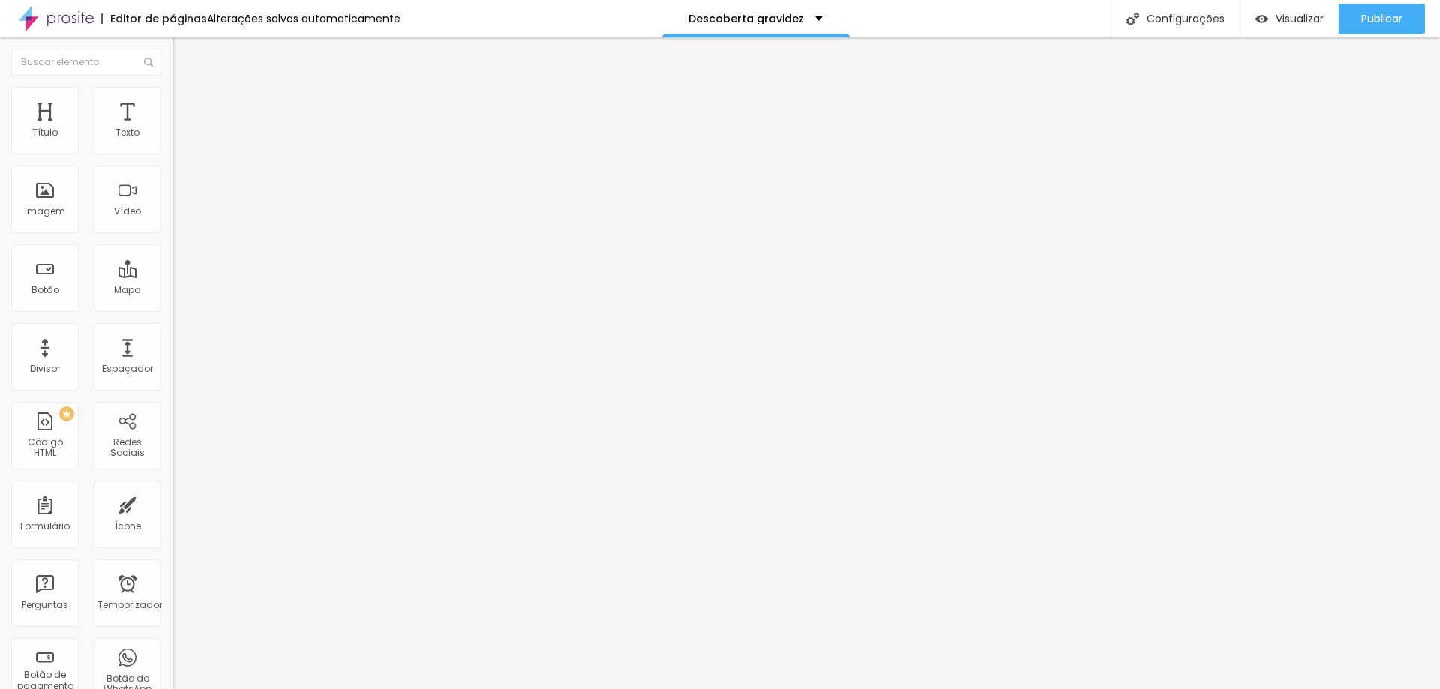
click at [172, 91] on img at bounding box center [178, 93] width 13 height 13
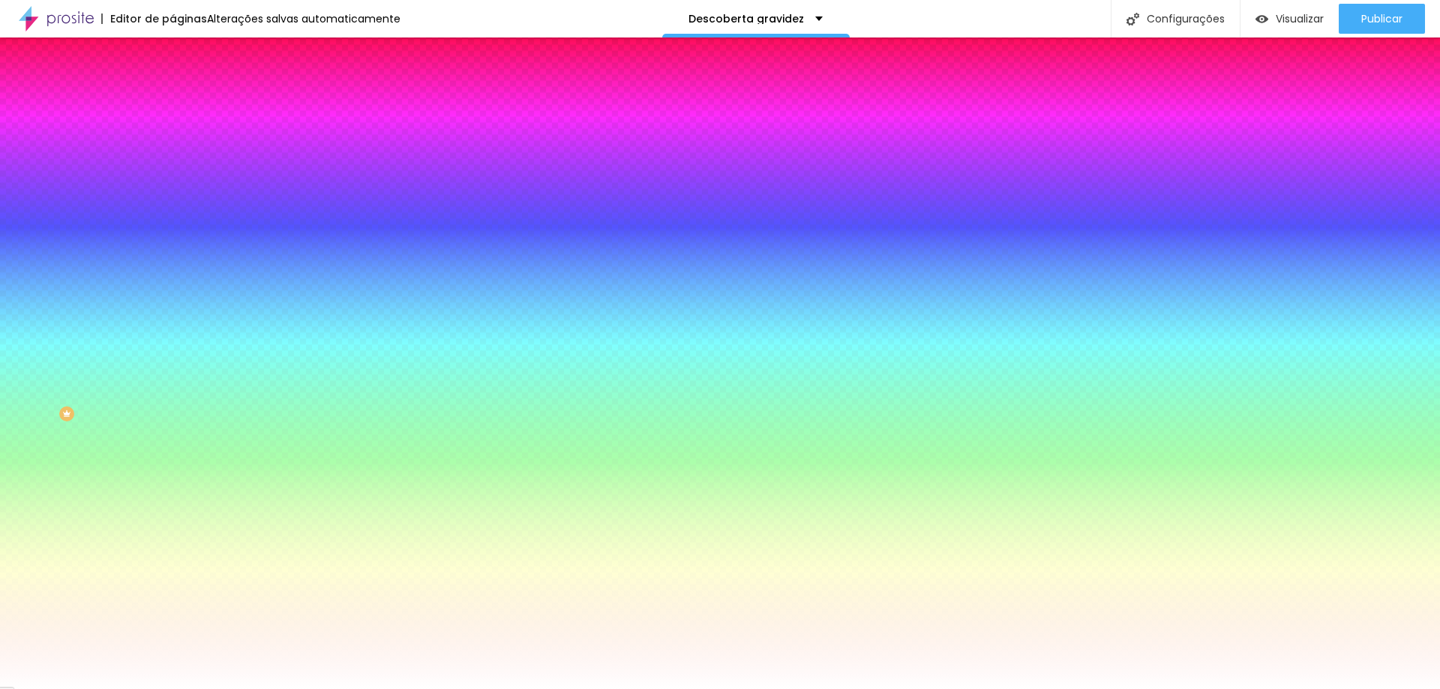
click at [181, 138] on font "Trocar imagem" at bounding box center [217, 131] width 73 height 13
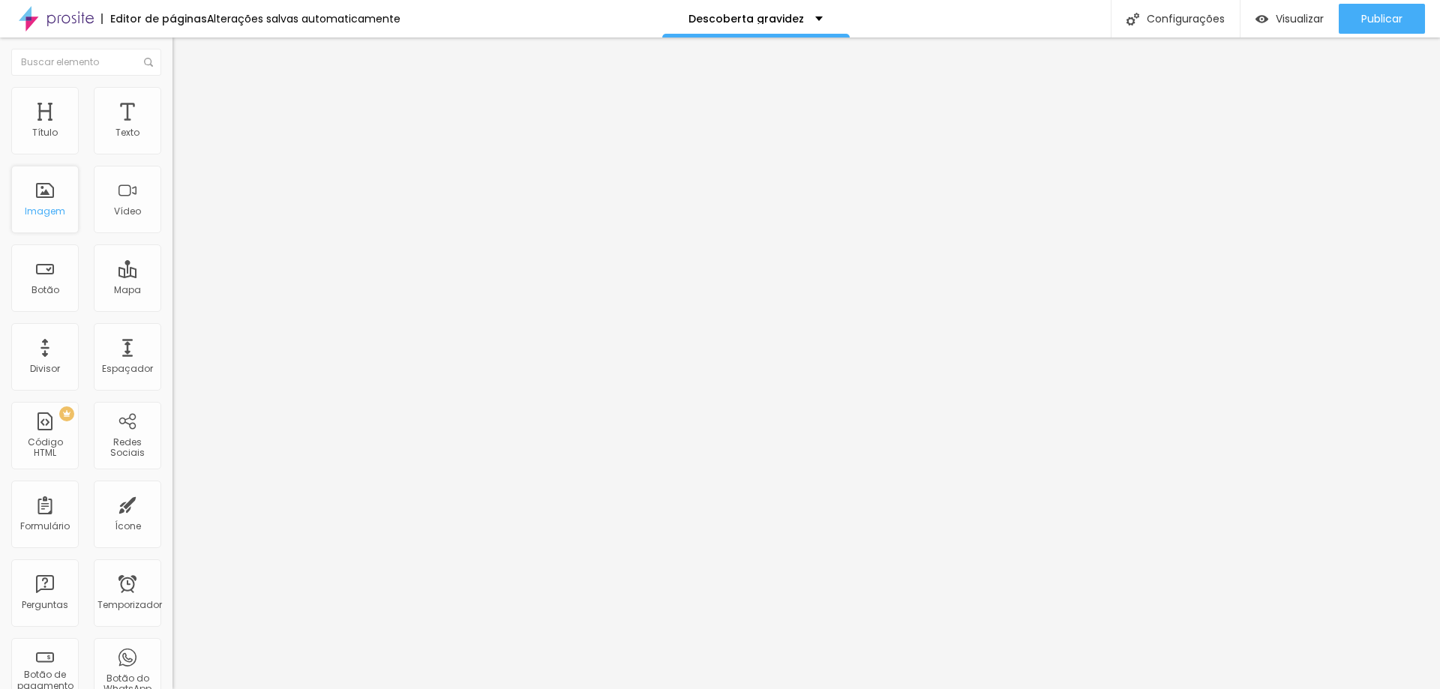
click at [41, 214] on font "Imagem" at bounding box center [45, 211] width 40 height 13
click at [52, 202] on div "Imagem" at bounding box center [44, 199] width 67 height 67
click at [52, 212] on font "Imagem" at bounding box center [45, 211] width 40 height 13
click at [172, 94] on img at bounding box center [178, 93] width 13 height 13
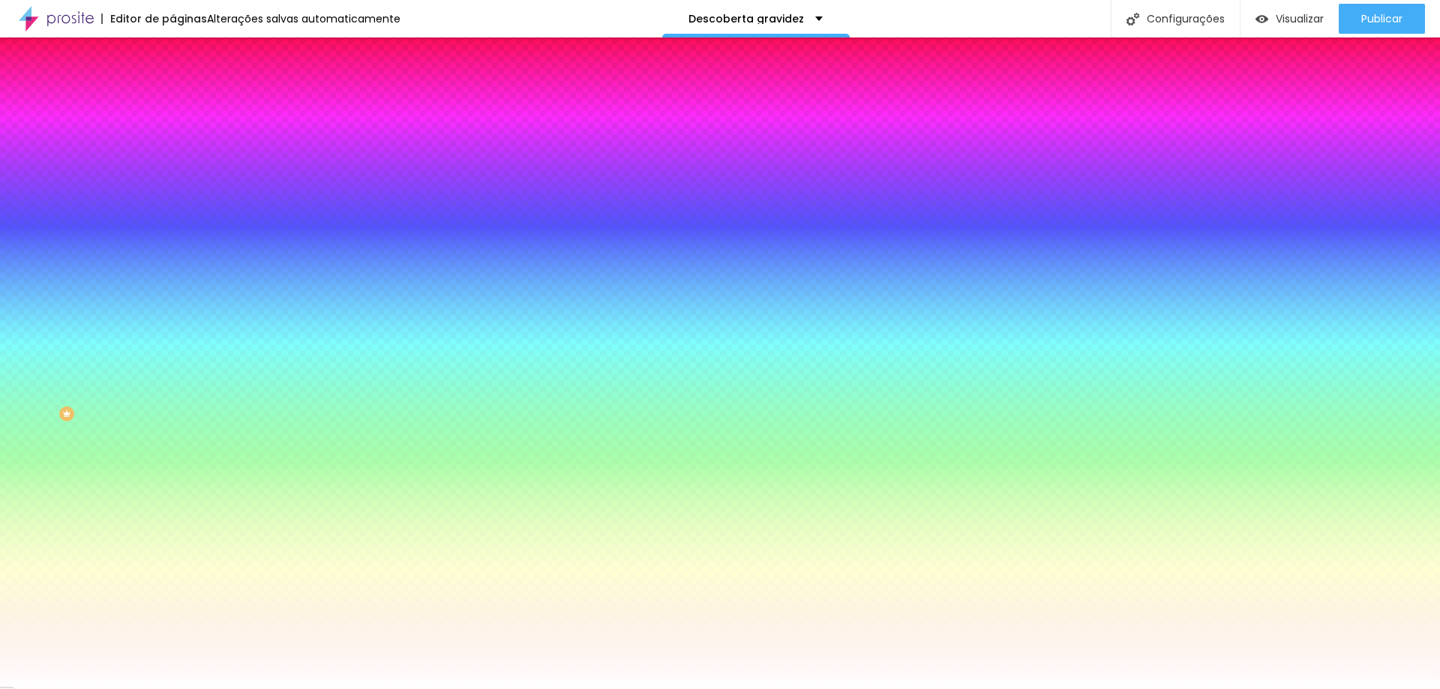
click at [181, 138] on font "Trocar imagem" at bounding box center [217, 131] width 73 height 13
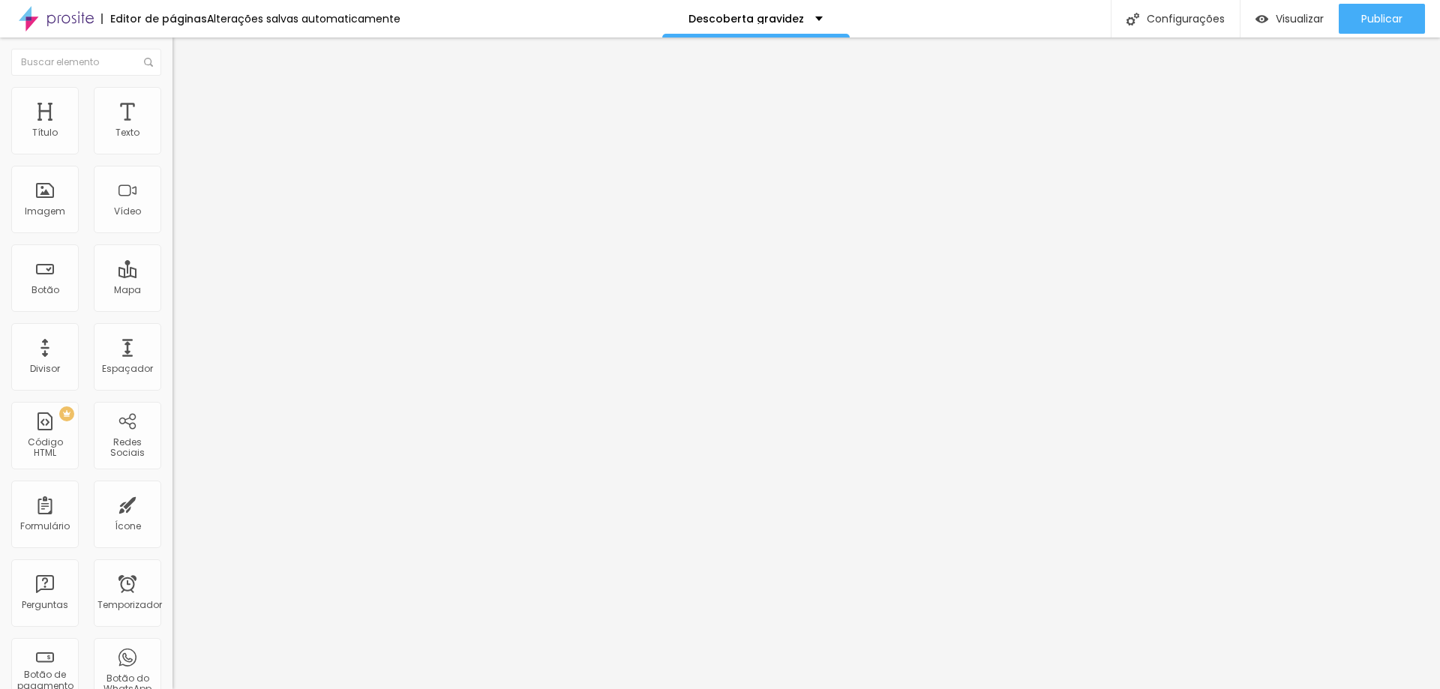
click at [181, 129] on font "Trocar imagem" at bounding box center [217, 122] width 73 height 13
click at [1385, 9] on div "Publicar" at bounding box center [1381, 19] width 41 height 30
click at [1381, 28] on div "Publicar" at bounding box center [1381, 19] width 41 height 30
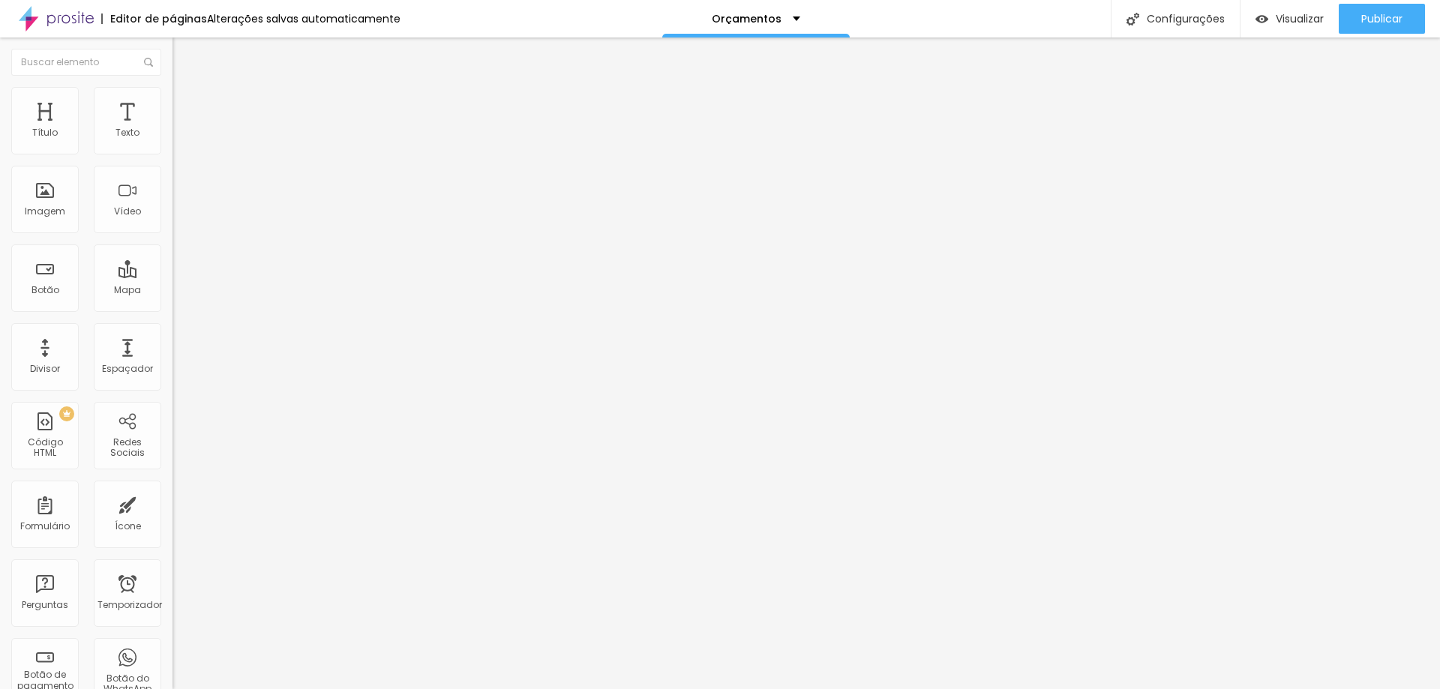
click at [172, 307] on input "https://" at bounding box center [262, 299] width 180 height 15
paste input "[DOMAIN_NAME][URL]"
type input "[URL][DOMAIN_NAME]"
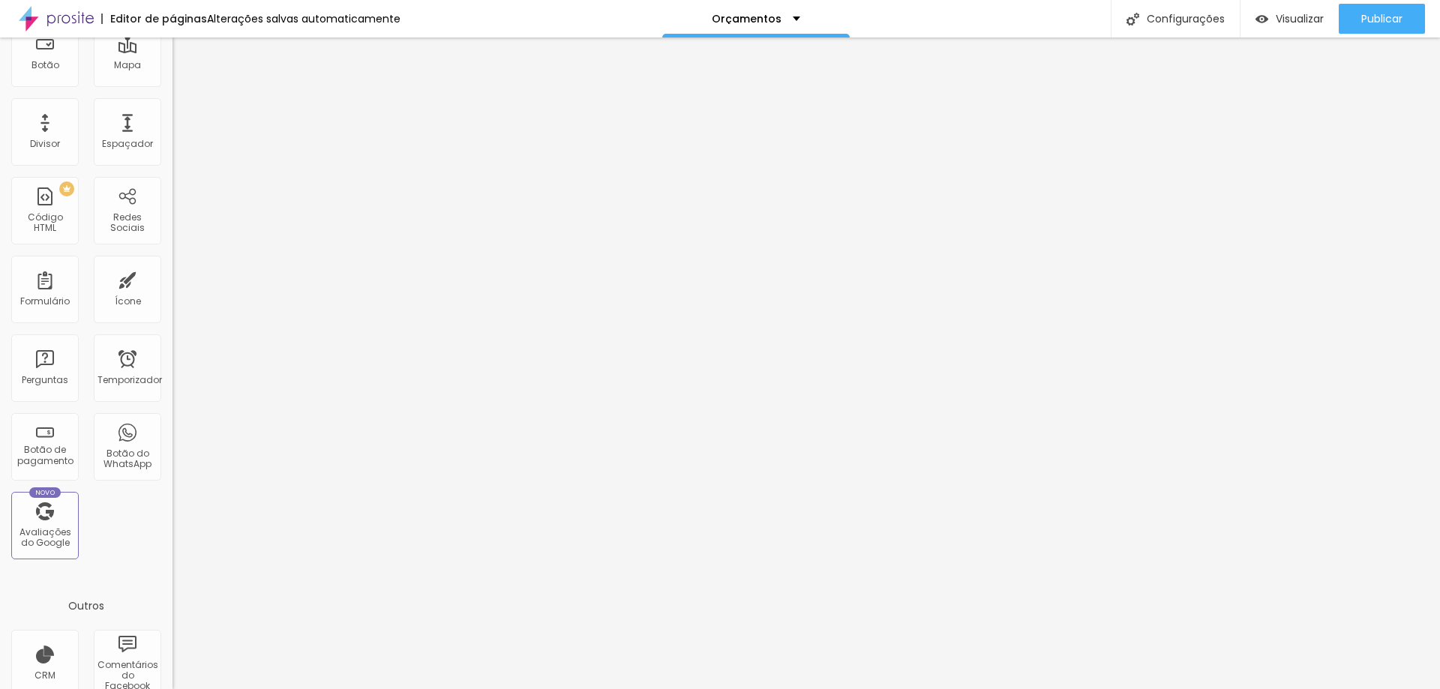
scroll to position [0, 0]
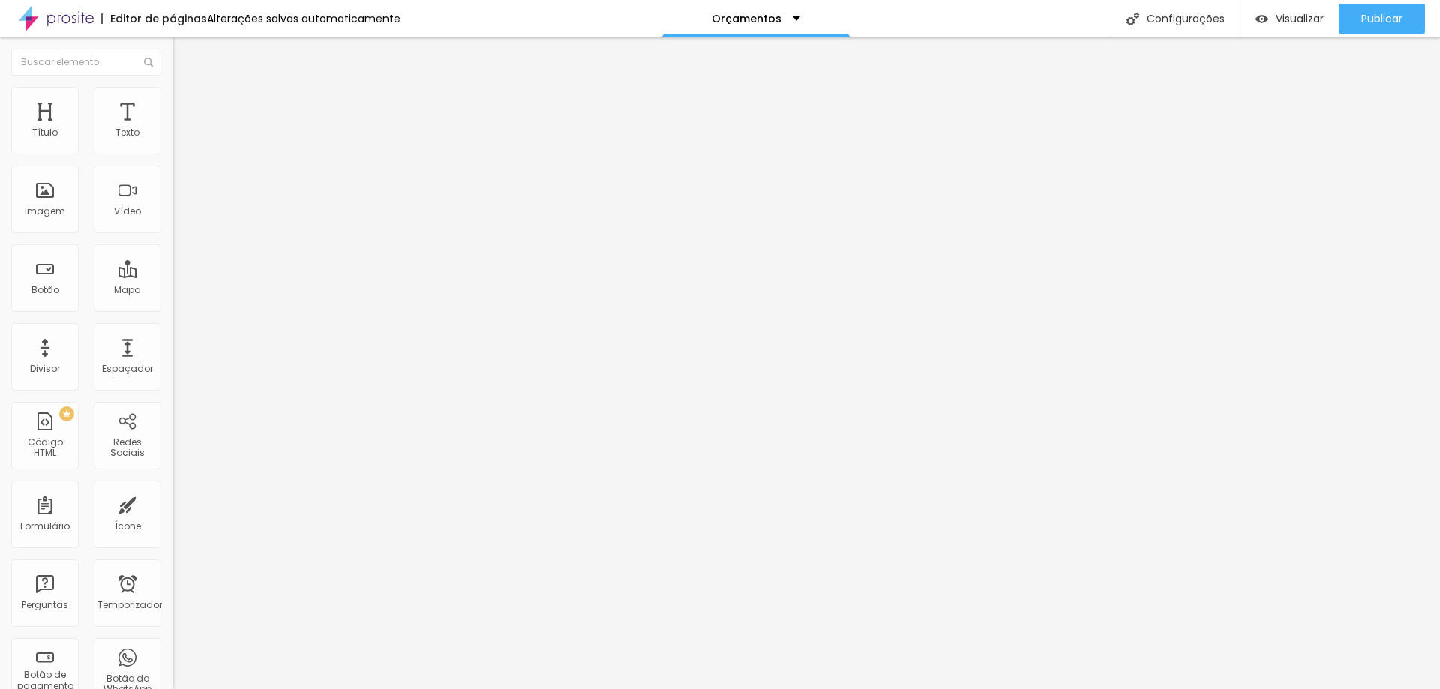
click at [172, 309] on input "https://" at bounding box center [262, 301] width 180 height 15
paste input "[DOMAIN_NAME][URL]"
type input "[URL][DOMAIN_NAME]"
click at [1397, 23] on font "Publicar" at bounding box center [1381, 18] width 41 height 15
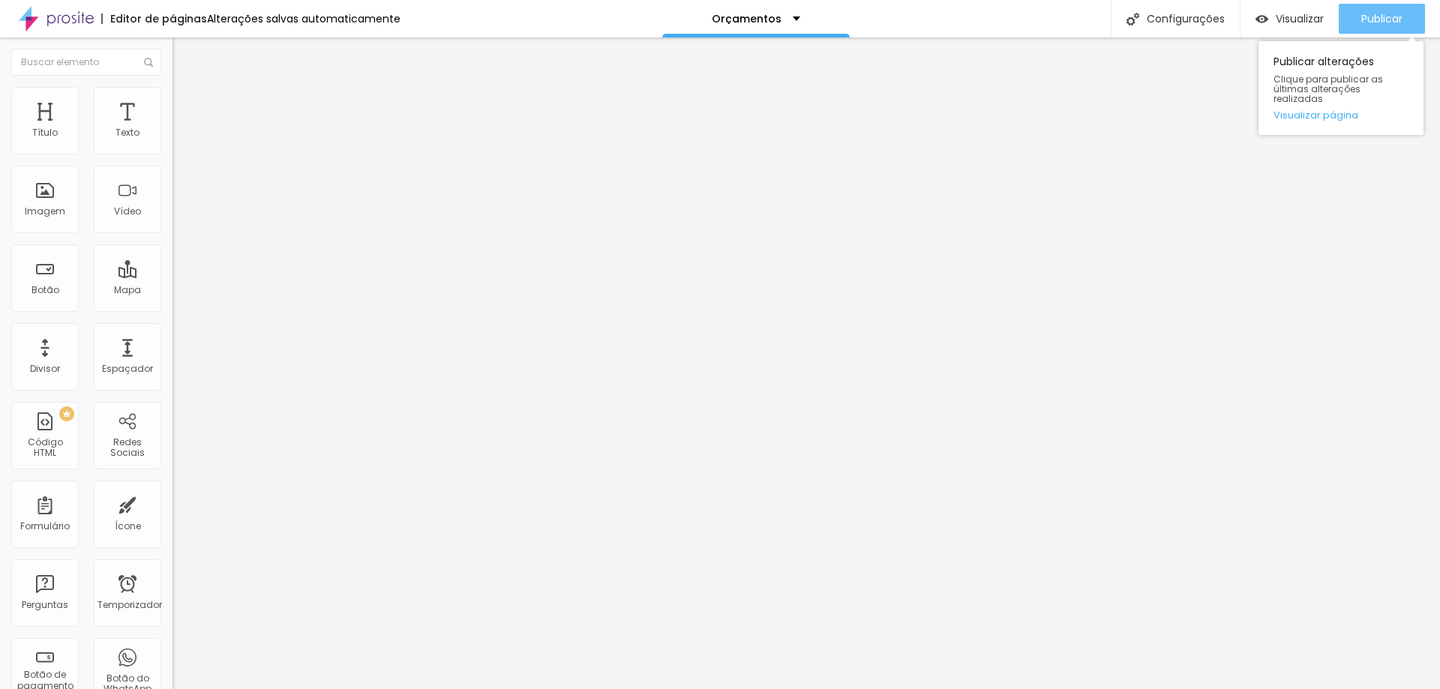
scroll to position [0, 0]
click at [181, 129] on font "Trocar imagem" at bounding box center [217, 122] width 73 height 13
click at [172, 98] on li "Estilo" at bounding box center [258, 94] width 172 height 15
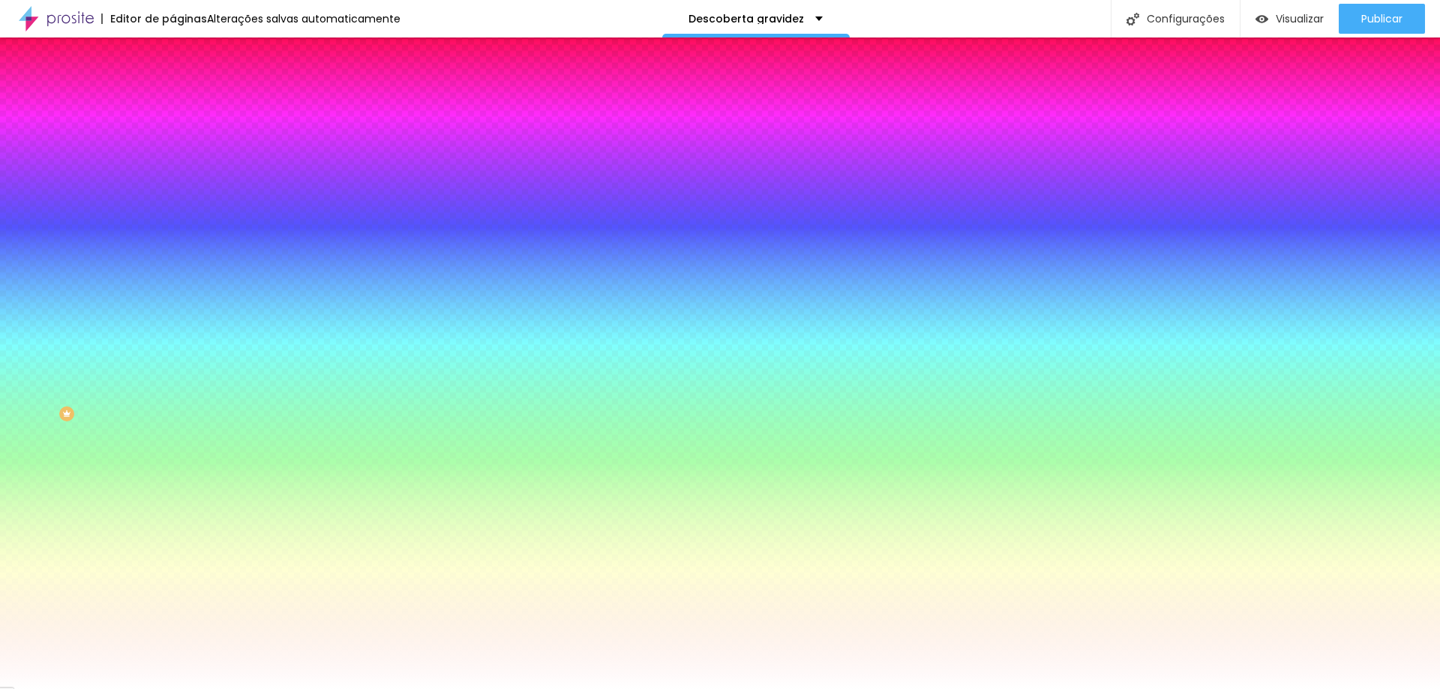
click at [181, 138] on font "Trocar imagem" at bounding box center [217, 131] width 73 height 13
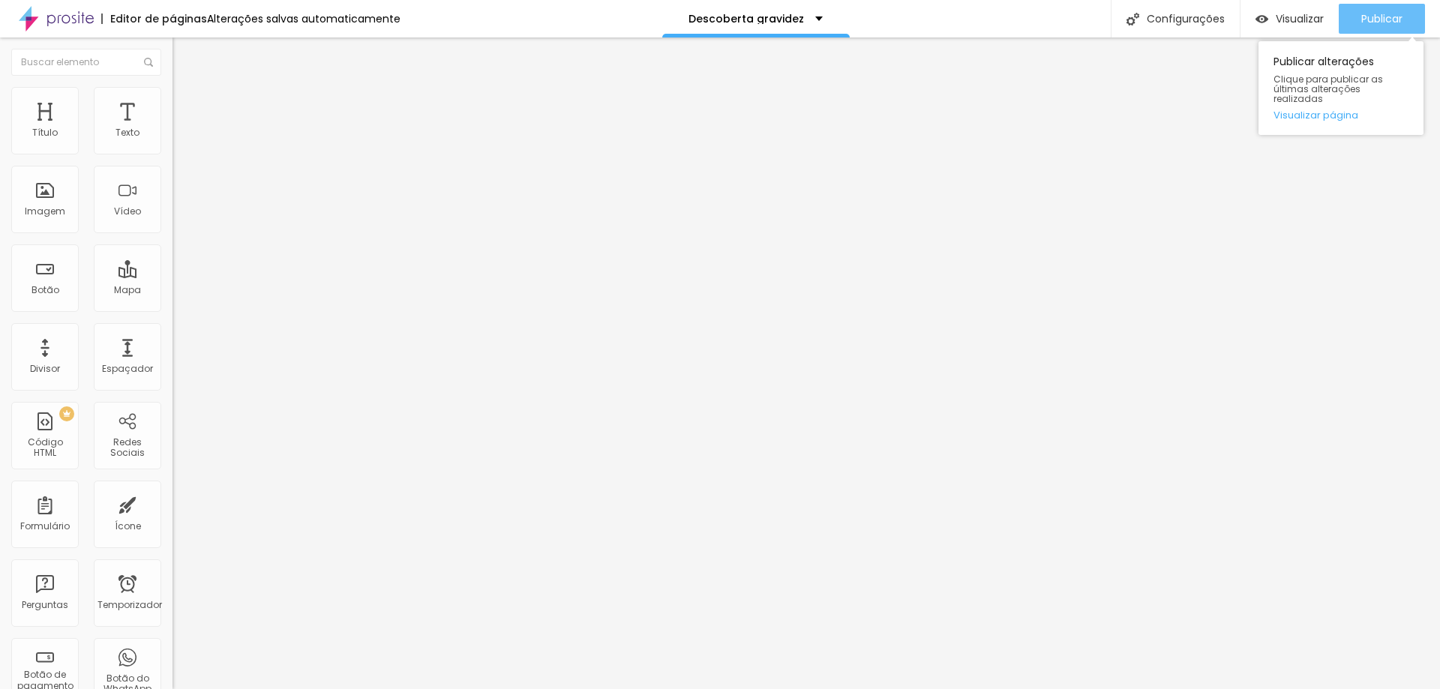
click at [1380, 25] on font "Publicar" at bounding box center [1381, 18] width 41 height 15
click at [1353, 13] on button "Publicar" at bounding box center [1381, 19] width 86 height 30
click at [1401, 7] on button "Publicar" at bounding box center [1381, 19] width 86 height 30
click at [1368, 23] on font "Publicar" at bounding box center [1381, 18] width 41 height 15
click at [1390, 31] on div "Publicar" at bounding box center [1381, 19] width 41 height 30
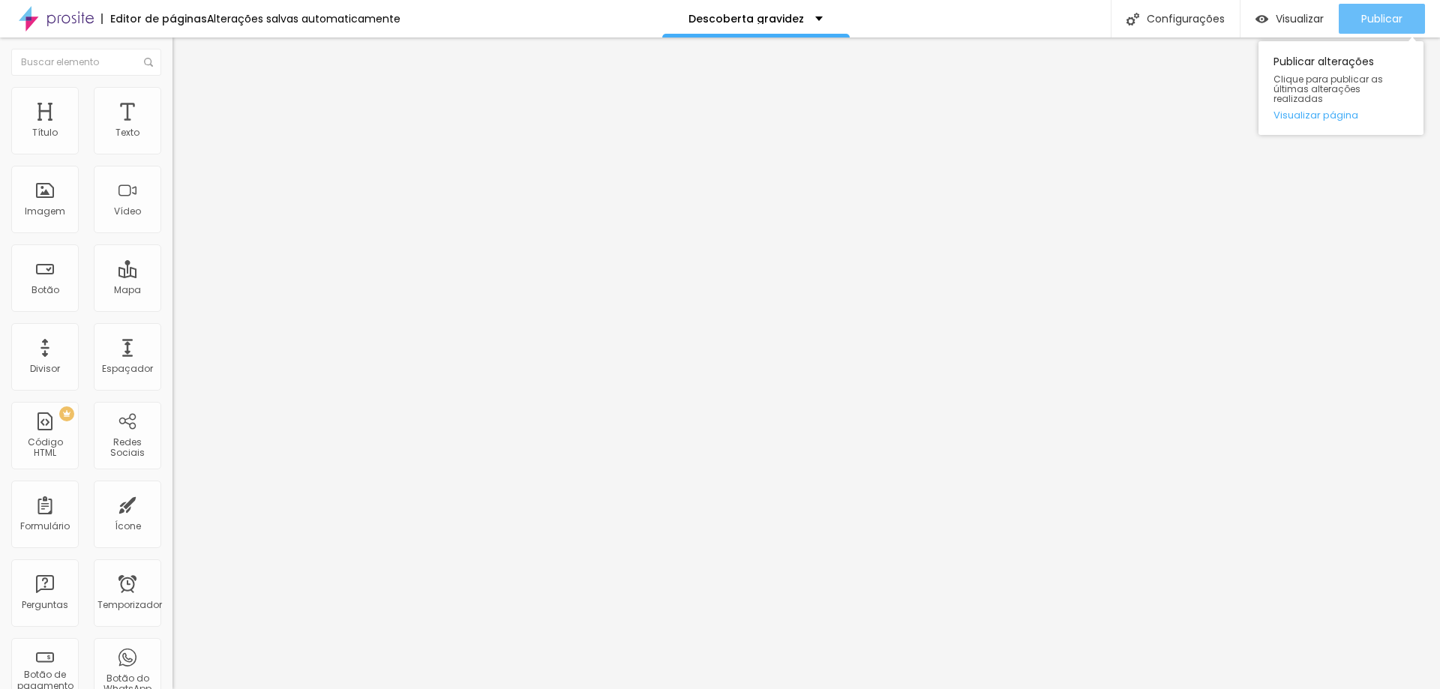
click at [1401, 17] on font "Publicar" at bounding box center [1381, 18] width 41 height 15
click at [1387, 18] on font "Publicar" at bounding box center [1381, 18] width 41 height 15
click at [172, 97] on li "Estilo" at bounding box center [258, 94] width 172 height 15
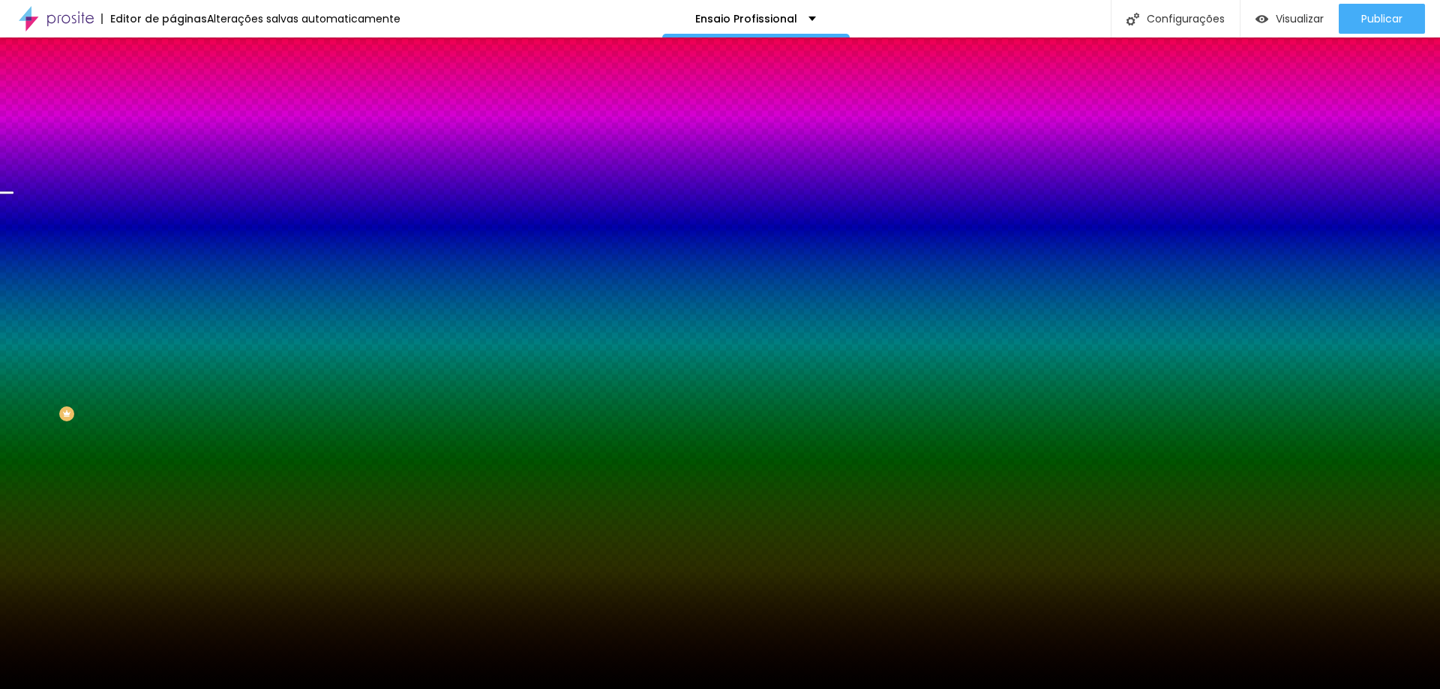
click at [181, 138] on font "Trocar imagem" at bounding box center [217, 131] width 73 height 13
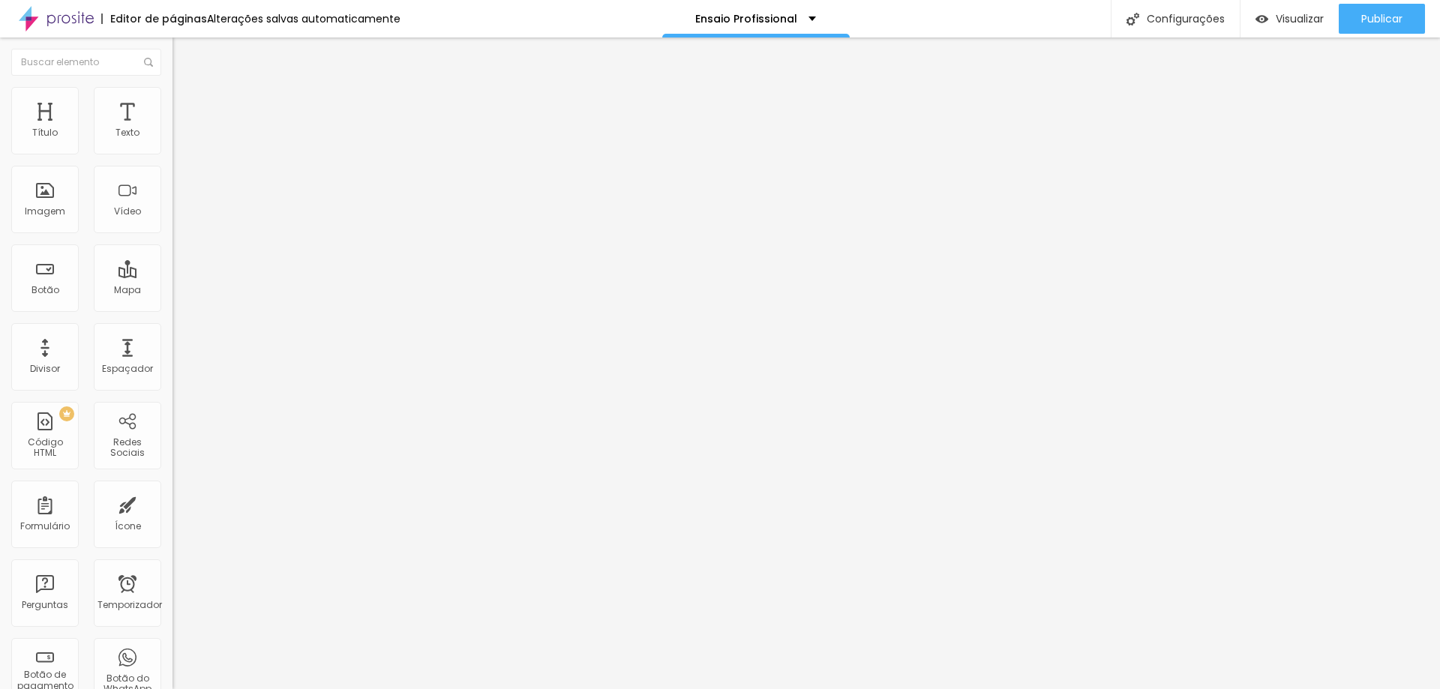
click at [172, 87] on img at bounding box center [178, 93] width 13 height 13
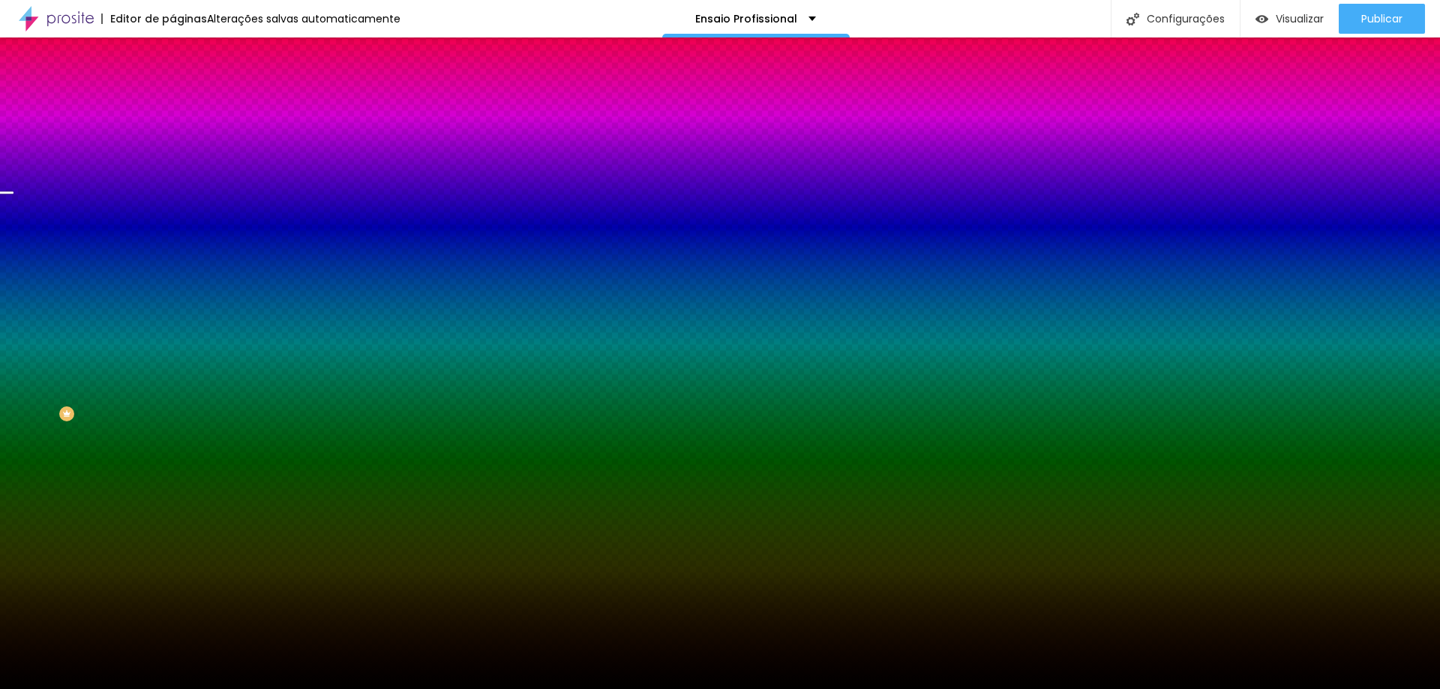
click at [181, 138] on font "Trocar imagem" at bounding box center [217, 131] width 73 height 13
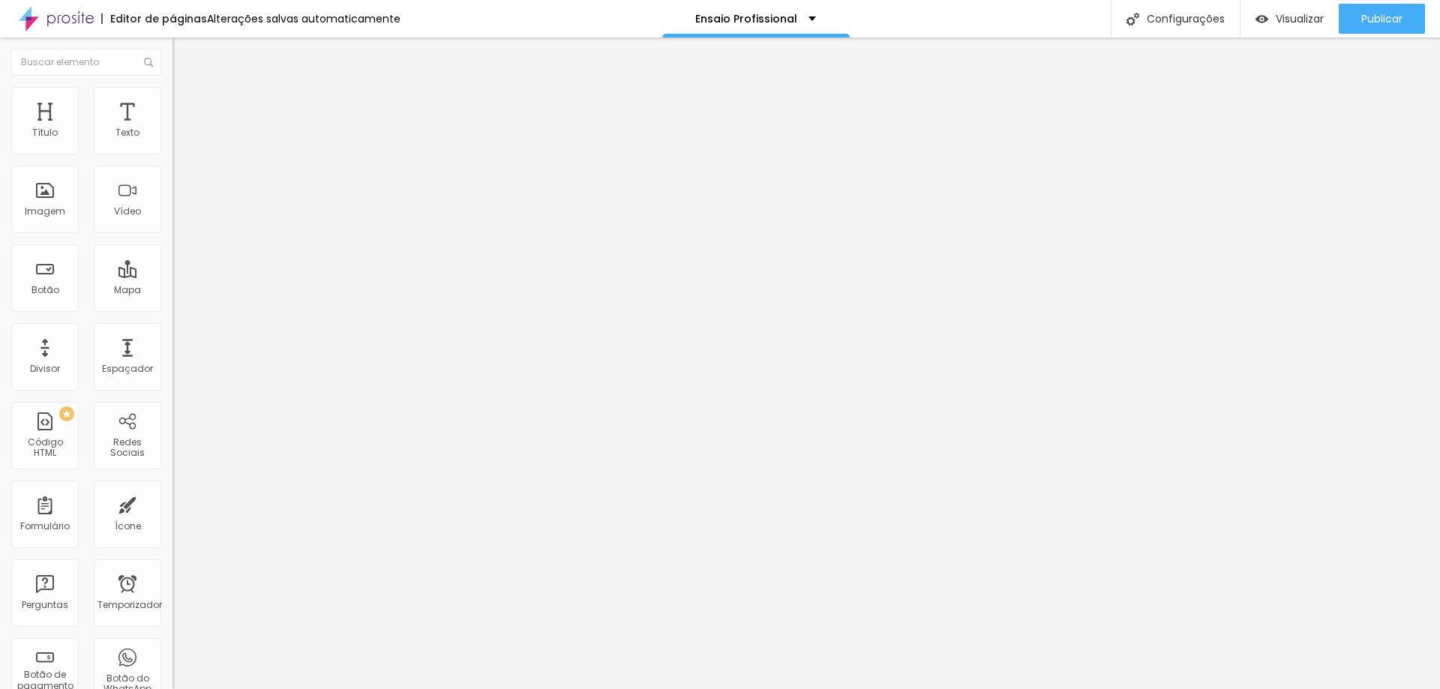
click at [186, 102] on font "Estilo" at bounding box center [197, 97] width 23 height 13
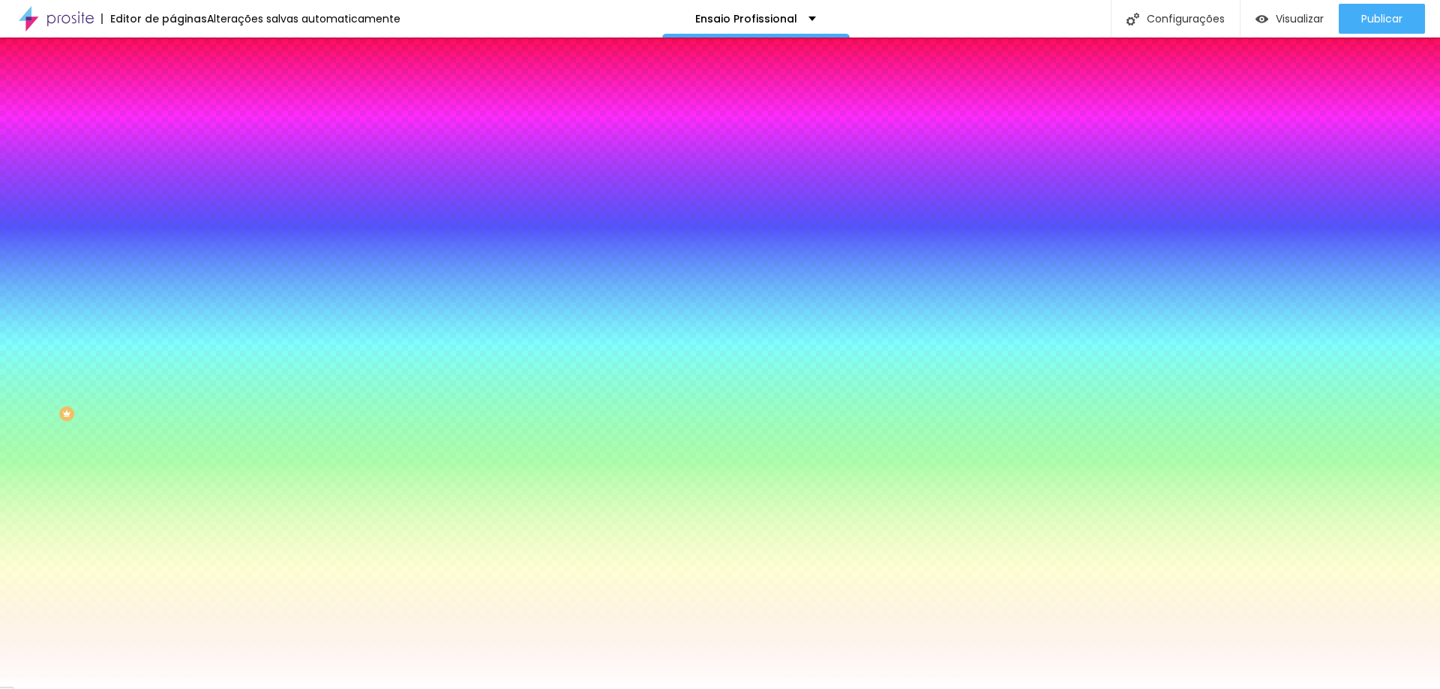
click at [181, 138] on font "Trocar imagem" at bounding box center [217, 131] width 73 height 13
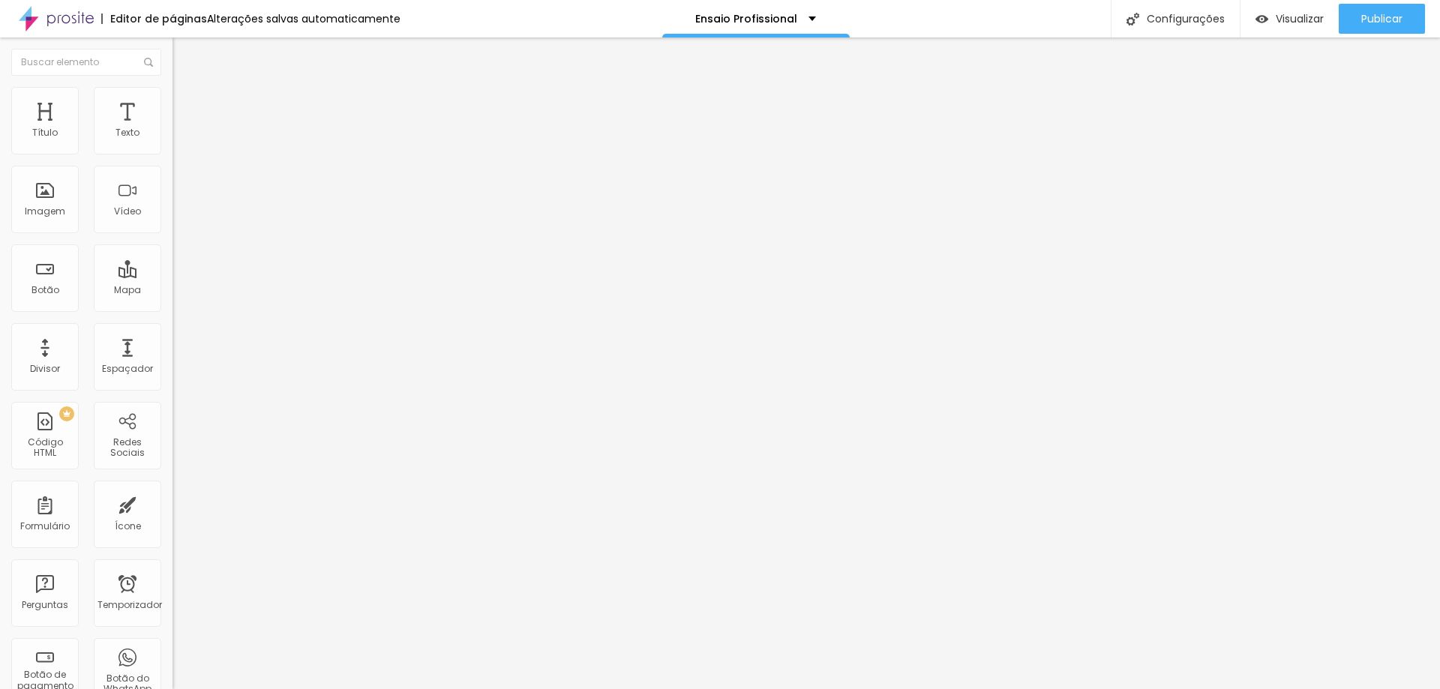
click at [172, 94] on img at bounding box center [178, 93] width 13 height 13
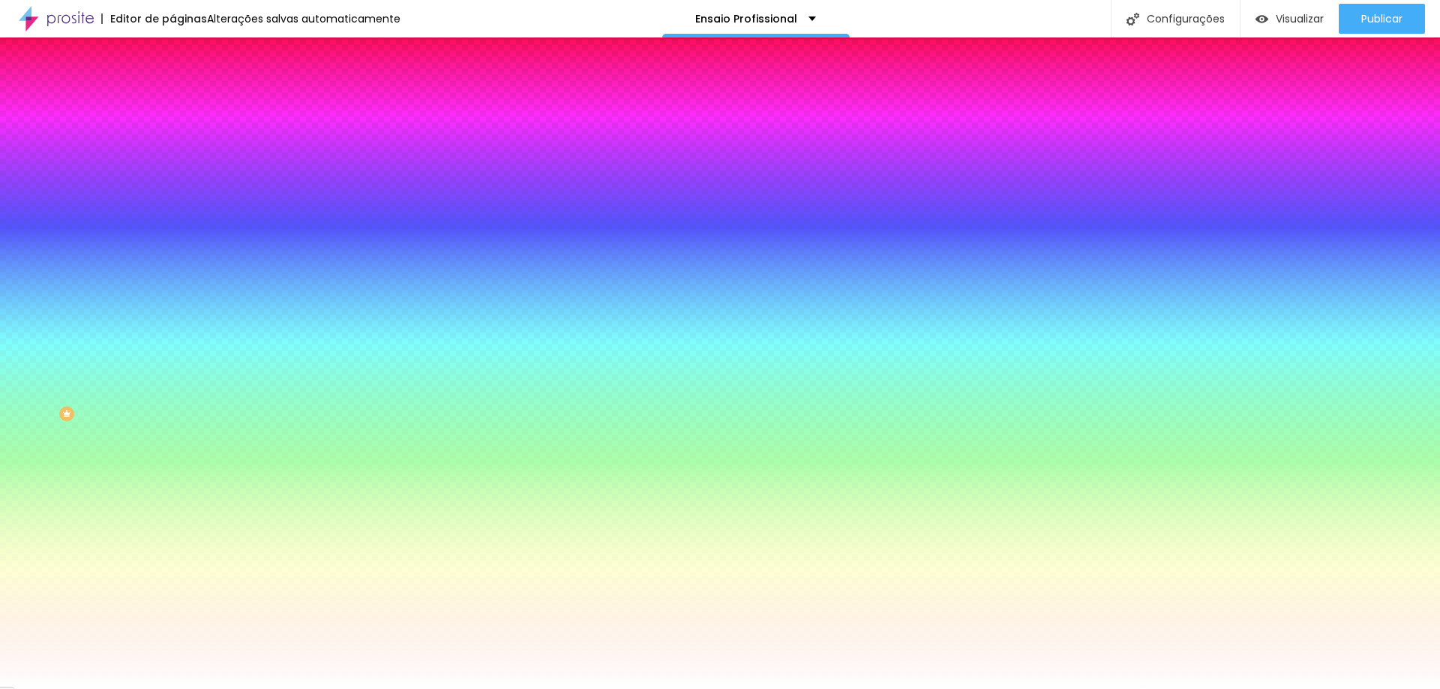
click at [181, 138] on font "Trocar imagem" at bounding box center [217, 131] width 73 height 13
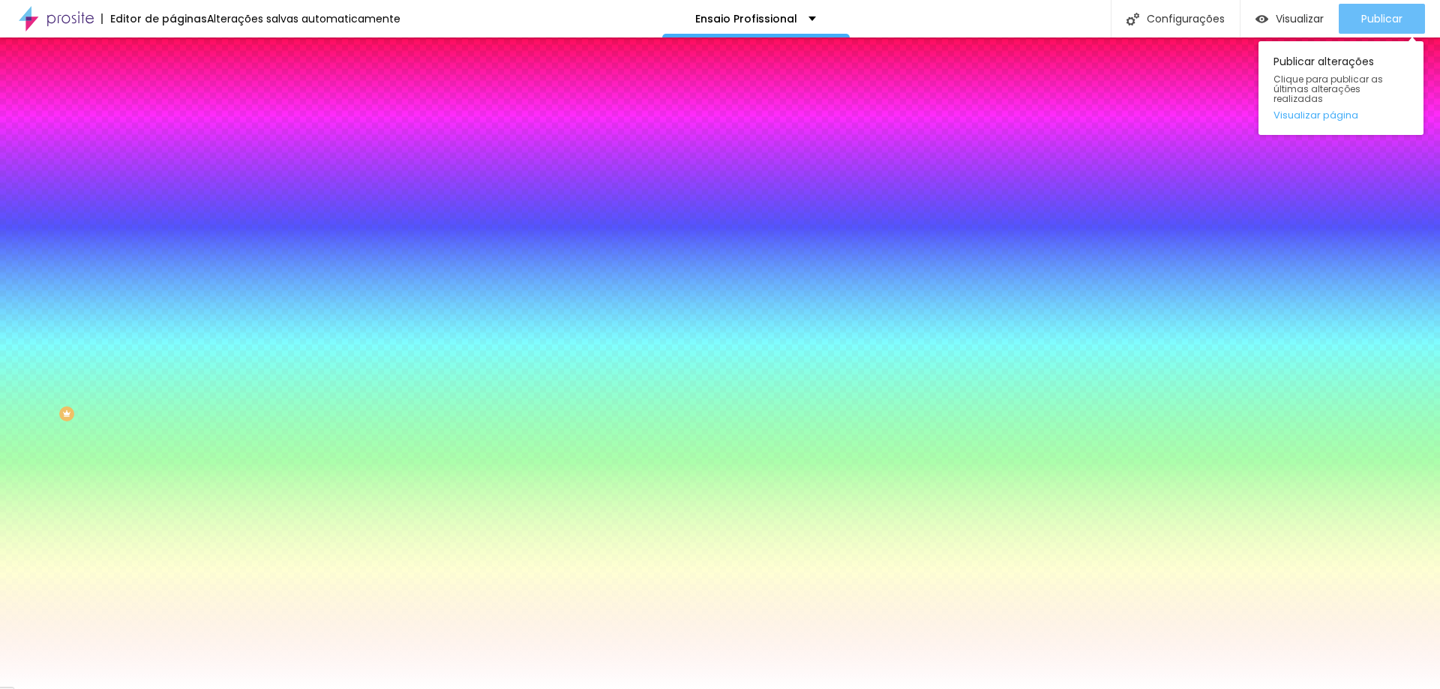
click at [1388, 21] on font "Publicar" at bounding box center [1381, 18] width 41 height 15
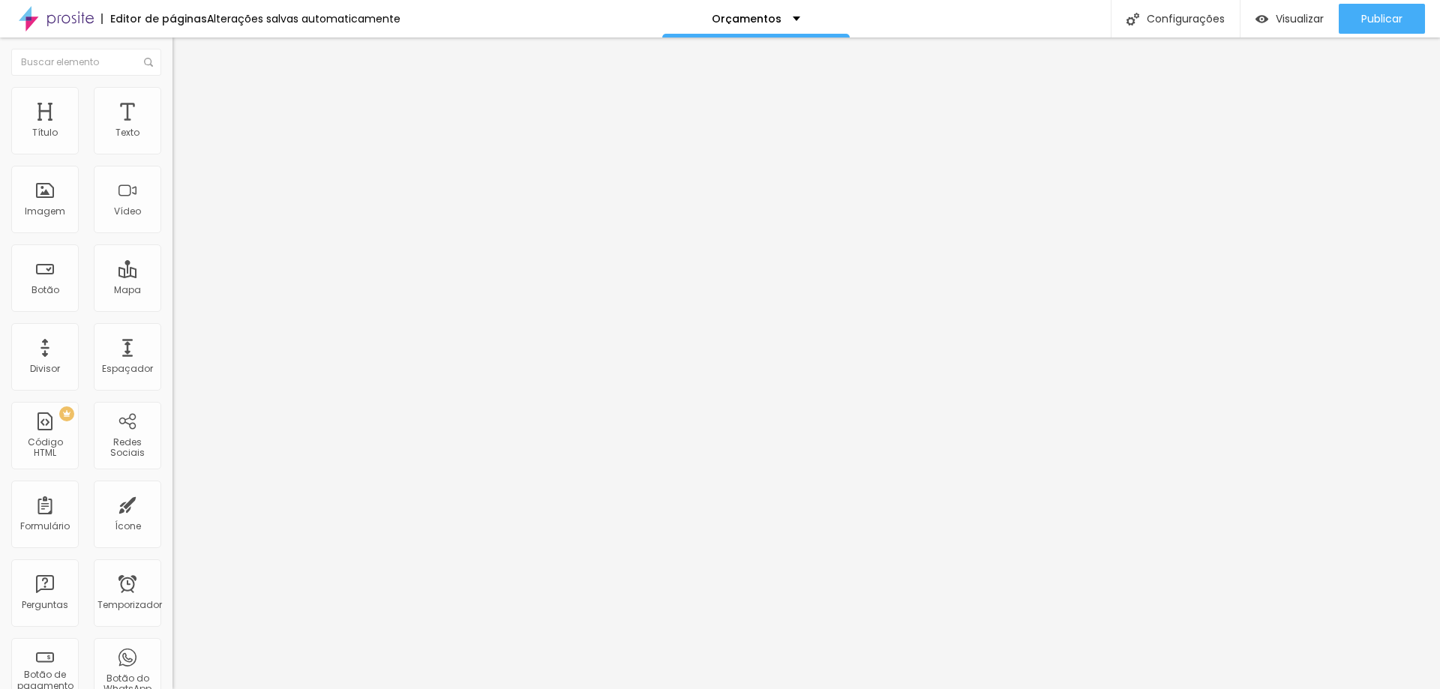
click at [181, 129] on font "Trocar imagem" at bounding box center [217, 122] width 73 height 13
click at [172, 307] on input "https://" at bounding box center [262, 299] width 180 height 15
paste input "[DOMAIN_NAME][URL]"
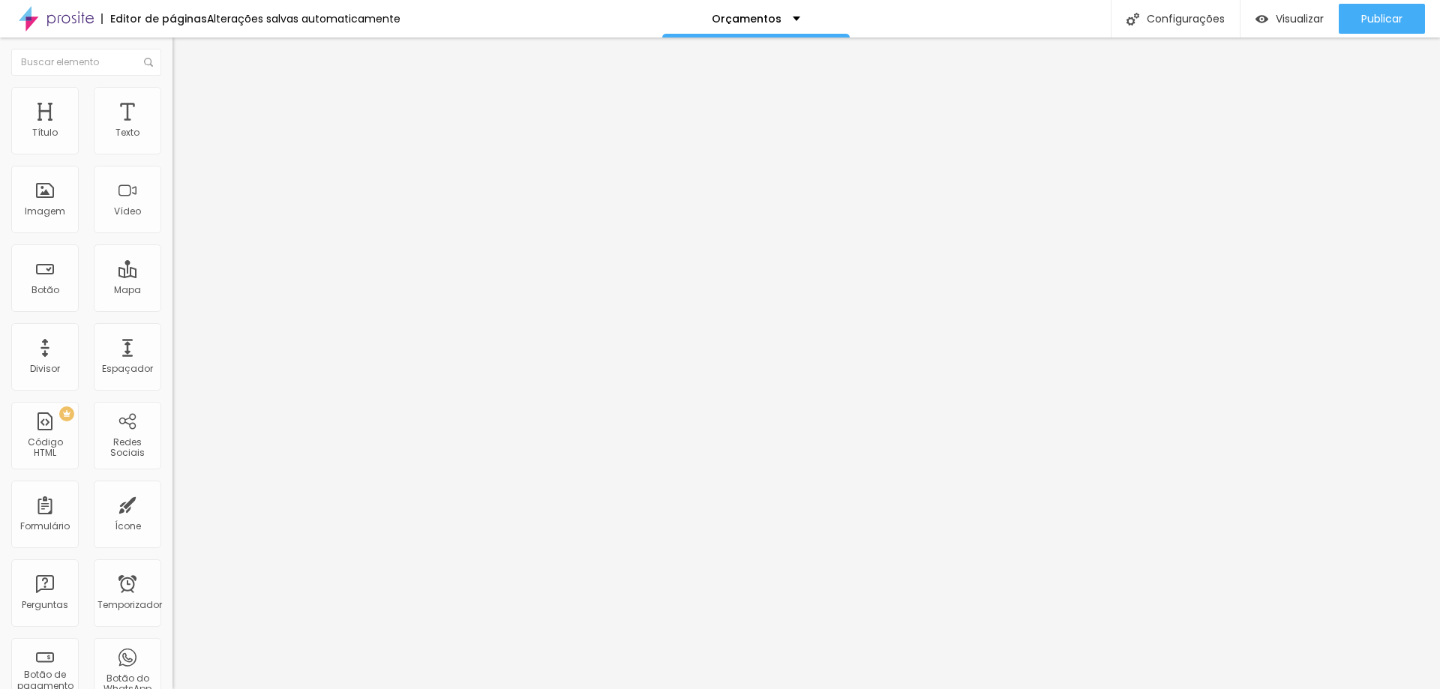
scroll to position [0, 161]
type input "[URL][DOMAIN_NAME]"
click at [172, 309] on input "https://" at bounding box center [262, 301] width 180 height 15
paste input "[DOMAIN_NAME][URL]"
type input "[URL][DOMAIN_NAME]"
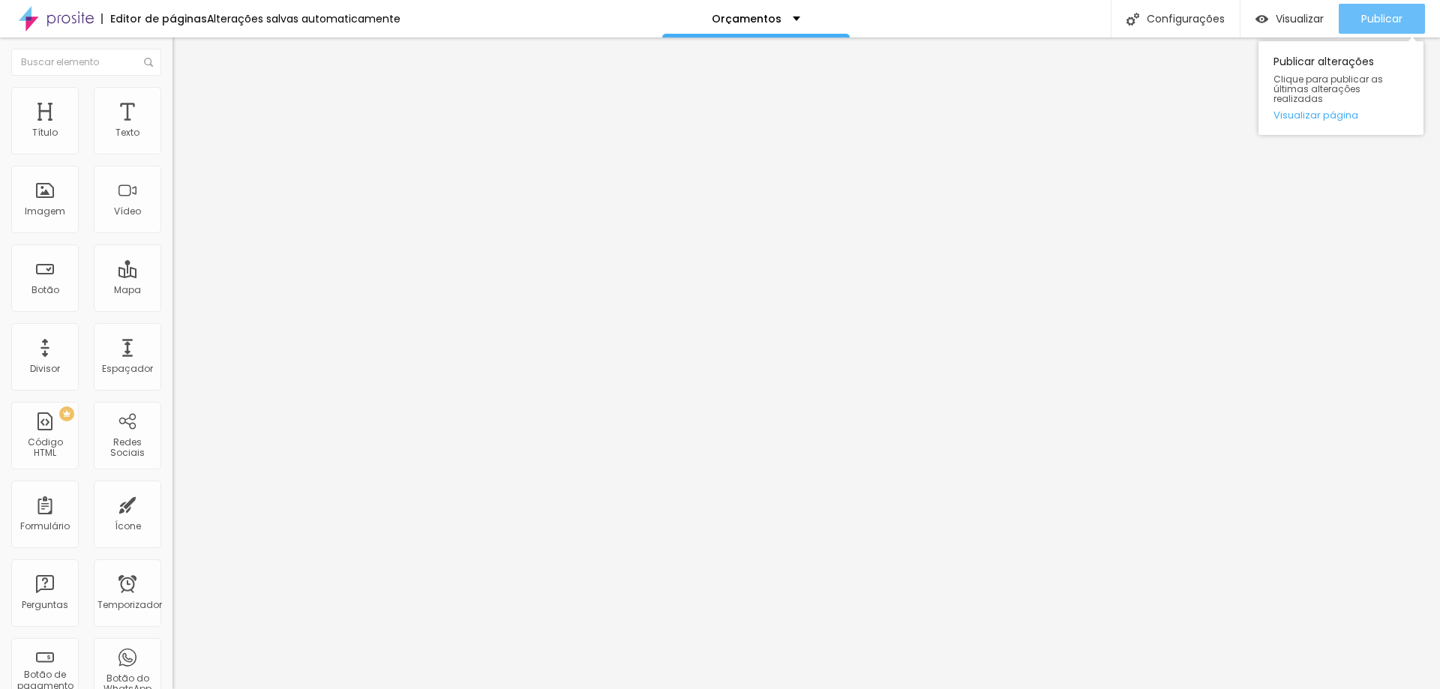
click at [1405, 14] on button "Publicar" at bounding box center [1381, 19] width 86 height 30
